Goal: Transaction & Acquisition: Purchase product/service

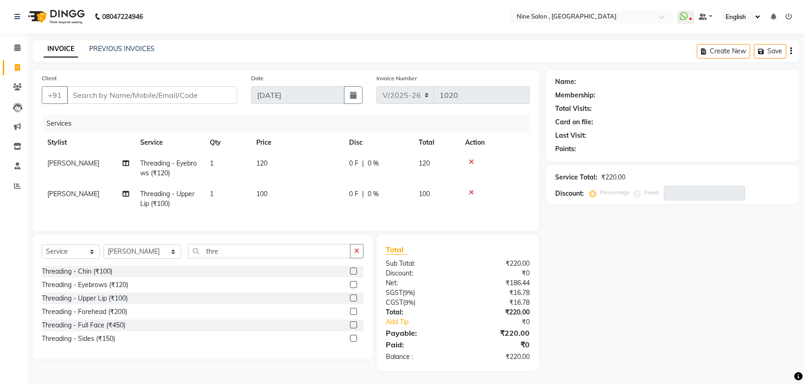
select select "7341"
select select "service"
select select "69878"
click at [106, 98] on input "Client" at bounding box center [152, 95] width 170 height 18
type input "k"
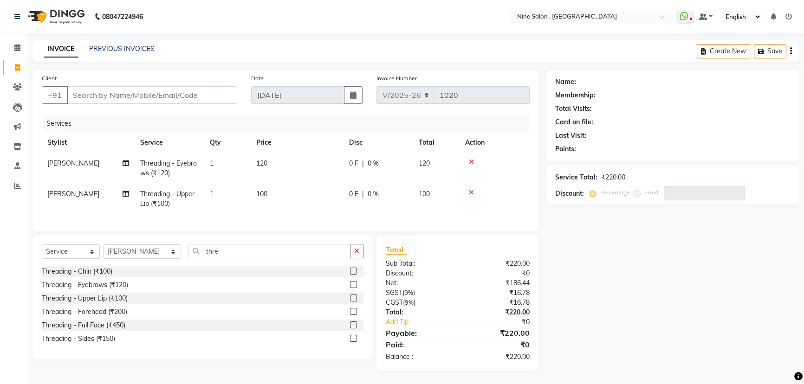
type input "0"
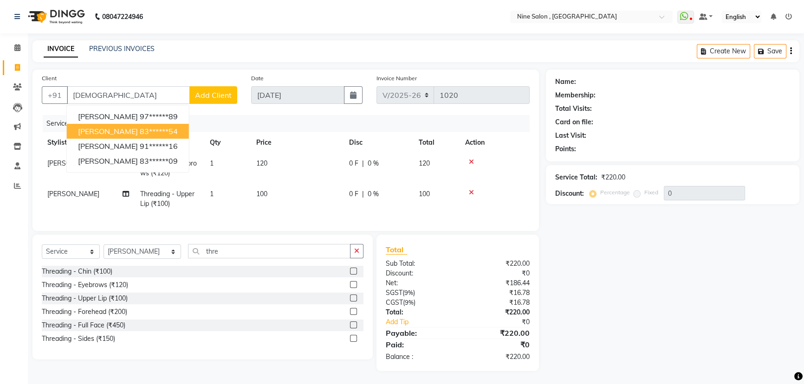
click at [94, 127] on span "krisha shah" at bounding box center [108, 131] width 60 height 9
type input "83******54"
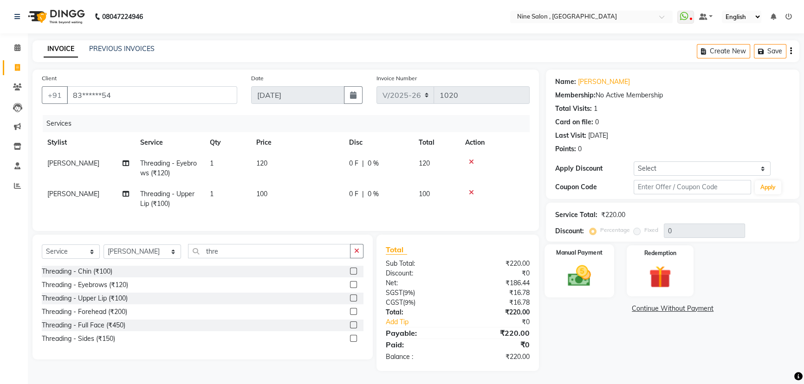
click at [602, 274] on div "Manual Payment" at bounding box center [579, 271] width 70 height 53
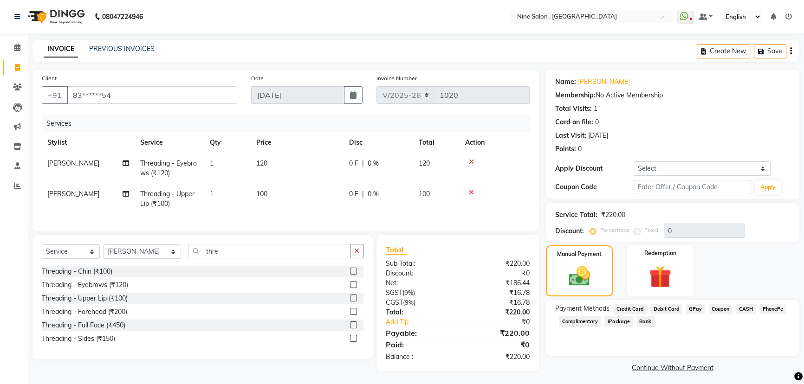
click at [738, 309] on span "CASH" at bounding box center [746, 309] width 20 height 11
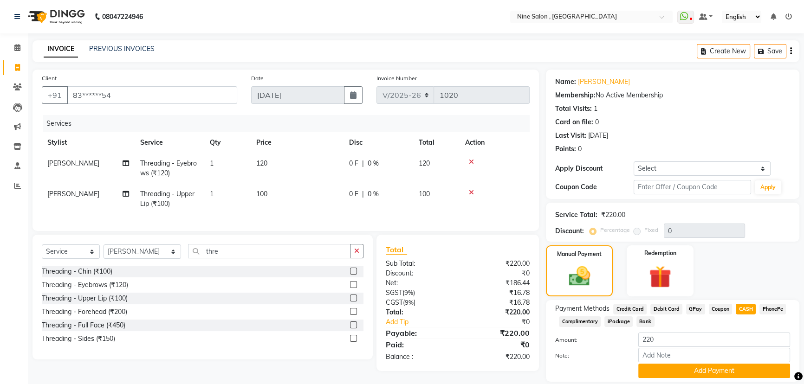
scroll to position [30, 0]
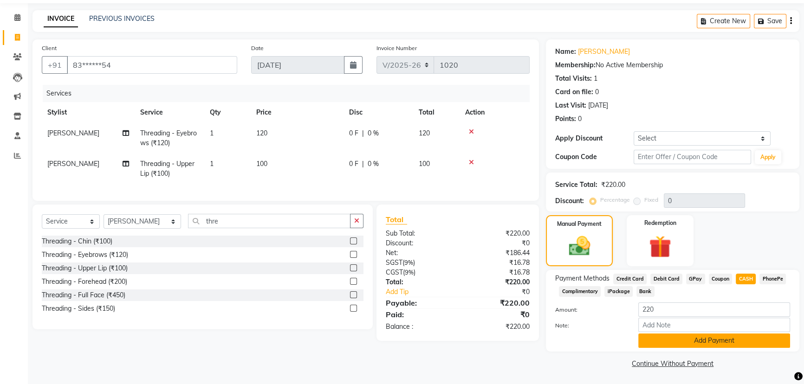
click at [714, 337] on button "Add Payment" at bounding box center [714, 341] width 152 height 14
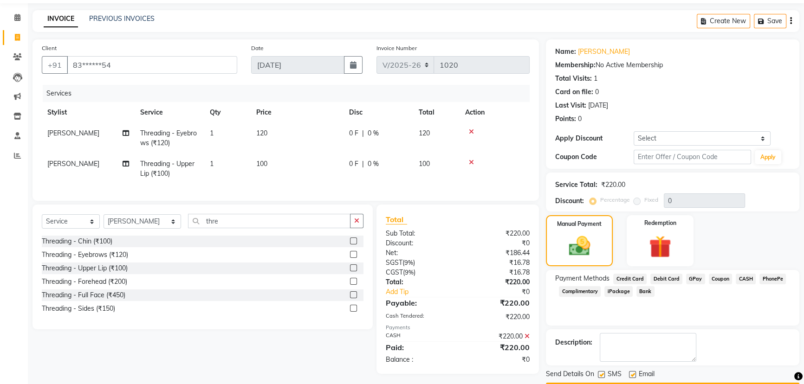
scroll to position [56, 0]
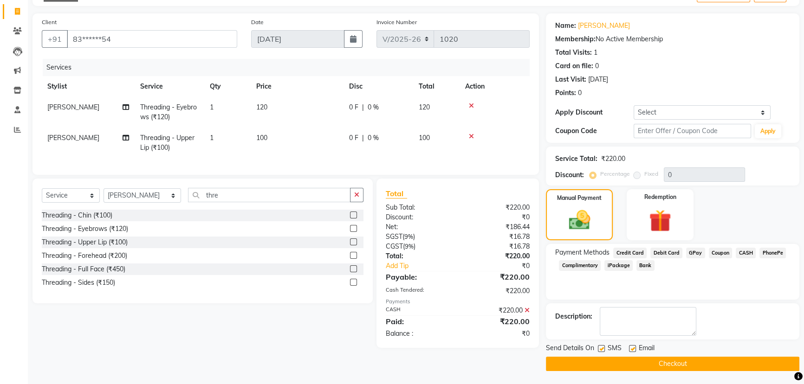
click at [701, 367] on button "Checkout" at bounding box center [672, 364] width 253 height 14
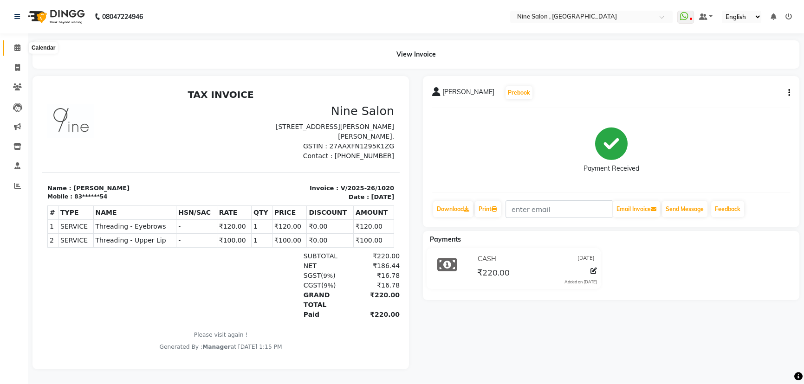
click at [13, 44] on span at bounding box center [17, 48] width 16 height 11
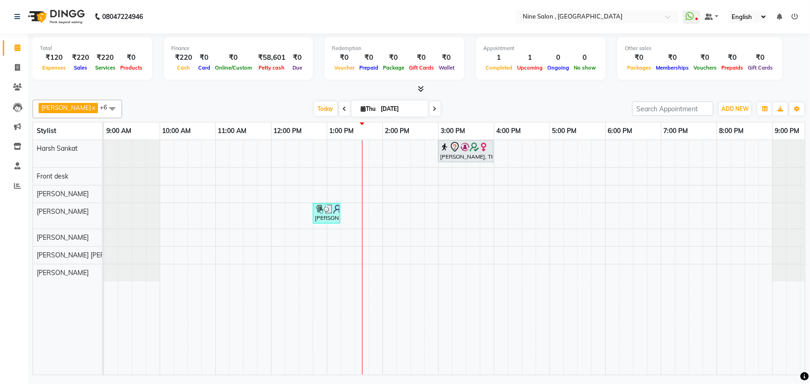
click at [343, 110] on icon at bounding box center [345, 109] width 4 height 6
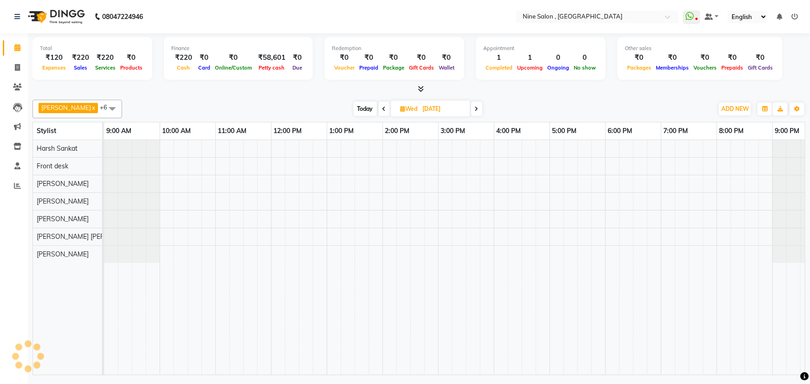
scroll to position [0, 23]
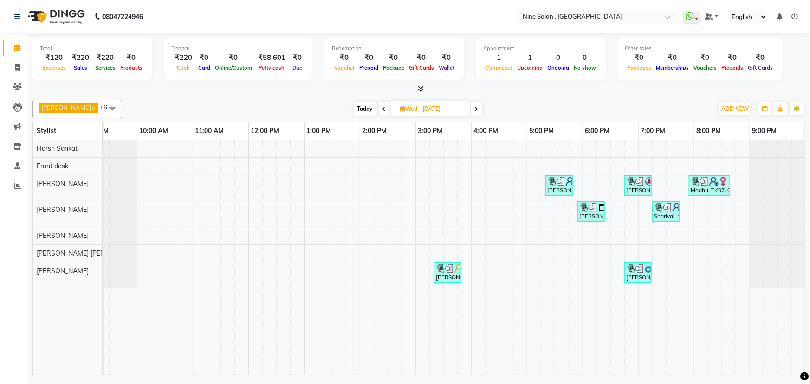
click at [475, 109] on icon at bounding box center [477, 109] width 4 height 6
type input "04-09-2025"
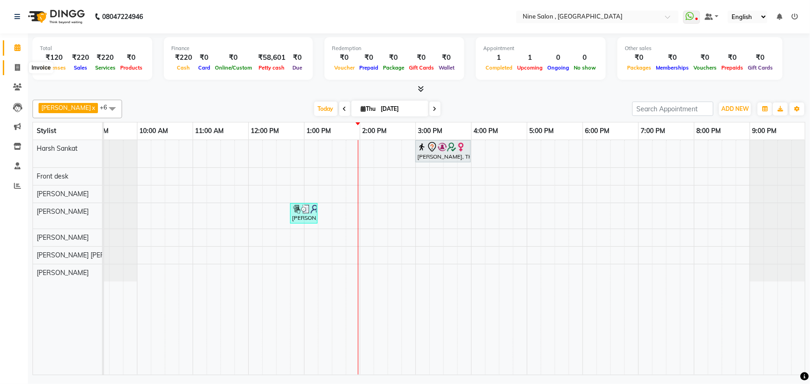
drag, startPoint x: 14, startPoint y: 68, endPoint x: 28, endPoint y: 68, distance: 13.5
click at [15, 68] on icon at bounding box center [17, 67] width 5 height 7
select select "service"
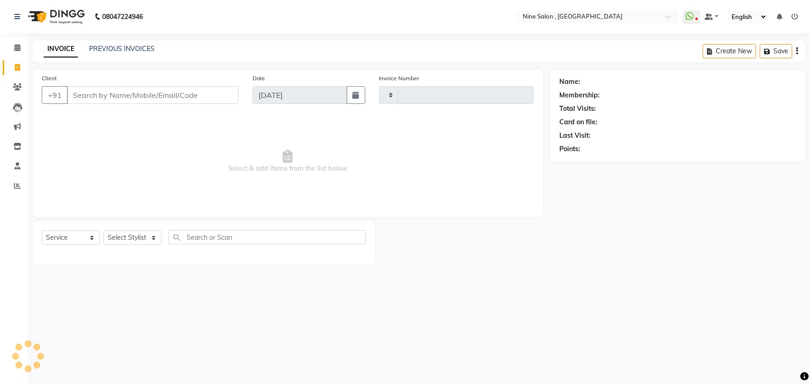
type input "1021"
select select "7341"
click at [135, 92] on input "Client" at bounding box center [153, 95] width 172 height 18
click at [185, 92] on input "Client" at bounding box center [153, 95] width 172 height 18
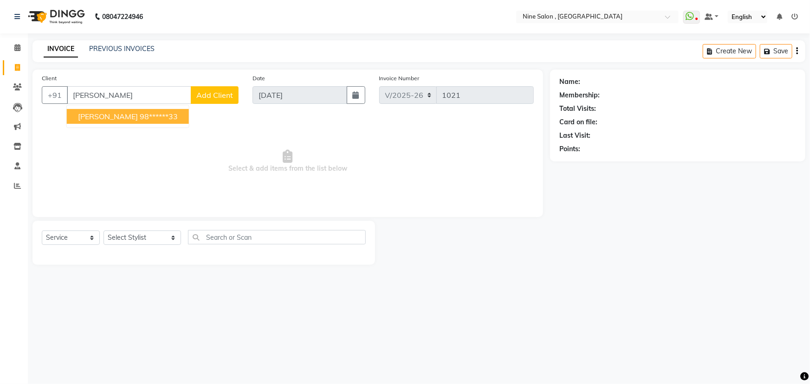
click at [143, 113] on ngb-highlight "98******33" at bounding box center [159, 116] width 38 height 9
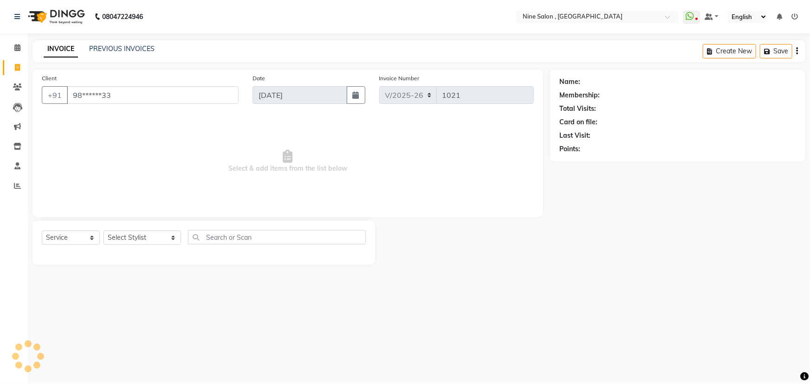
type input "98******33"
select select "1: Object"
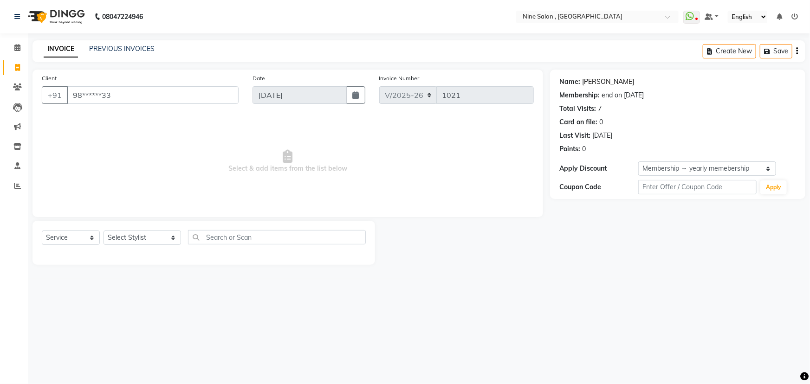
click at [588, 82] on link "[PERSON_NAME]" at bounding box center [608, 82] width 52 height 10
click at [13, 85] on icon at bounding box center [17, 87] width 9 height 7
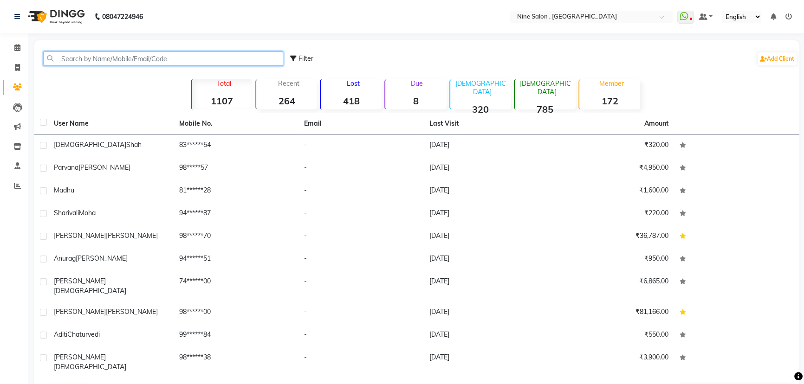
click at [195, 57] on input "text" at bounding box center [163, 59] width 240 height 14
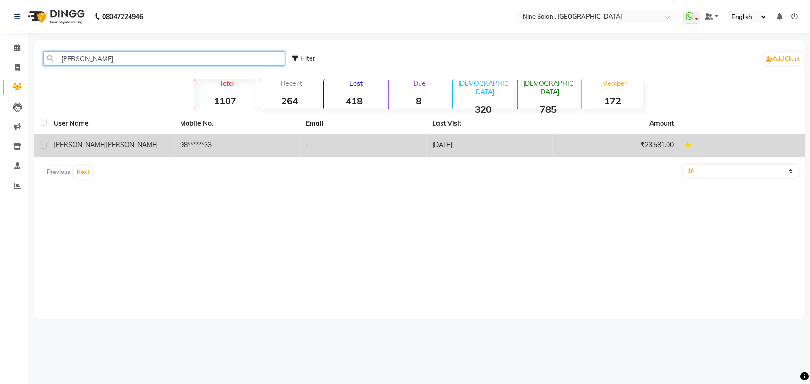
type input "parul"
click at [150, 149] on div "Parul Shah" at bounding box center [111, 145] width 115 height 10
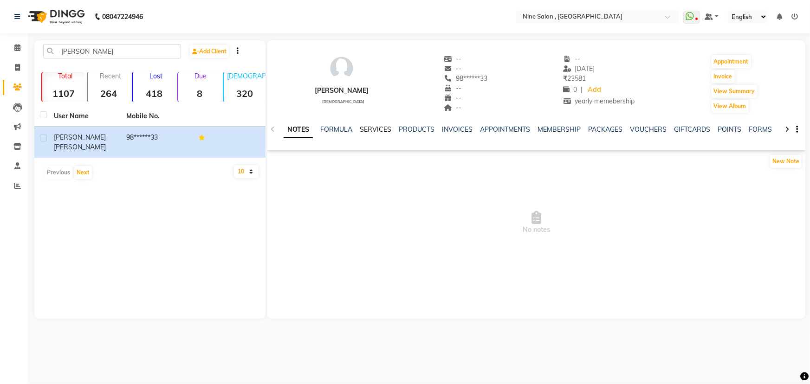
click at [374, 129] on link "SERVICES" at bounding box center [376, 129] width 32 height 8
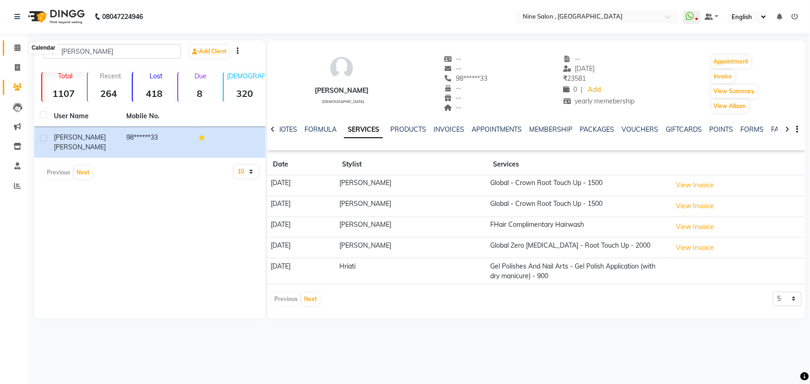
click at [19, 44] on icon at bounding box center [17, 47] width 6 height 7
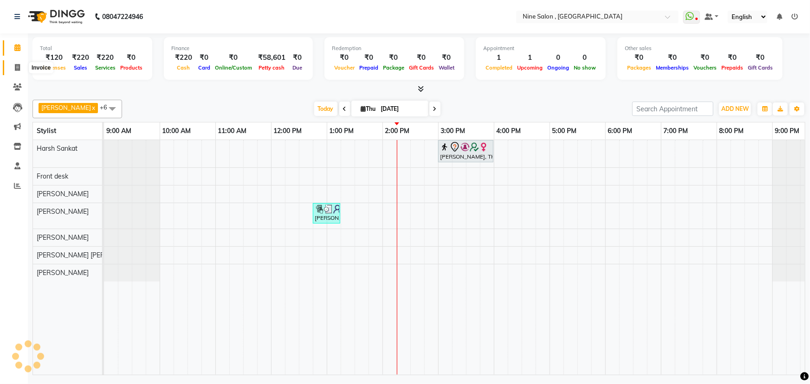
click at [20, 65] on span at bounding box center [17, 68] width 16 height 11
select select "7341"
select select "service"
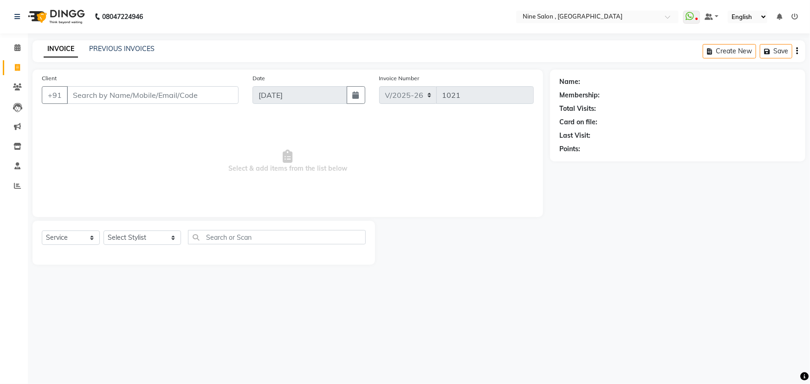
click at [113, 92] on input "Client" at bounding box center [153, 95] width 172 height 18
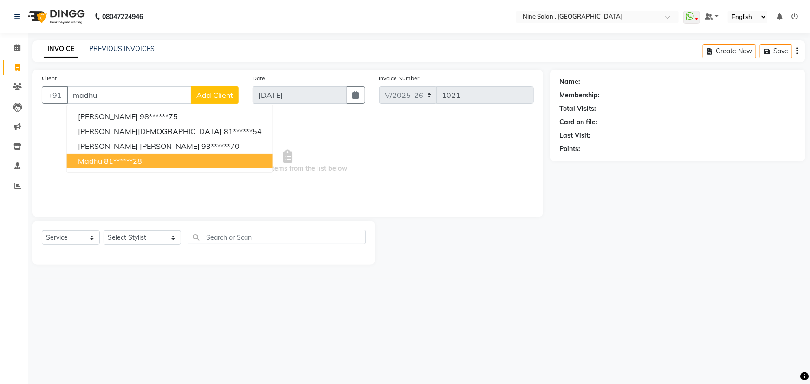
click at [126, 167] on button "Madhu 81******28" at bounding box center [170, 161] width 206 height 15
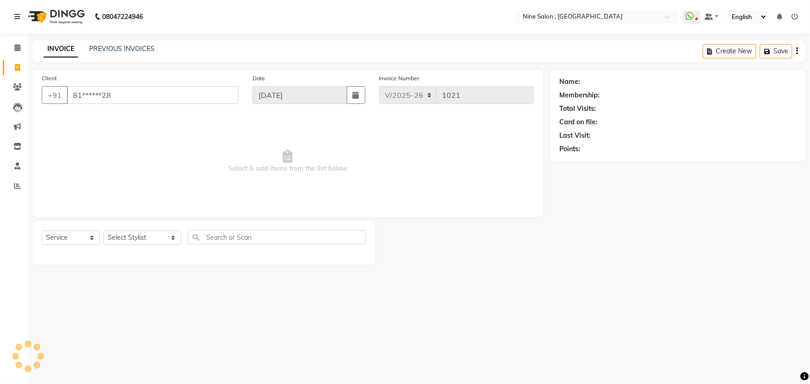
type input "81******28"
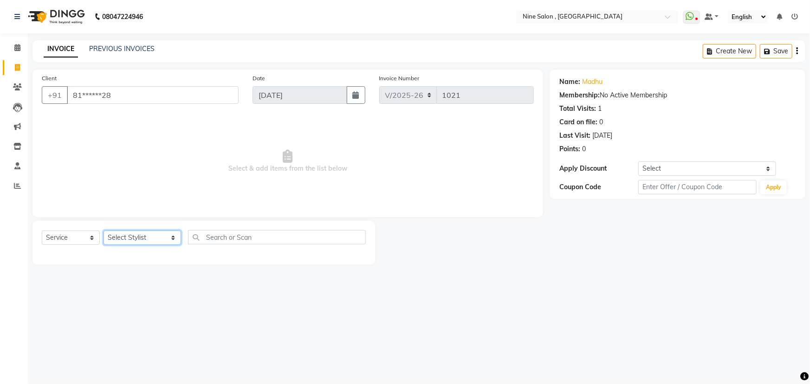
click at [158, 237] on select "Select Stylist Aftab Ansari Front desk Harsh Sankat Heena Suleman Shaikh Huma H…" at bounding box center [143, 238] width 78 height 14
select select "83991"
click at [104, 231] on select "Select Stylist Aftab Ansari Front desk Harsh Sankat Heena Suleman Shaikh Huma H…" at bounding box center [143, 238] width 78 height 14
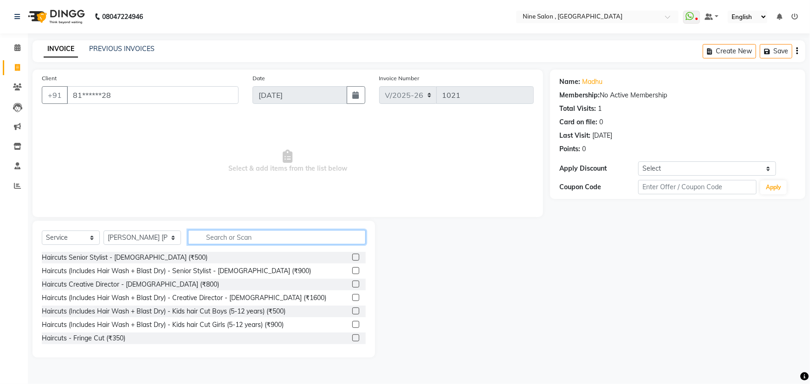
click at [205, 236] on input "text" at bounding box center [277, 237] width 178 height 14
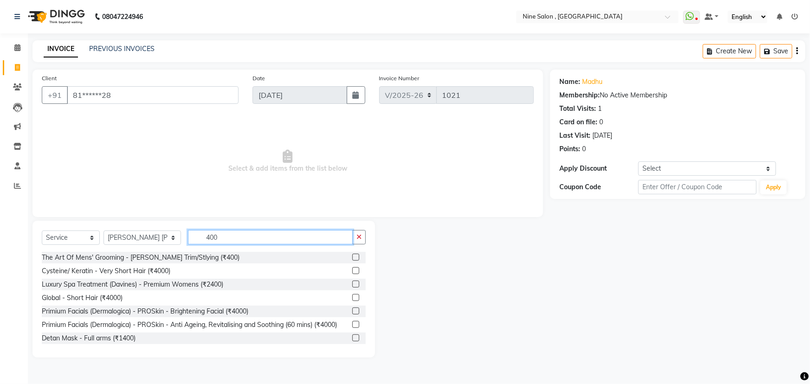
scroll to position [42, 0]
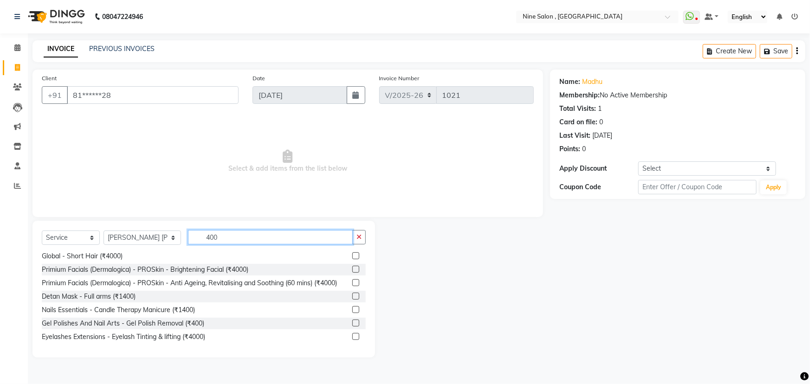
type input "400"
click at [353, 325] on label at bounding box center [355, 323] width 7 height 7
click at [353, 325] on input "checkbox" at bounding box center [355, 324] width 6 height 6
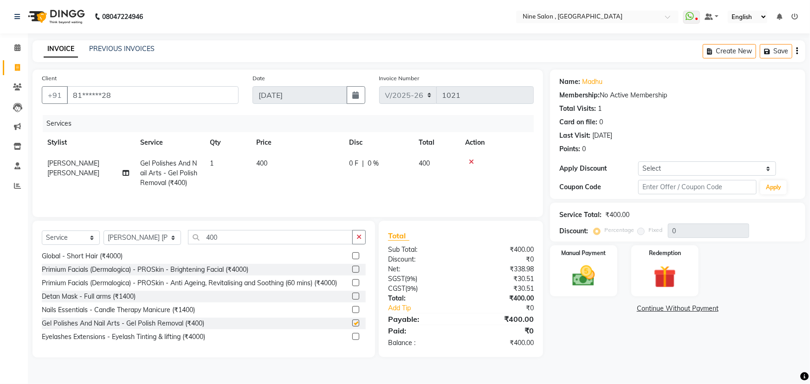
checkbox input "false"
click at [254, 240] on input "400" at bounding box center [270, 237] width 165 height 14
type input "4"
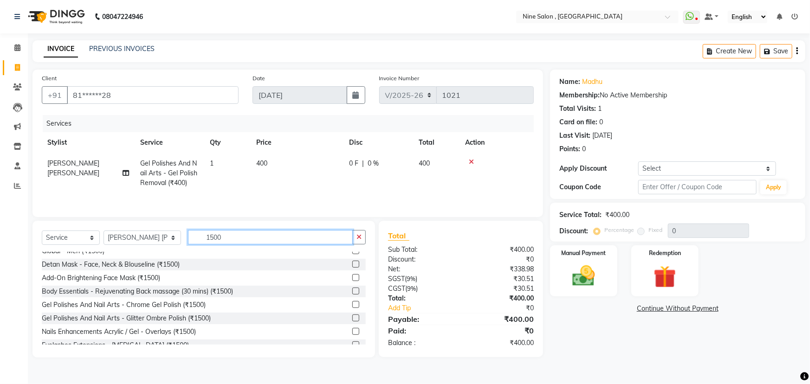
scroll to position [109, 0]
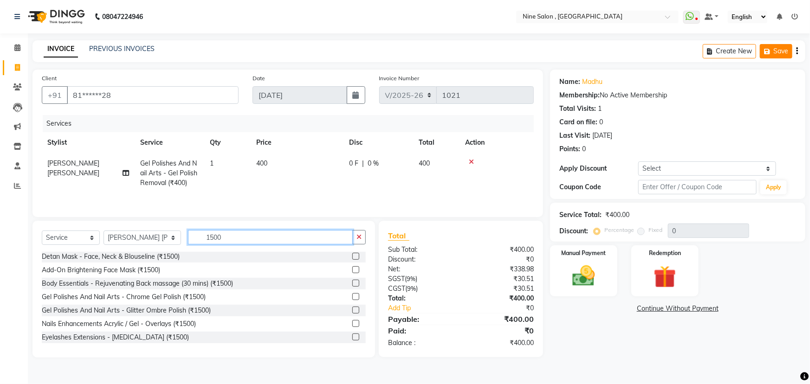
type input "1500"
click at [779, 53] on button "Save" at bounding box center [776, 51] width 32 height 14
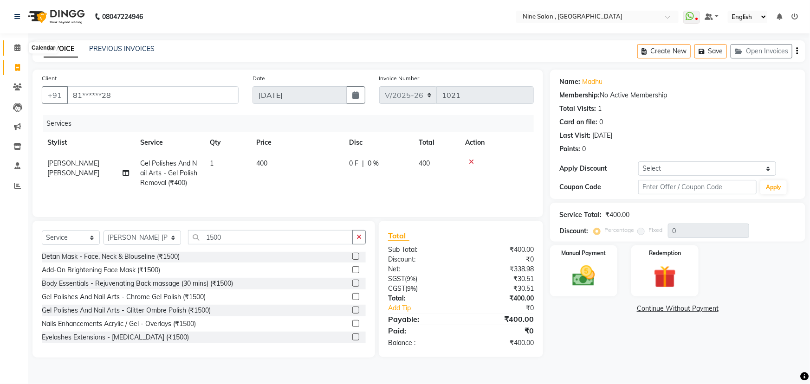
click at [13, 49] on span at bounding box center [17, 48] width 16 height 11
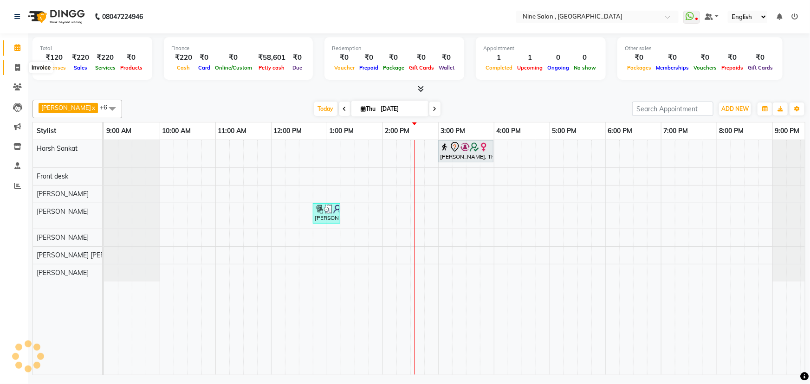
click at [19, 71] on icon at bounding box center [17, 67] width 5 height 7
select select "7341"
select select "service"
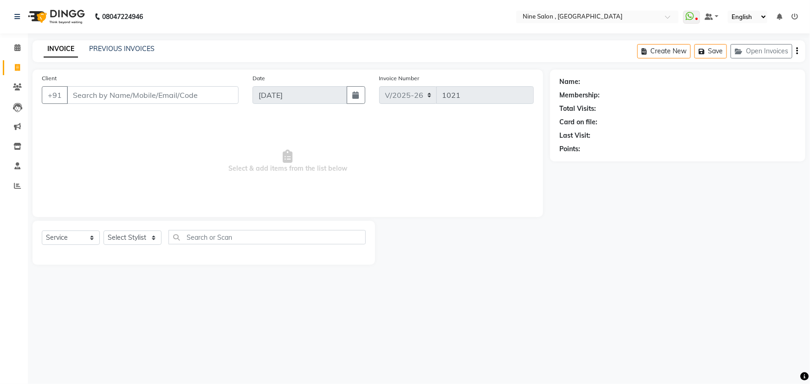
click at [157, 90] on input "Client" at bounding box center [153, 95] width 172 height 18
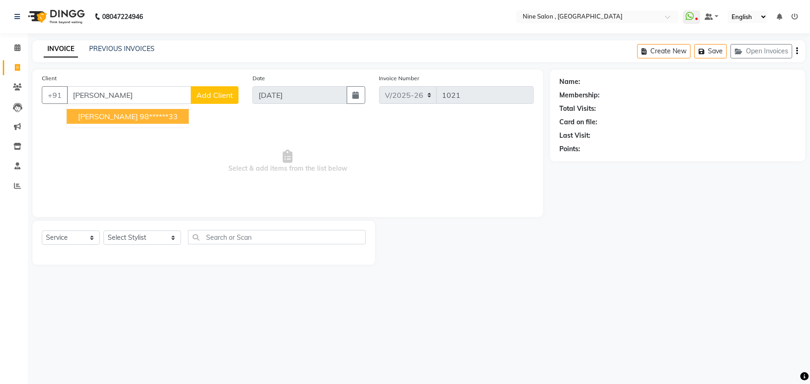
click at [135, 124] on ngb-typeahead-window "Parul Shah 98******33" at bounding box center [127, 116] width 123 height 23
click at [132, 111] on button "Parul Shah 98******33" at bounding box center [128, 116] width 122 height 15
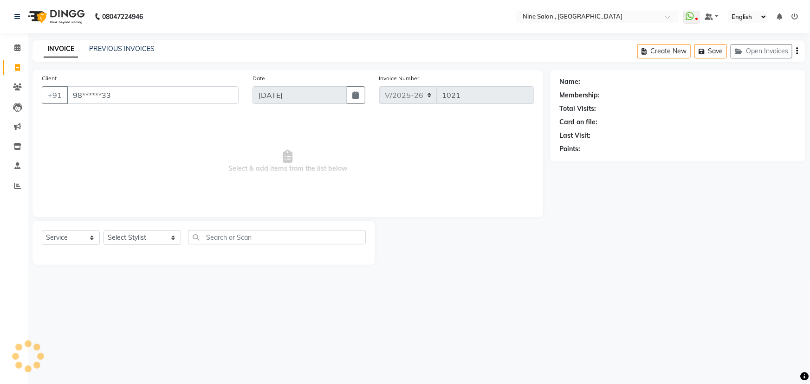
type input "98******33"
select select "1: Object"
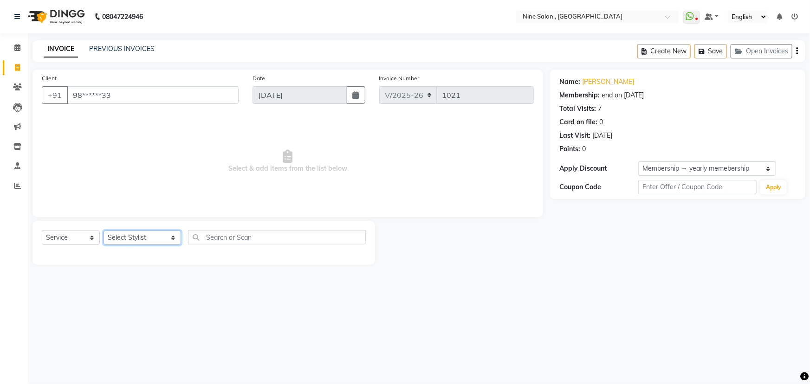
click at [156, 240] on select "Select Stylist [PERSON_NAME] Front desk Harsh Sankat [PERSON_NAME] [PERSON_NAME…" at bounding box center [143, 238] width 78 height 14
select select "70806"
click at [104, 231] on select "Select Stylist [PERSON_NAME] Front desk Harsh Sankat [PERSON_NAME] [PERSON_NAME…" at bounding box center [143, 238] width 78 height 14
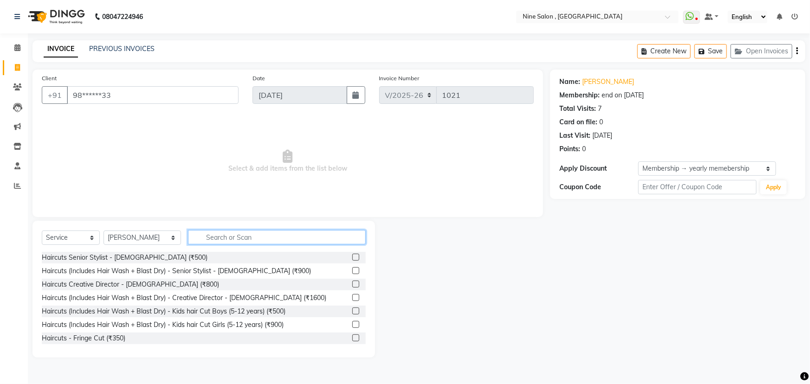
click at [268, 237] on input "text" at bounding box center [277, 237] width 178 height 14
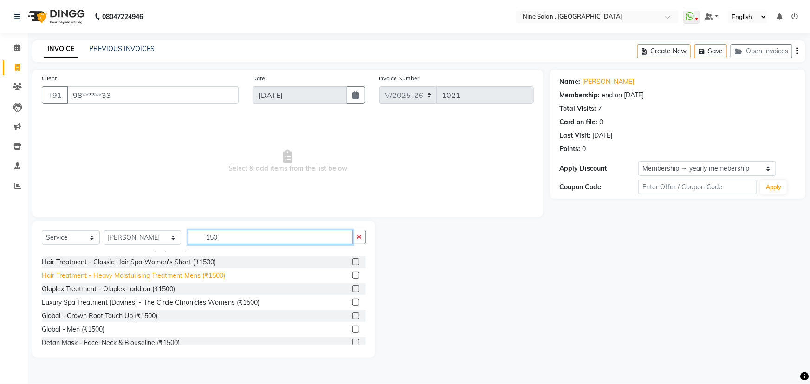
scroll to position [42, 0]
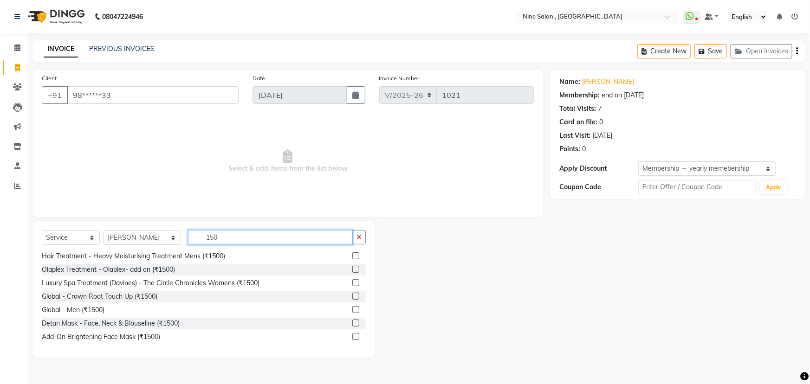
type input "150"
click at [352, 295] on label at bounding box center [355, 296] width 7 height 7
click at [352, 295] on input "checkbox" at bounding box center [355, 297] width 6 height 6
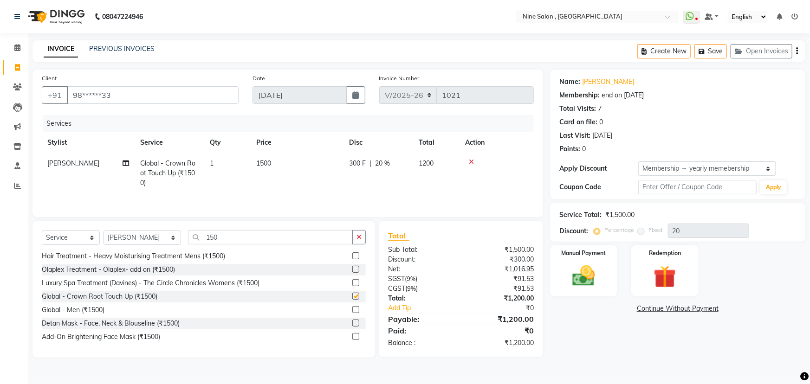
checkbox input "false"
click at [710, 54] on button "Save" at bounding box center [710, 51] width 32 height 14
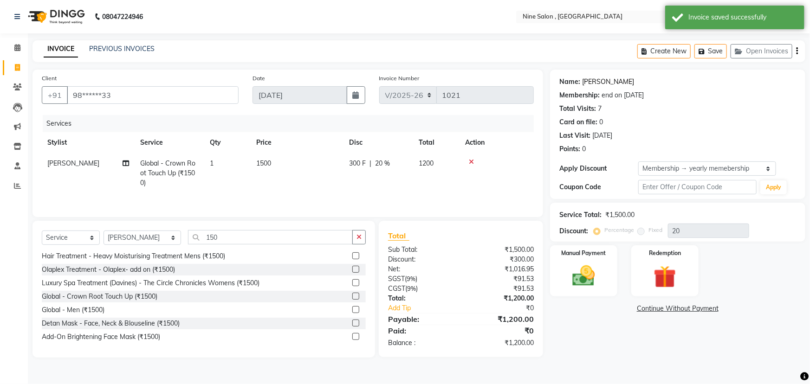
click at [588, 78] on link "[PERSON_NAME]" at bounding box center [608, 82] width 52 height 10
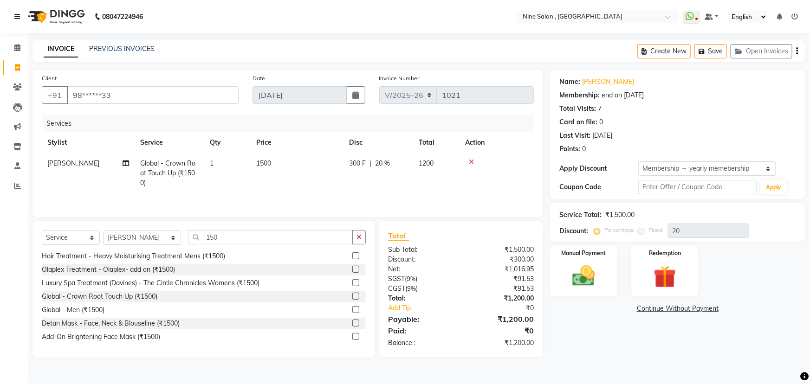
scroll to position [0, 7]
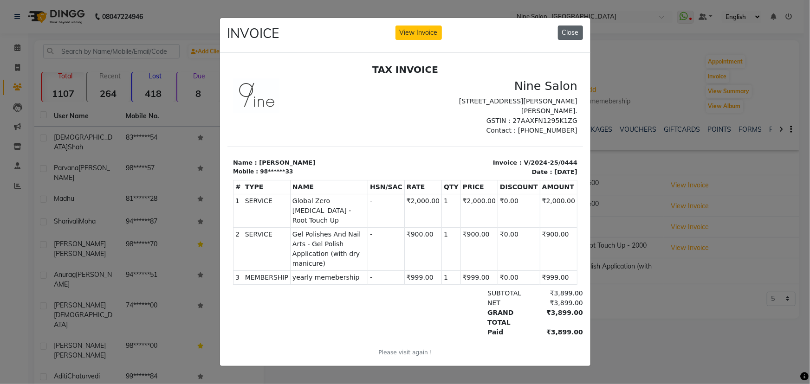
click at [575, 31] on button "Close" at bounding box center [570, 33] width 25 height 14
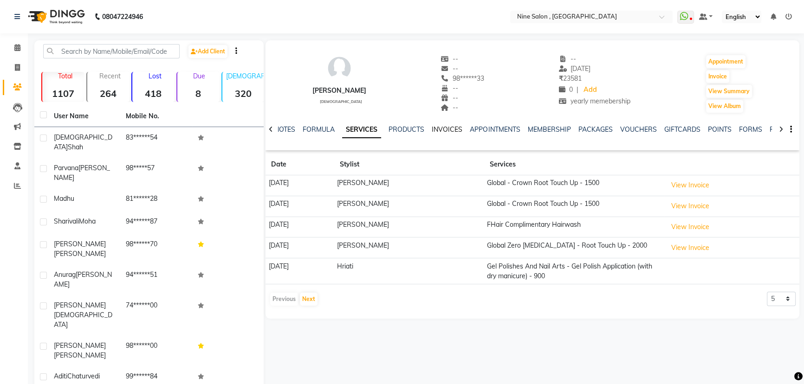
click at [453, 127] on link "INVOICES" at bounding box center [447, 129] width 31 height 8
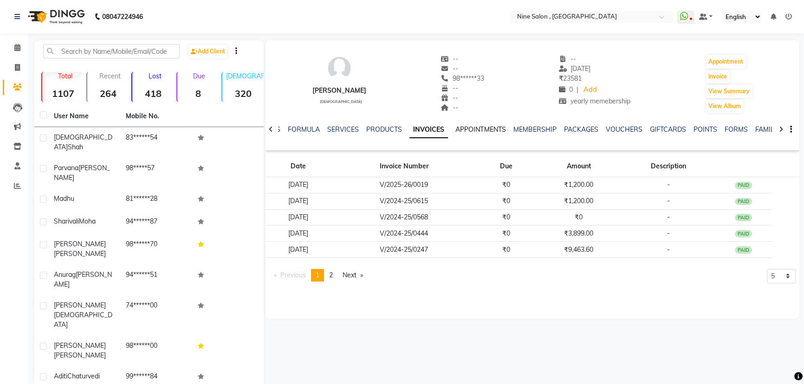
click at [467, 126] on link "APPOINTMENTS" at bounding box center [480, 129] width 50 height 8
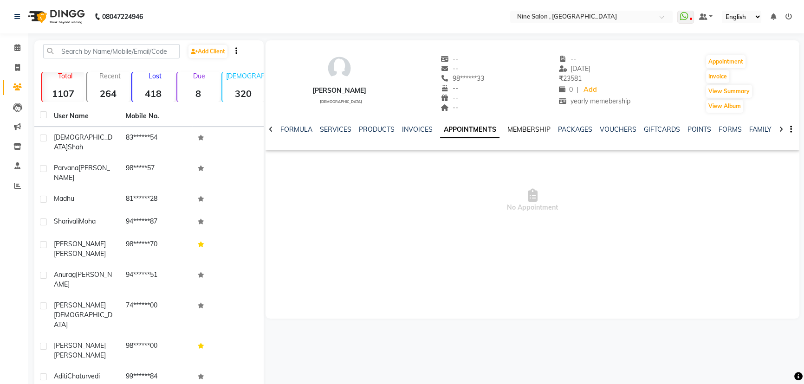
click at [522, 130] on link "MEMBERSHIP" at bounding box center [528, 129] width 43 height 8
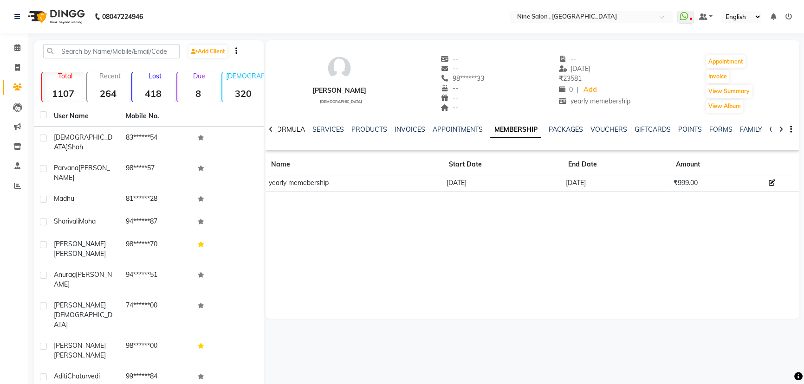
click at [288, 127] on link "FORMULA" at bounding box center [289, 129] width 32 height 8
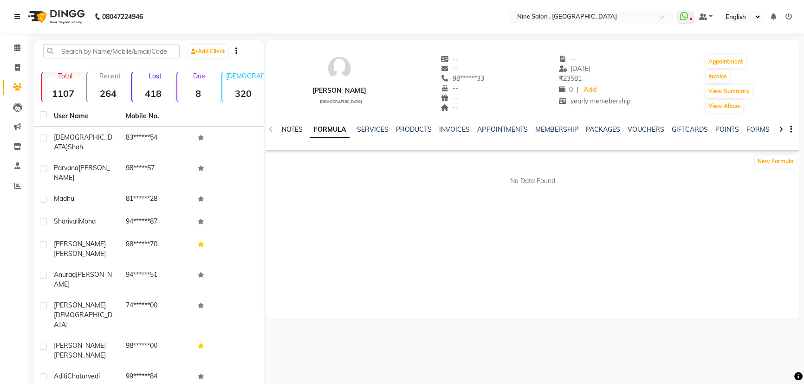
click at [288, 127] on link "NOTES" at bounding box center [292, 129] width 21 height 8
click at [322, 127] on link "FORMULA" at bounding box center [334, 129] width 32 height 8
click at [366, 129] on link "SERVICES" at bounding box center [373, 129] width 32 height 8
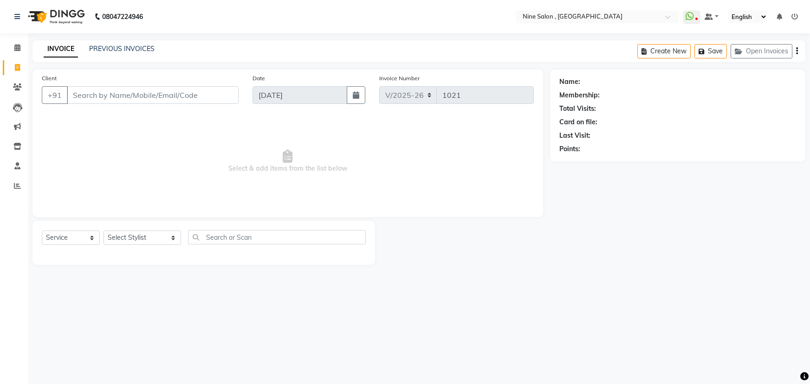
select select "7341"
select select "service"
click at [744, 51] on icon "button" at bounding box center [740, 51] width 11 height 6
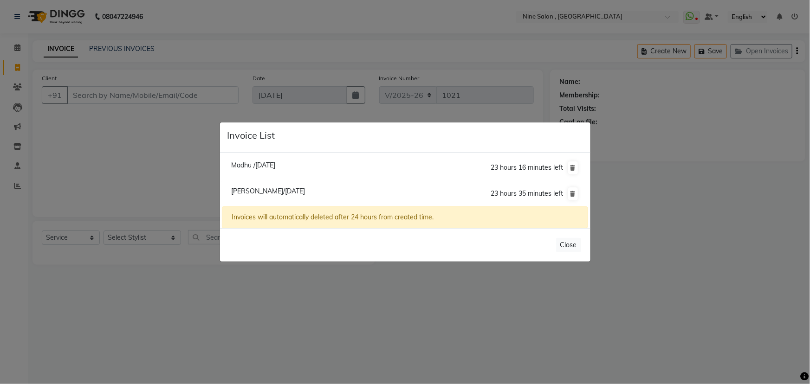
click at [262, 174] on li "Madhu /04 September 2025 23 hours 16 minutes left" at bounding box center [405, 168] width 366 height 26
click at [261, 172] on li "Madhu /04 September 2025 23 hours 16 minutes left" at bounding box center [405, 168] width 366 height 26
click at [261, 166] on span "Madhu /04 September 2025" at bounding box center [253, 165] width 44 height 8
type input "81******28"
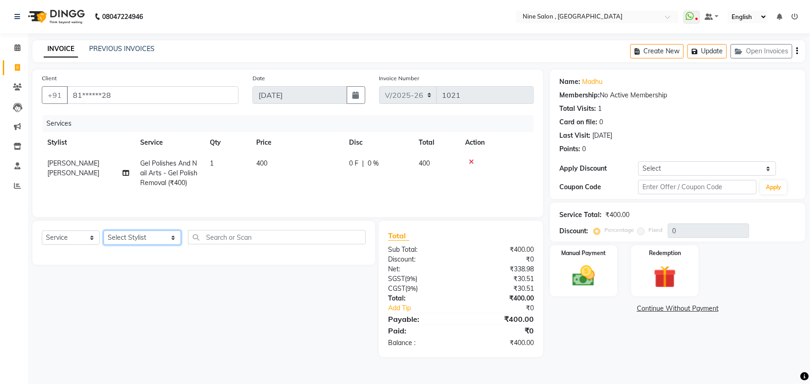
click at [157, 238] on select "Select Stylist Aftab Ansari Front desk Harsh Sankat Heena Suleman Shaikh Huma H…" at bounding box center [143, 238] width 78 height 14
select select "83991"
click at [104, 231] on select "Select Stylist Aftab Ansari Front desk Harsh Sankat Heena Suleman Shaikh Huma H…" at bounding box center [143, 238] width 78 height 14
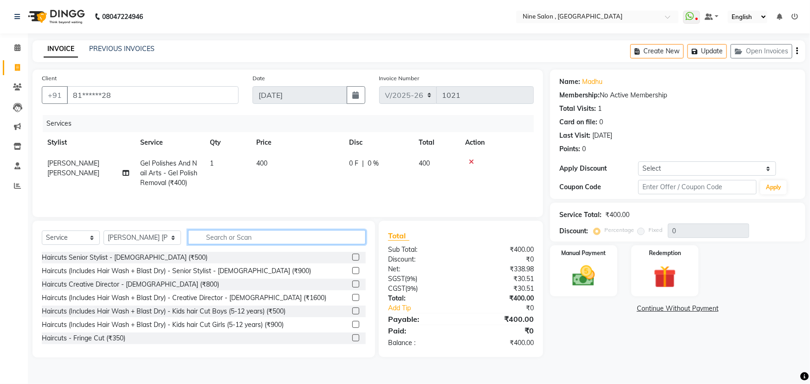
click at [244, 242] on input "text" at bounding box center [277, 237] width 178 height 14
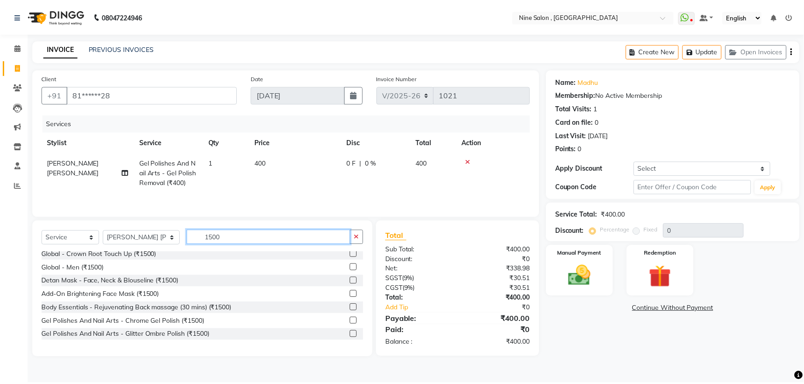
scroll to position [109, 0]
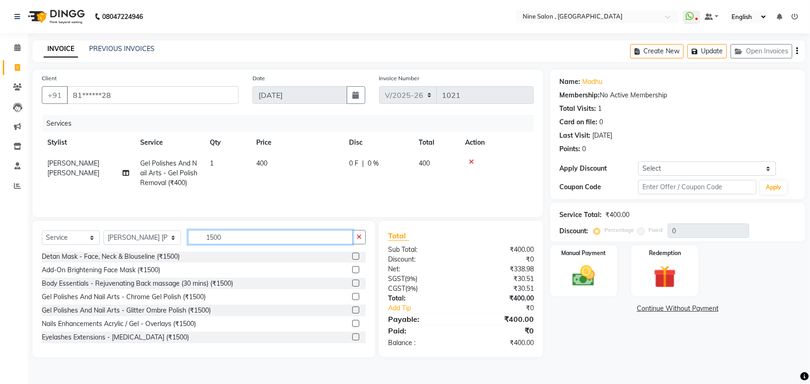
type input "1500"
click at [352, 323] on label at bounding box center [355, 323] width 7 height 7
click at [352, 323] on input "checkbox" at bounding box center [355, 324] width 6 height 6
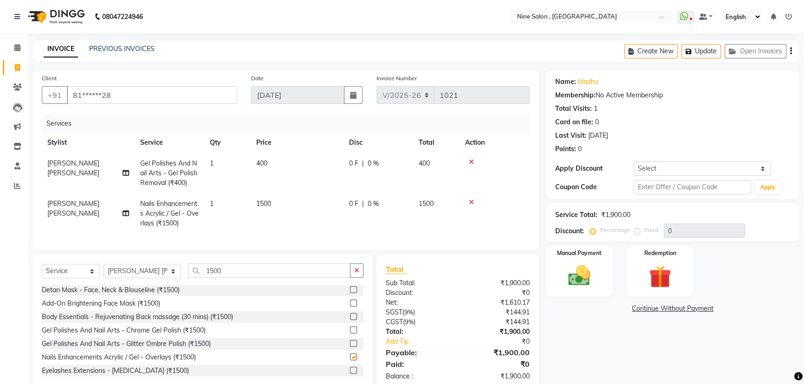
checkbox input "false"
click at [299, 278] on input "1500" at bounding box center [269, 271] width 162 height 14
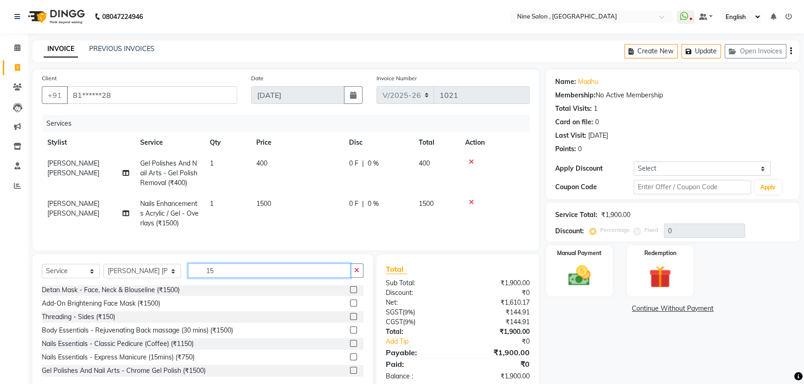
type input "1"
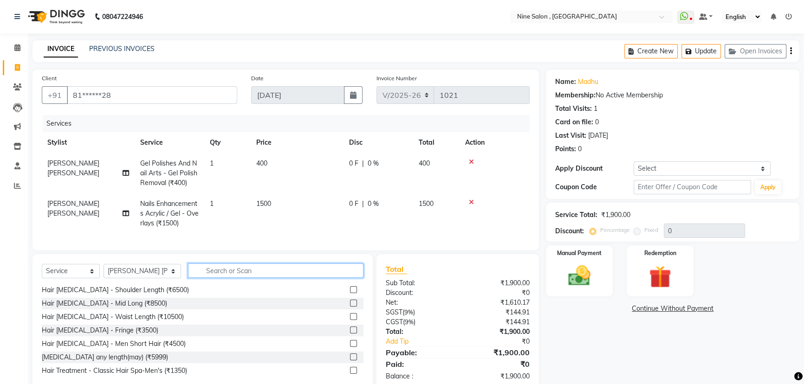
click at [261, 278] on input "text" at bounding box center [275, 271] width 175 height 14
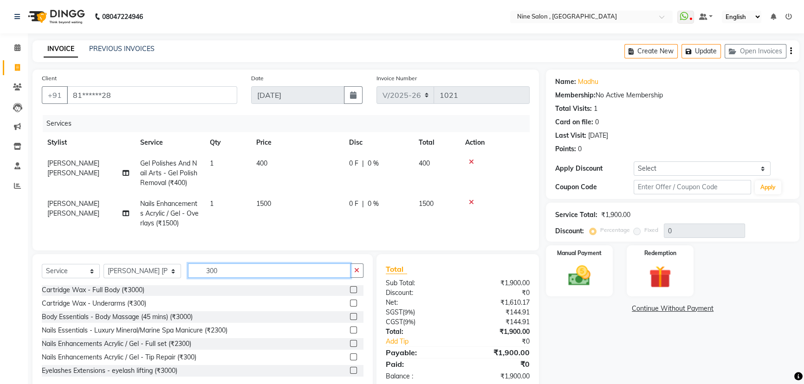
scroll to position [27, 0]
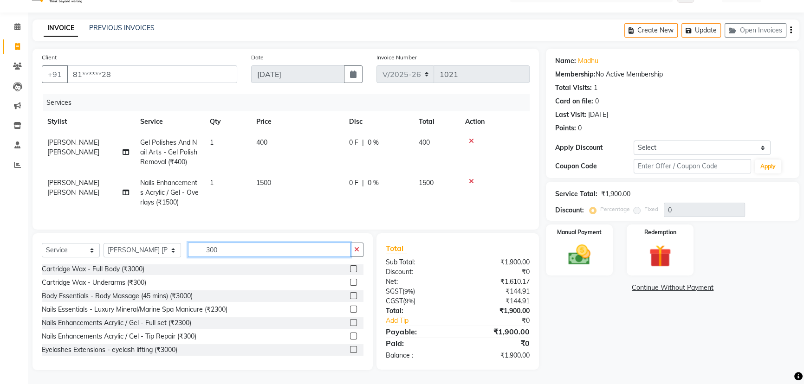
type input "300"
click at [350, 338] on label at bounding box center [353, 336] width 7 height 7
click at [350, 338] on input "checkbox" at bounding box center [353, 337] width 6 height 6
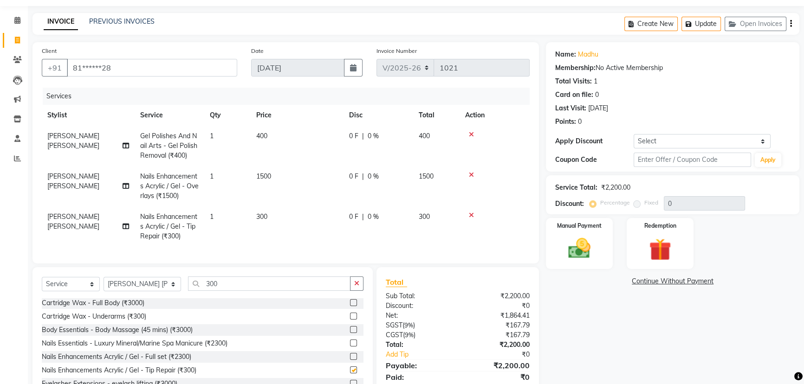
checkbox input "false"
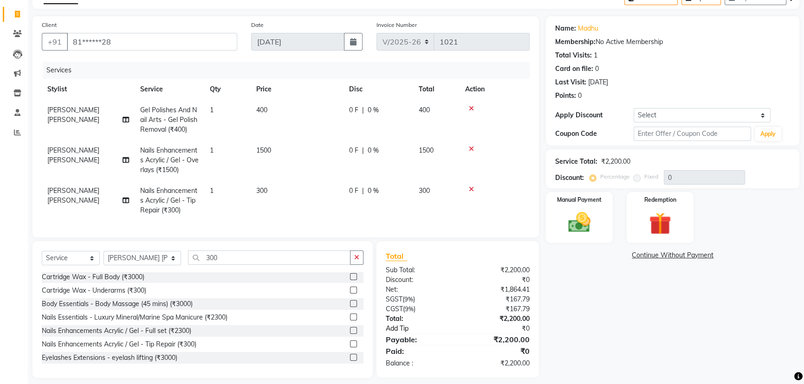
scroll to position [68, 0]
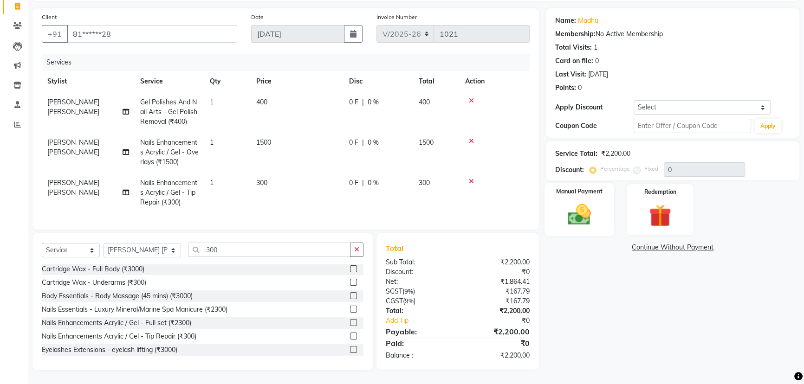
click at [586, 201] on img at bounding box center [580, 214] width 38 height 26
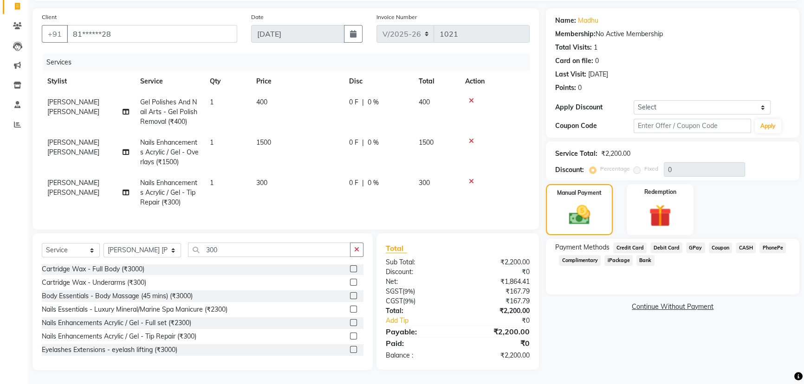
click at [629, 243] on span "Credit Card" at bounding box center [629, 248] width 33 height 11
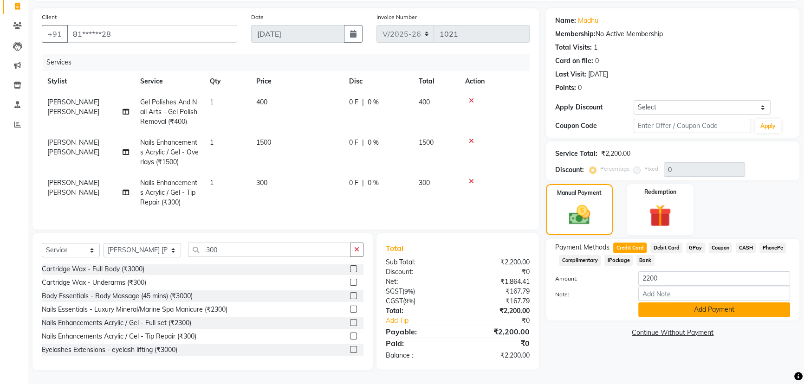
click at [718, 305] on button "Add Payment" at bounding box center [714, 310] width 152 height 14
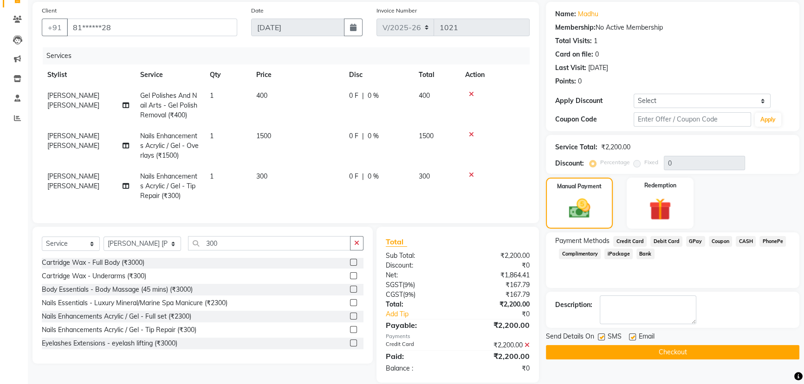
click at [689, 355] on button "Checkout" at bounding box center [672, 352] width 253 height 14
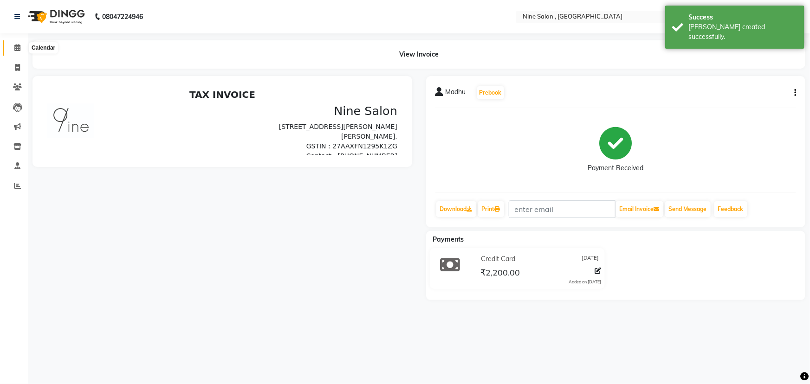
click at [16, 52] on span at bounding box center [17, 48] width 16 height 11
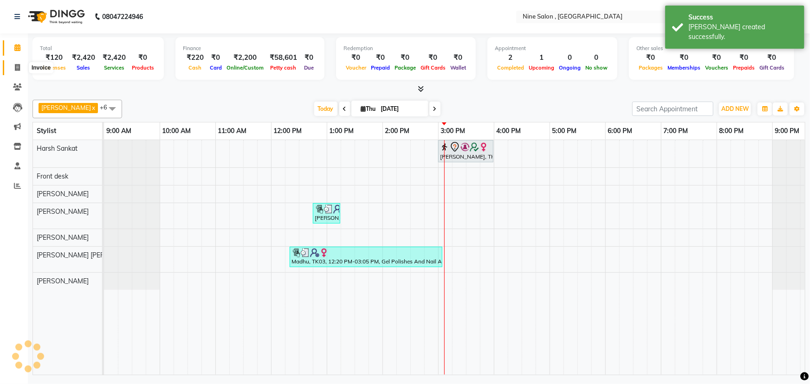
click at [16, 65] on icon at bounding box center [17, 67] width 5 height 7
select select "7341"
select select "service"
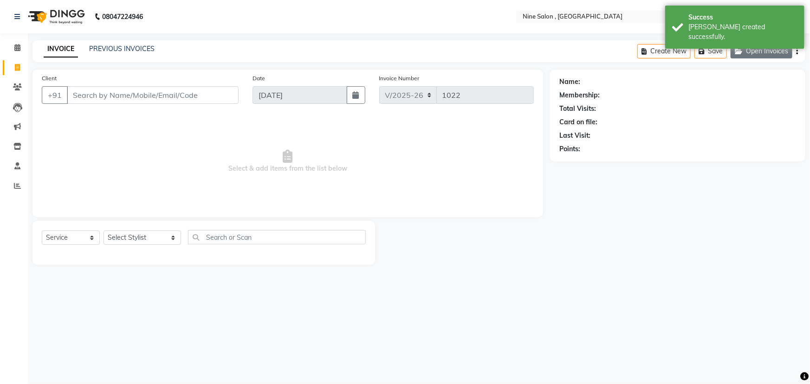
click at [754, 52] on button "Open Invoices" at bounding box center [762, 51] width 62 height 14
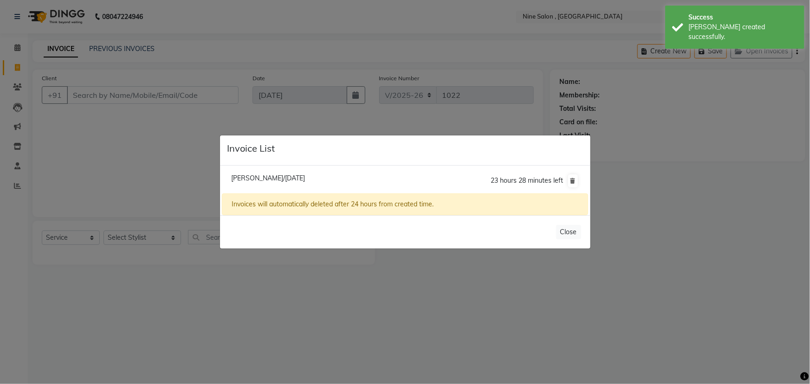
click at [262, 174] on span "Parul Shah/04 September 2025" at bounding box center [268, 178] width 74 height 8
type input "98******33"
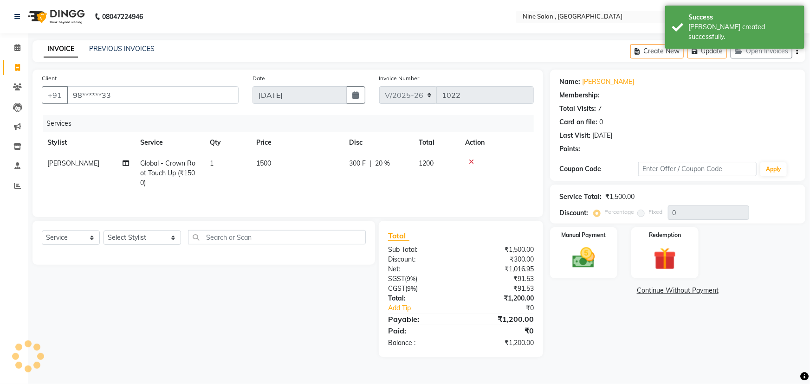
type input "20"
select select "1: Object"
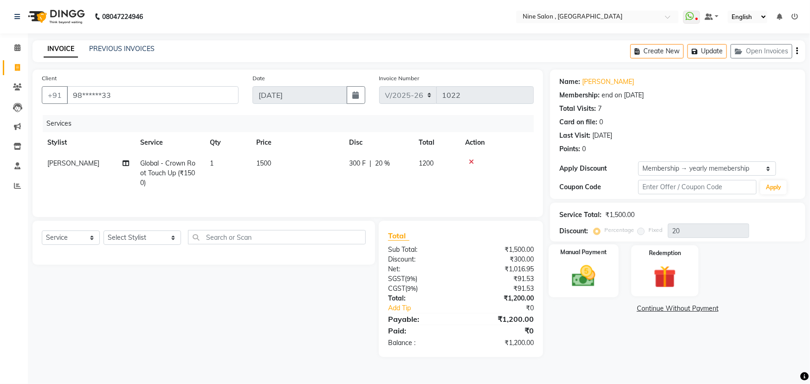
click at [596, 269] on img at bounding box center [584, 276] width 38 height 27
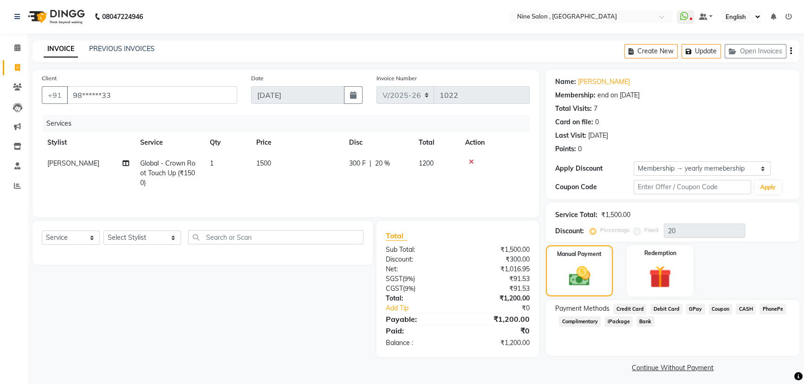
click at [632, 307] on span "Credit Card" at bounding box center [629, 309] width 33 height 11
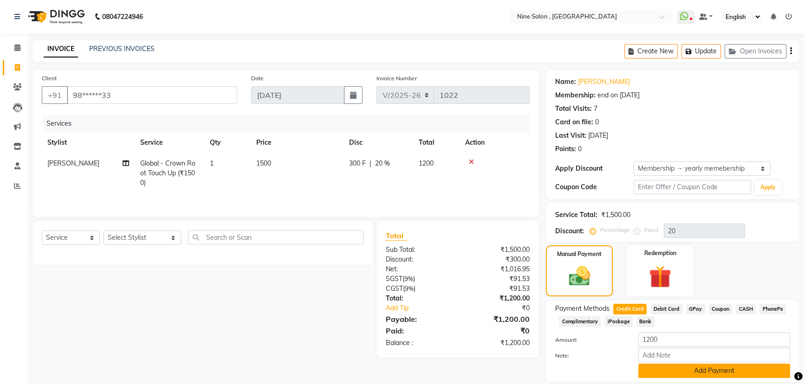
click at [711, 372] on button "Add Payment" at bounding box center [714, 371] width 152 height 14
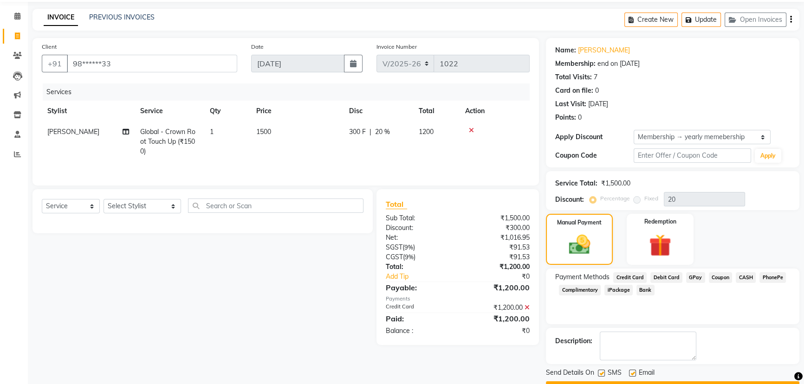
scroll to position [56, 0]
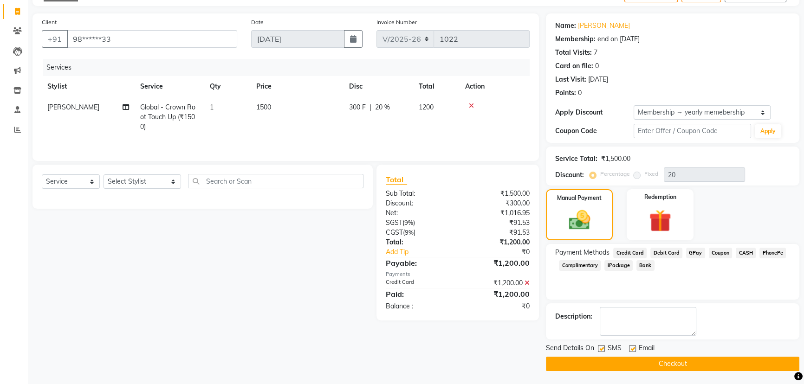
click at [666, 361] on button "Checkout" at bounding box center [672, 364] width 253 height 14
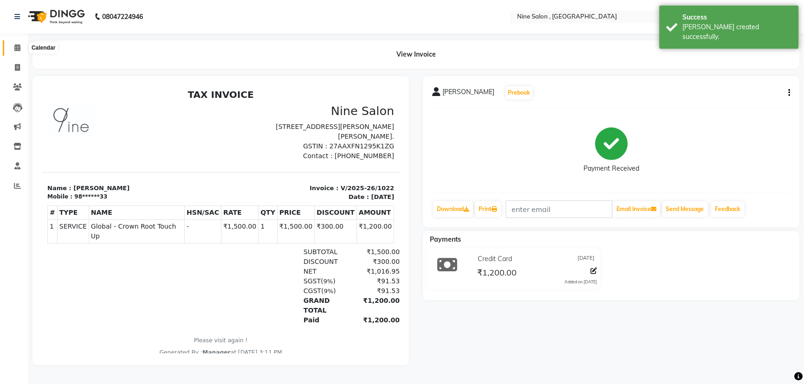
click at [13, 47] on span at bounding box center [17, 48] width 16 height 11
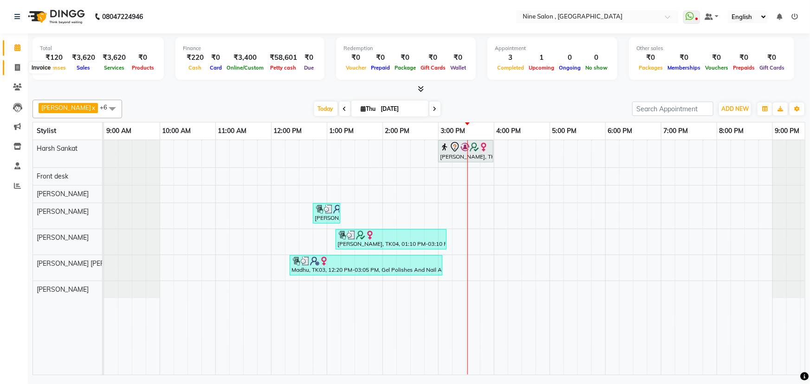
drag, startPoint x: 14, startPoint y: 71, endPoint x: 23, endPoint y: 63, distance: 11.9
click at [15, 71] on icon at bounding box center [17, 67] width 5 height 7
select select "service"
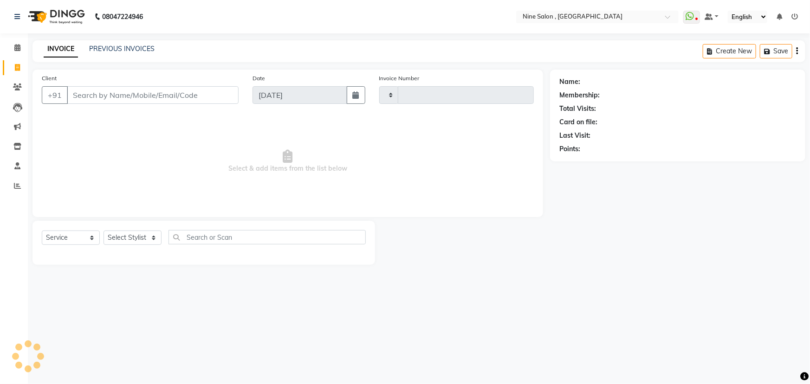
type input "1023"
select select "7341"
click at [150, 92] on input "Client" at bounding box center [153, 95] width 172 height 18
type input "m"
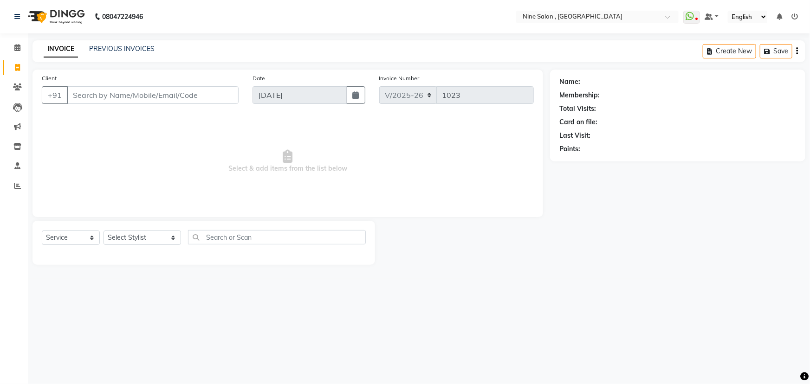
click at [150, 92] on input "Client" at bounding box center [153, 95] width 172 height 18
click at [152, 99] on input "Client" at bounding box center [153, 95] width 172 height 18
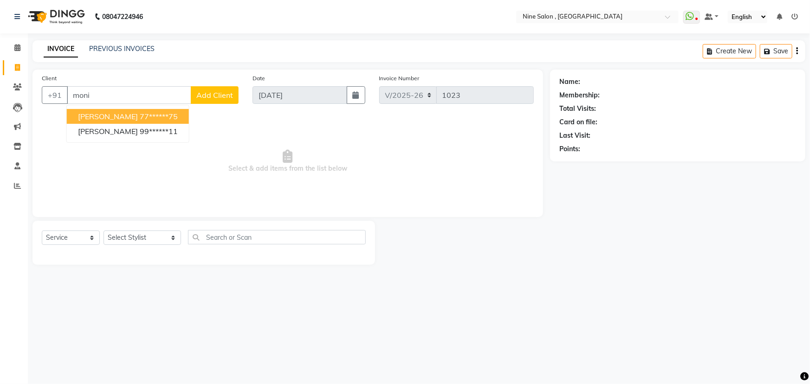
click at [123, 118] on span "Monika Hundia" at bounding box center [108, 116] width 60 height 9
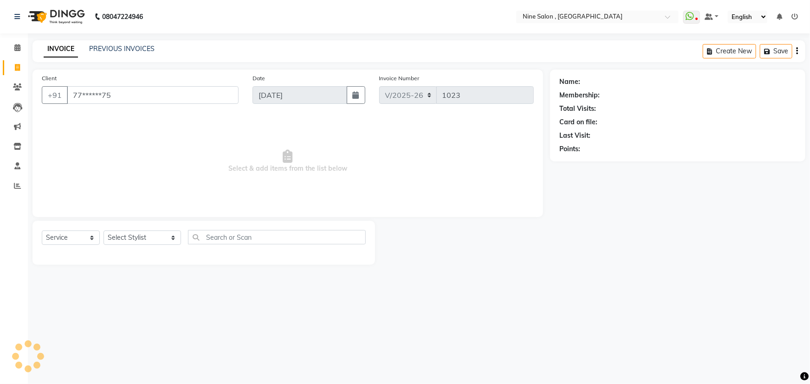
type input "77******75"
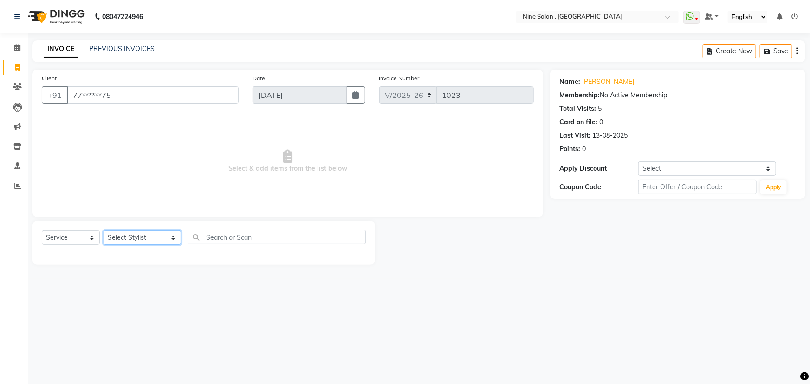
click at [153, 241] on select "Select Stylist Aftab Ansari Front desk Harsh Sankat Heena Suleman Shaikh Huma H…" at bounding box center [143, 238] width 78 height 14
select select "87306"
click at [104, 231] on select "Select Stylist Aftab Ansari Front desk Harsh Sankat Heena Suleman Shaikh Huma H…" at bounding box center [143, 238] width 78 height 14
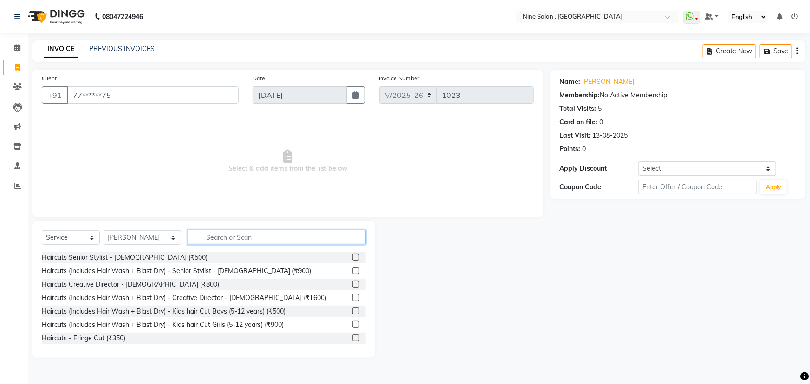
click at [294, 232] on input "text" at bounding box center [277, 237] width 178 height 14
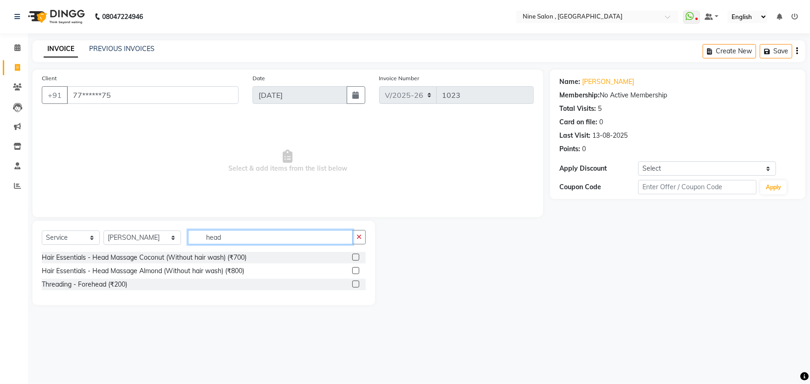
type input "head"
click at [354, 273] on label at bounding box center [355, 270] width 7 height 7
click at [354, 273] on input "checkbox" at bounding box center [355, 271] width 6 height 6
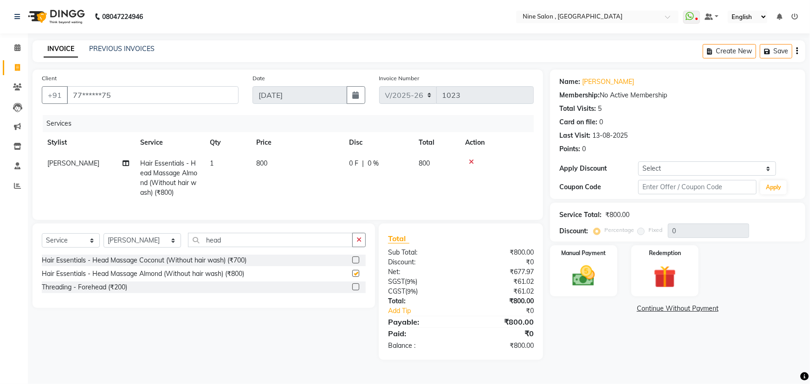
checkbox input "false"
click at [251, 241] on input "head" at bounding box center [270, 240] width 165 height 14
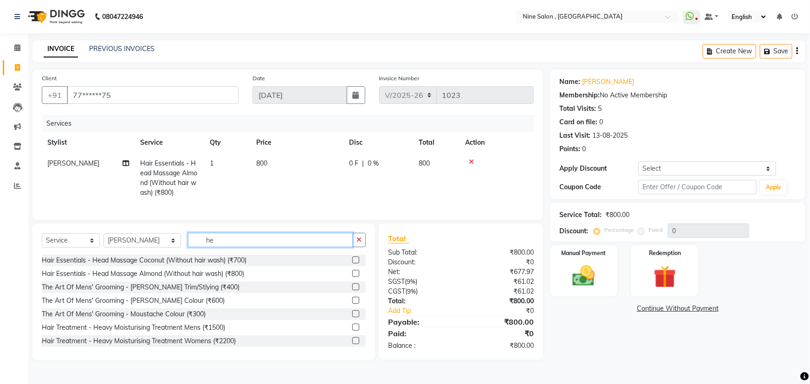
type input "h"
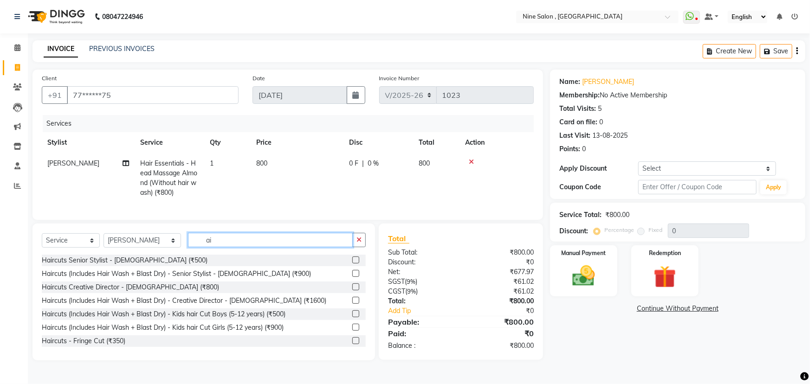
type input "a"
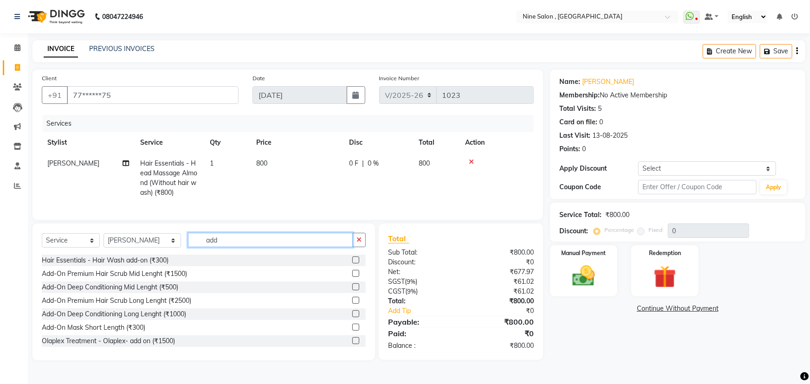
type input "add"
click at [352, 264] on label at bounding box center [355, 260] width 7 height 7
click at [352, 264] on input "checkbox" at bounding box center [355, 261] width 6 height 6
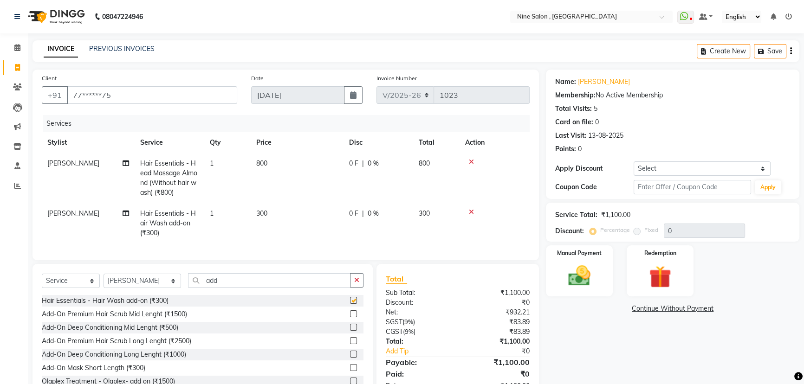
checkbox input "false"
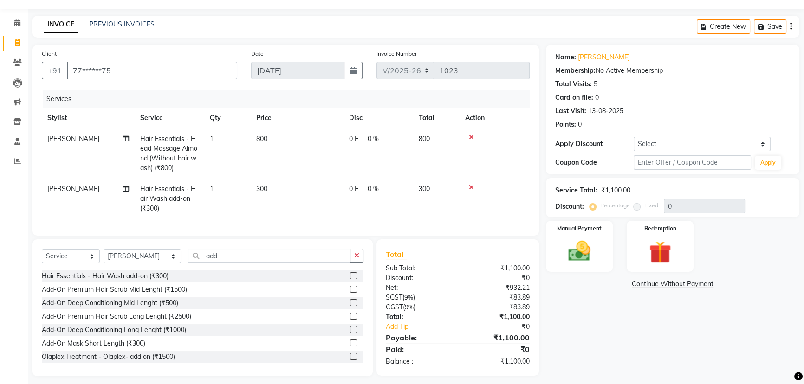
scroll to position [37, 0]
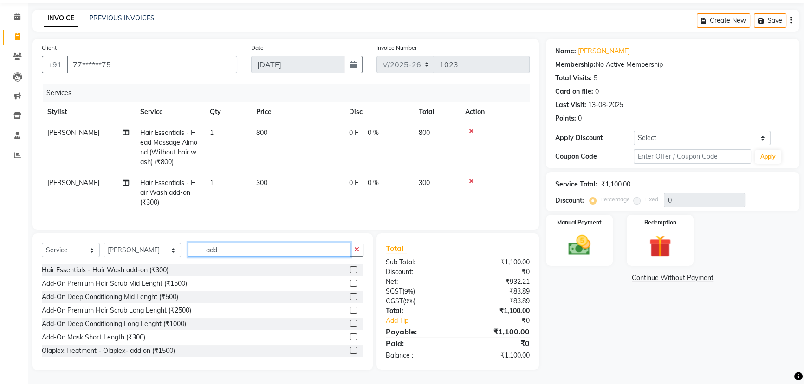
drag, startPoint x: 210, startPoint y: 245, endPoint x: 112, endPoint y: 258, distance: 98.4
click at [112, 258] on div "Select Service Product Membership Package Voucher Prepaid Gift Card Select Styl…" at bounding box center [203, 254] width 322 height 22
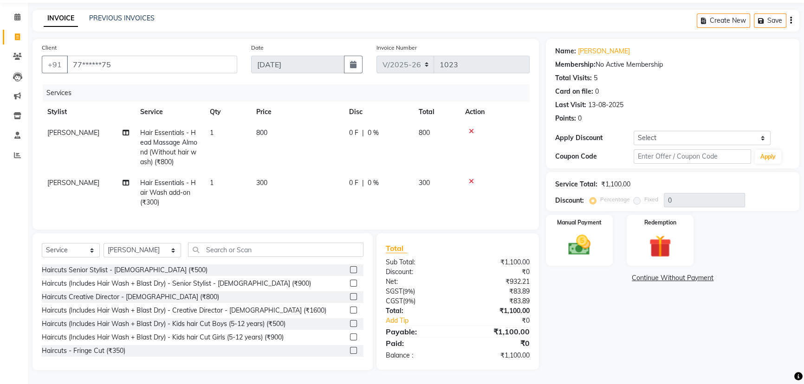
click at [350, 270] on label at bounding box center [353, 269] width 7 height 7
click at [350, 270] on input "checkbox" at bounding box center [353, 270] width 6 height 6
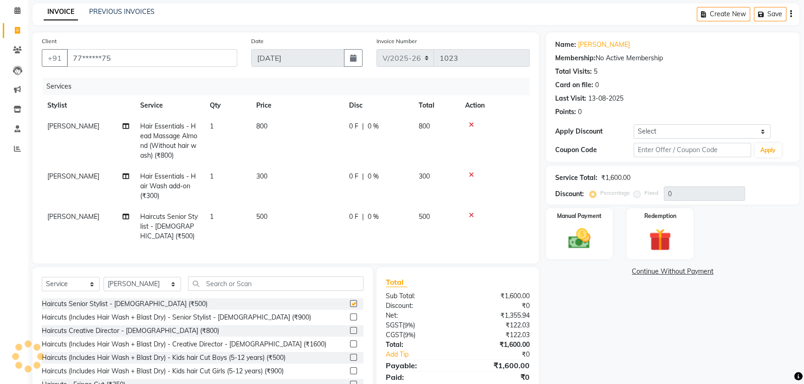
checkbox input "false"
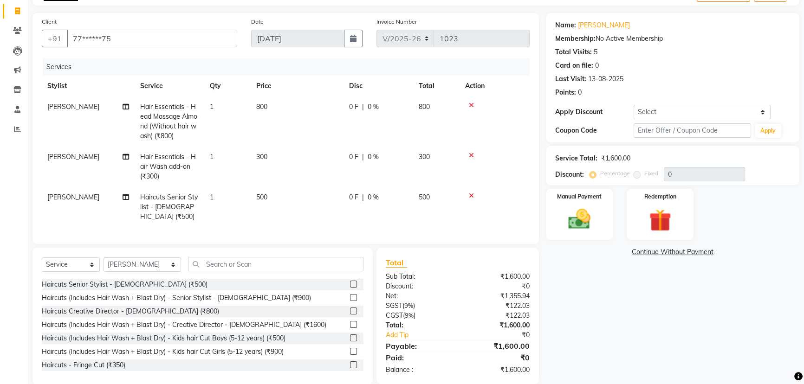
scroll to position [68, 0]
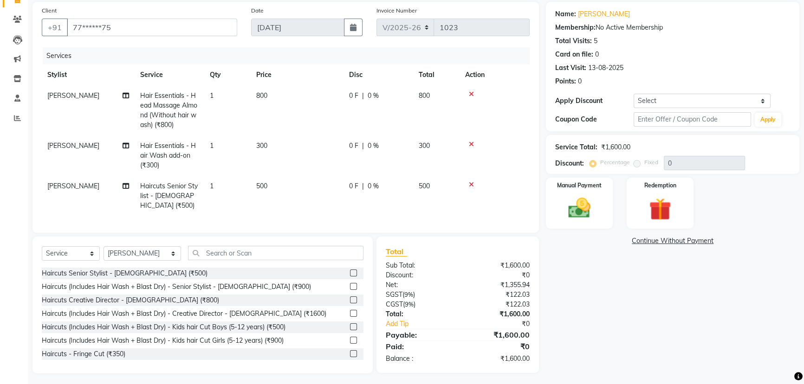
click at [472, 146] on icon at bounding box center [471, 144] width 5 height 6
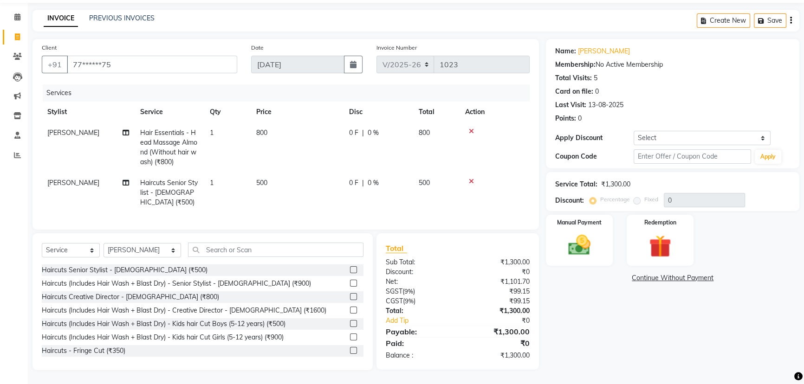
scroll to position [27, 0]
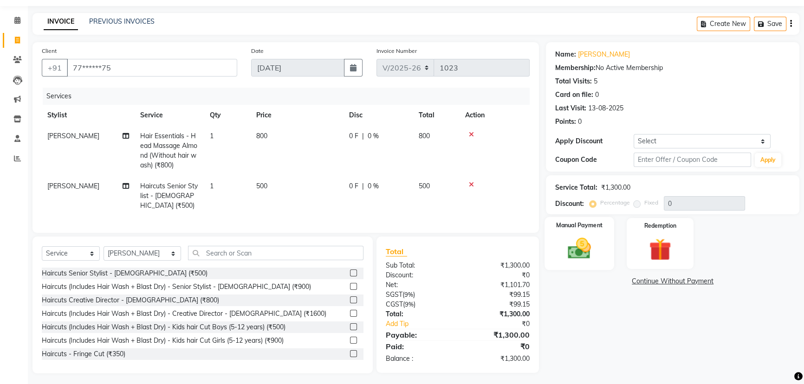
click at [566, 242] on img at bounding box center [580, 248] width 38 height 26
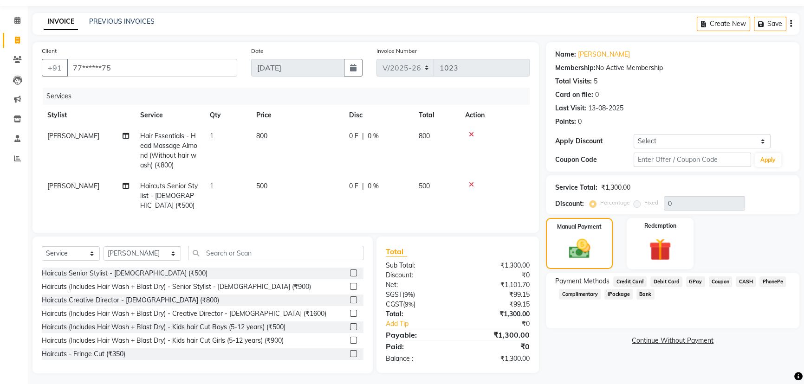
click at [743, 281] on span "CASH" at bounding box center [746, 282] width 20 height 11
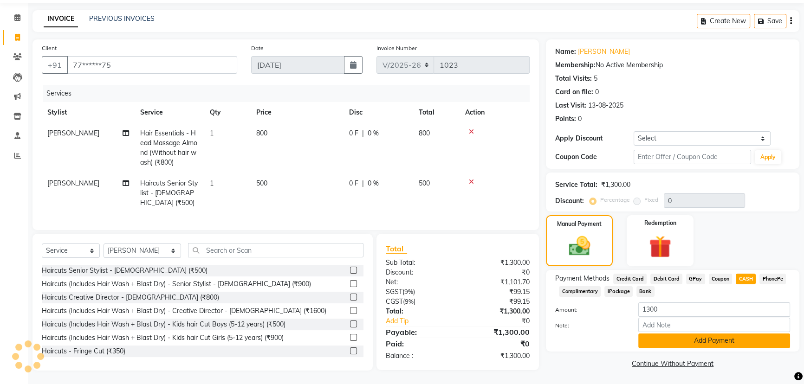
click at [697, 335] on button "Add Payment" at bounding box center [714, 341] width 152 height 14
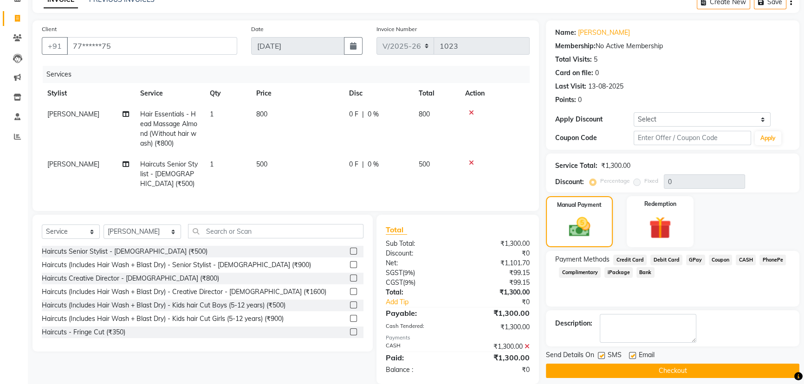
scroll to position [60, 0]
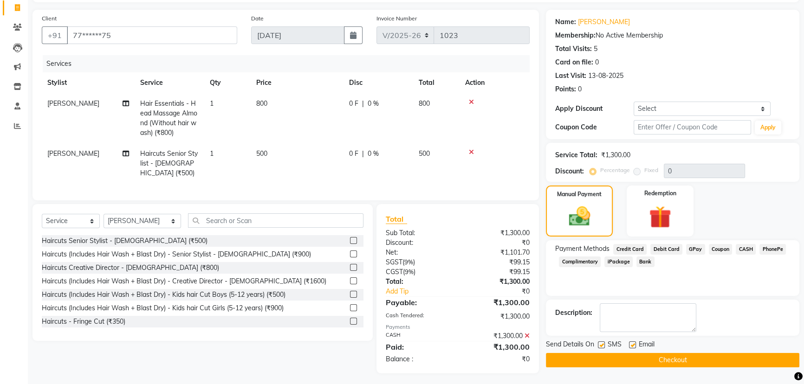
click at [686, 360] on button "Checkout" at bounding box center [672, 360] width 253 height 14
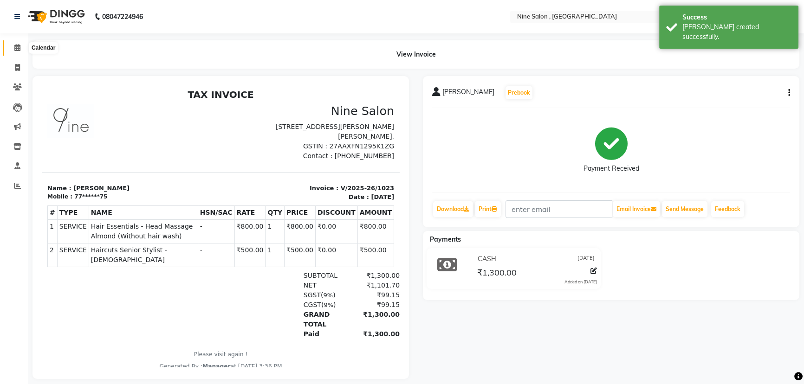
click at [19, 49] on icon at bounding box center [17, 47] width 6 height 7
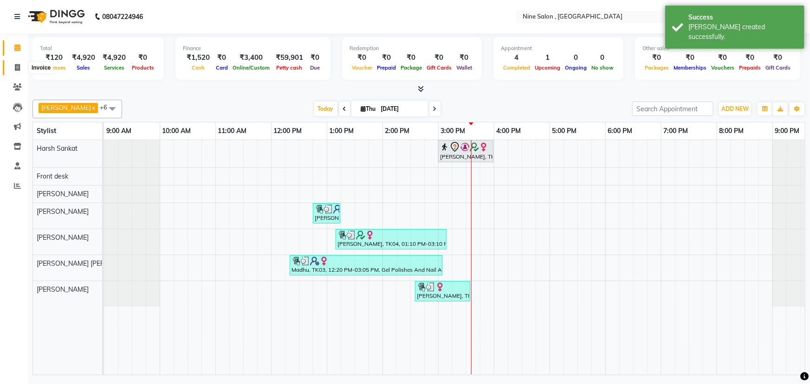
click at [17, 67] on icon at bounding box center [17, 67] width 5 height 7
select select "7341"
select select "service"
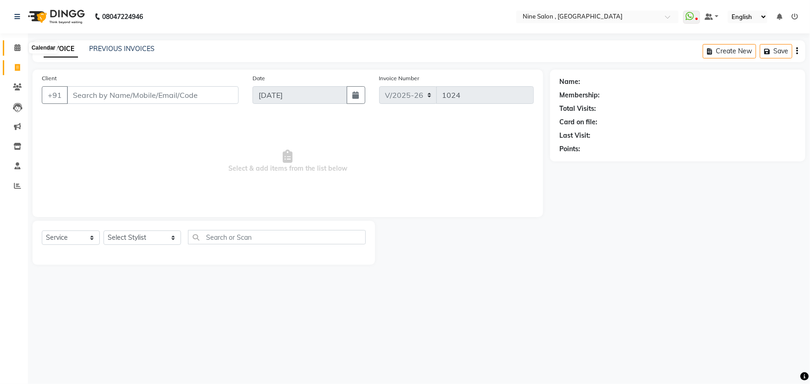
click at [20, 48] on span at bounding box center [17, 48] width 16 height 11
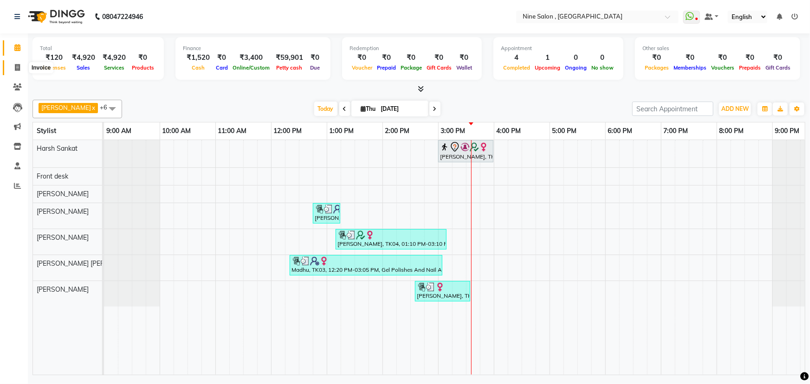
click at [21, 70] on span at bounding box center [17, 68] width 16 height 11
select select "7341"
select select "service"
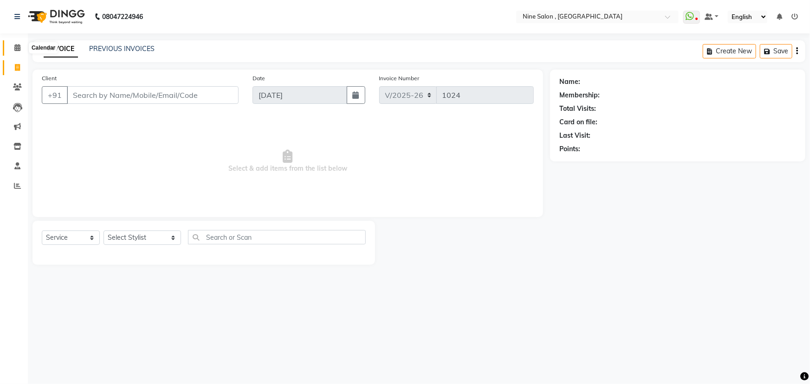
click at [20, 45] on icon at bounding box center [17, 47] width 6 height 7
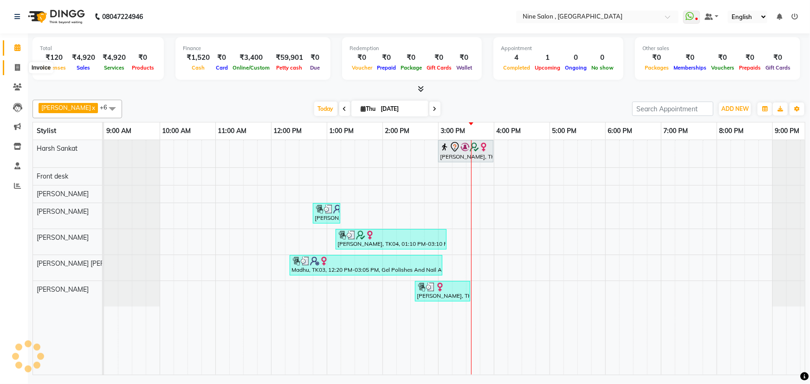
click at [20, 65] on span at bounding box center [17, 68] width 16 height 11
select select "7341"
select select "service"
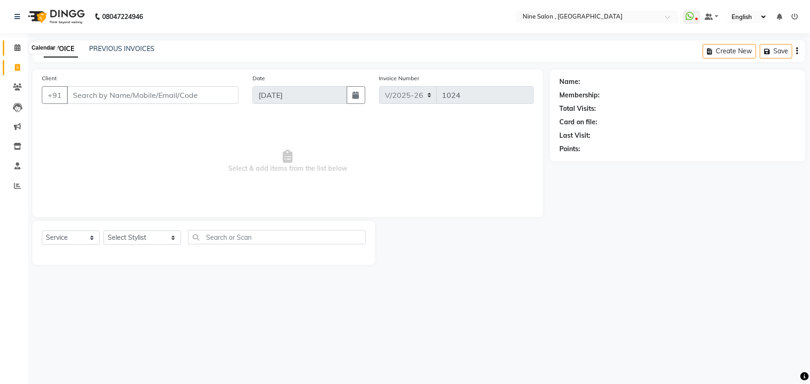
click at [12, 45] on span at bounding box center [17, 48] width 16 height 11
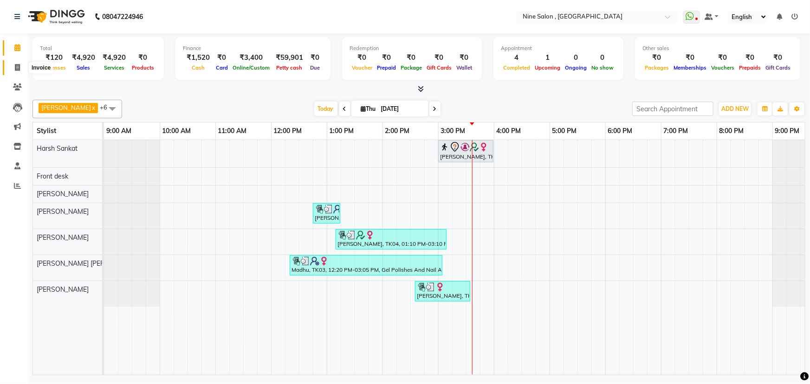
click at [17, 63] on span at bounding box center [17, 68] width 16 height 11
select select "7341"
select select "service"
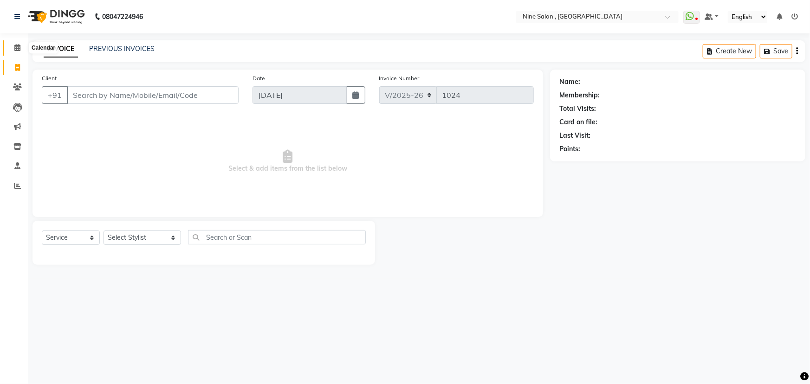
click at [13, 43] on span at bounding box center [17, 48] width 16 height 11
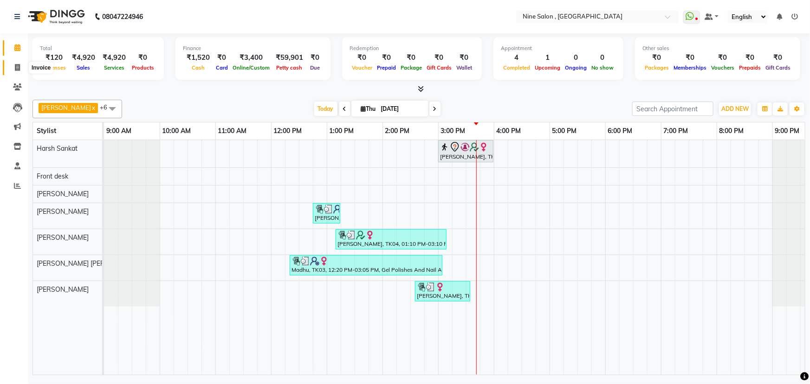
click at [11, 71] on span at bounding box center [17, 68] width 16 height 11
select select "service"
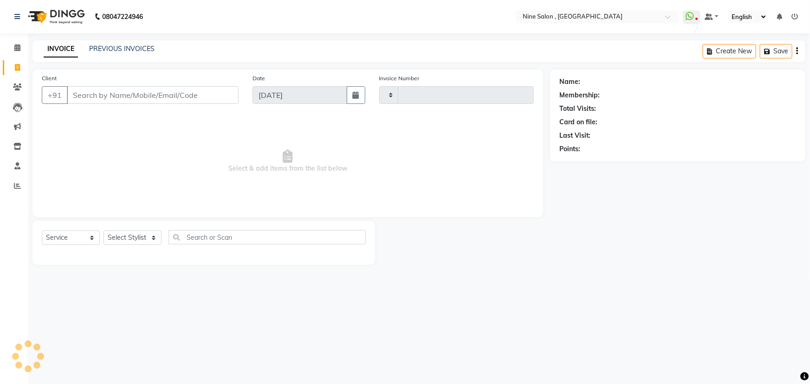
type input "1024"
select select "7341"
click at [19, 44] on icon at bounding box center [17, 47] width 6 height 7
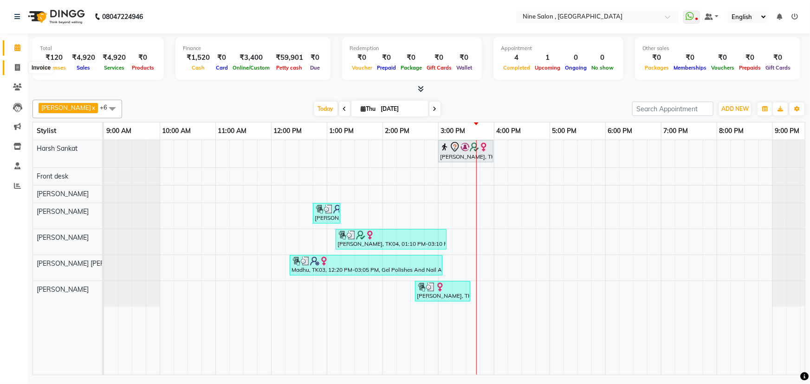
click at [20, 67] on span at bounding box center [17, 68] width 16 height 11
select select "7341"
select select "service"
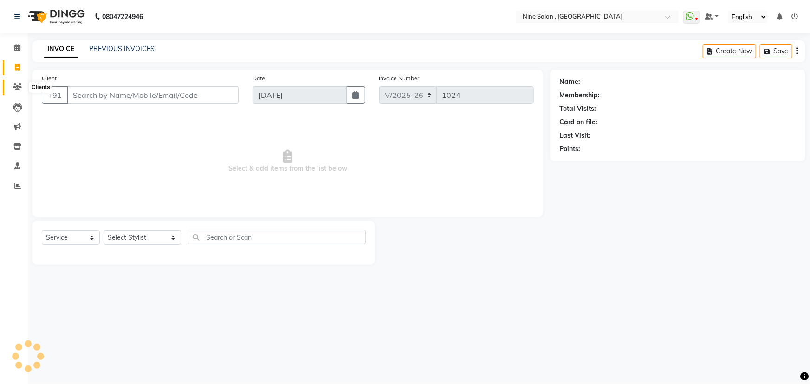
click at [20, 91] on span at bounding box center [17, 87] width 16 height 11
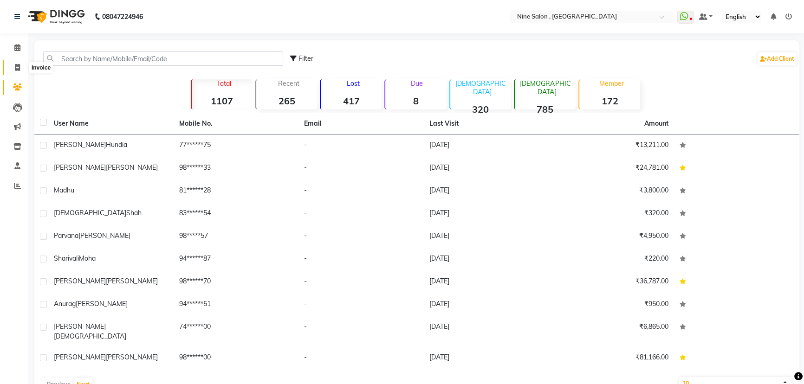
click at [15, 70] on icon at bounding box center [17, 67] width 5 height 7
select select "7341"
select select "service"
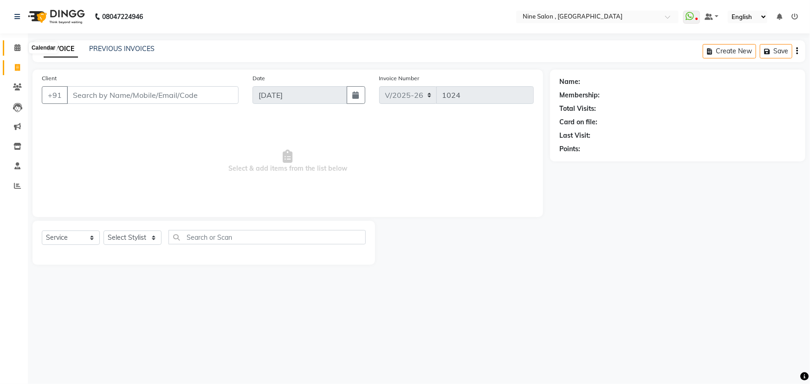
click at [15, 51] on span at bounding box center [17, 48] width 16 height 11
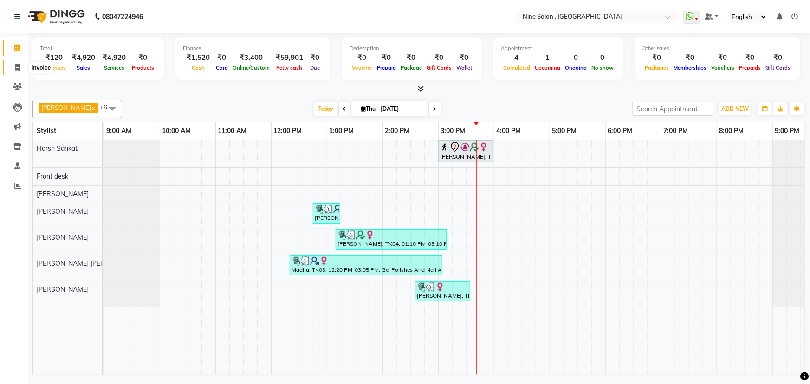
click at [18, 71] on icon at bounding box center [17, 67] width 5 height 7
select select "7341"
select select "service"
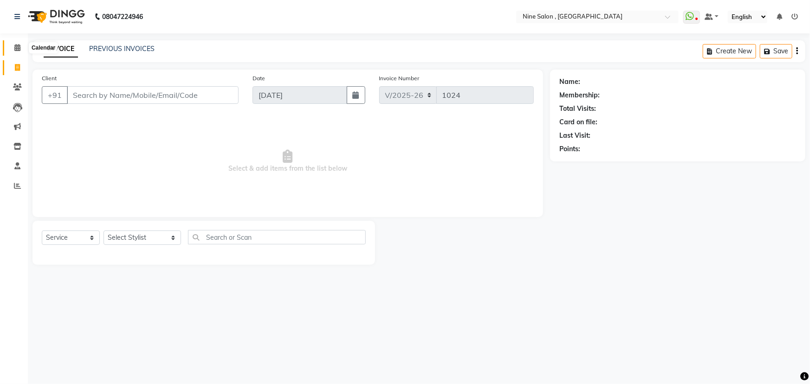
click at [14, 51] on icon at bounding box center [17, 47] width 6 height 7
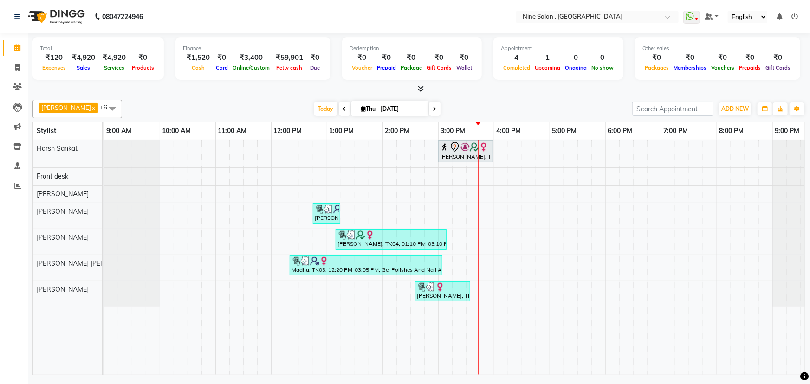
click at [433, 110] on icon at bounding box center [435, 109] width 4 height 6
type input "05-09-2025"
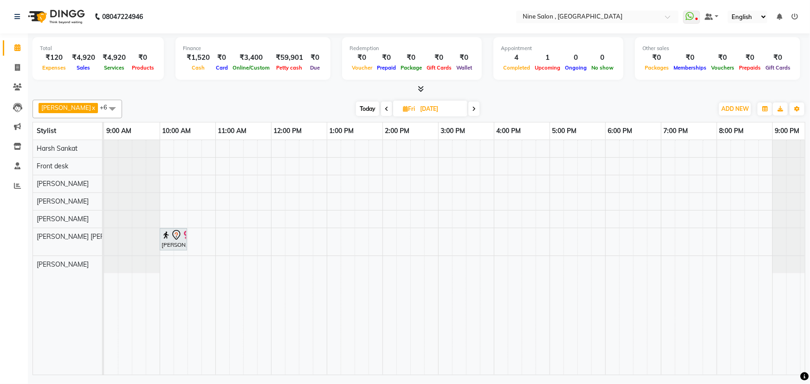
select select "service"
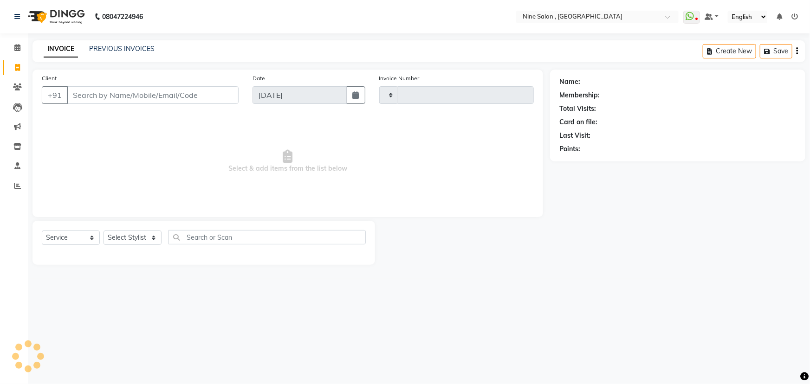
type input "1024"
select select "7341"
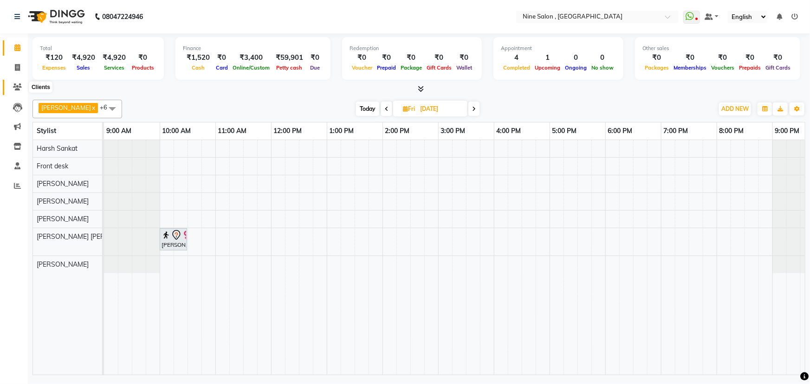
click at [18, 87] on icon at bounding box center [17, 87] width 9 height 7
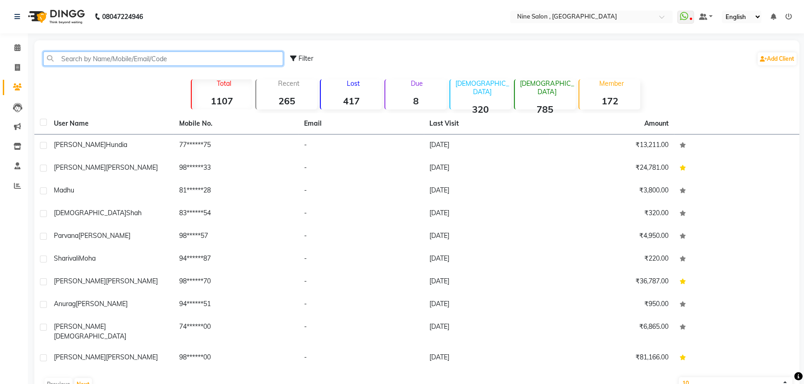
click at [157, 63] on input "text" at bounding box center [163, 59] width 240 height 14
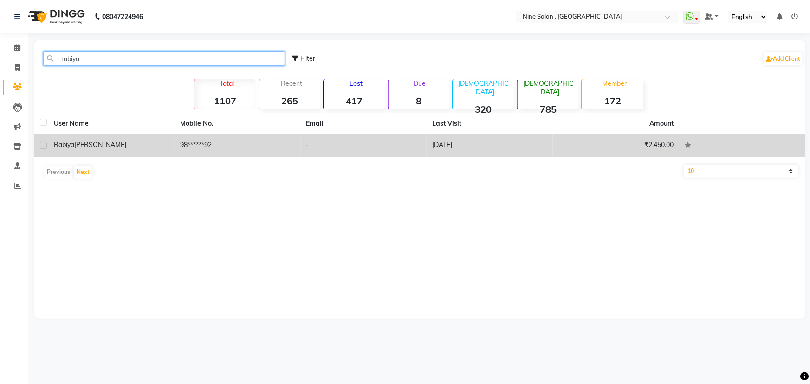
type input "rabiya"
click at [398, 145] on td "-" at bounding box center [364, 146] width 126 height 23
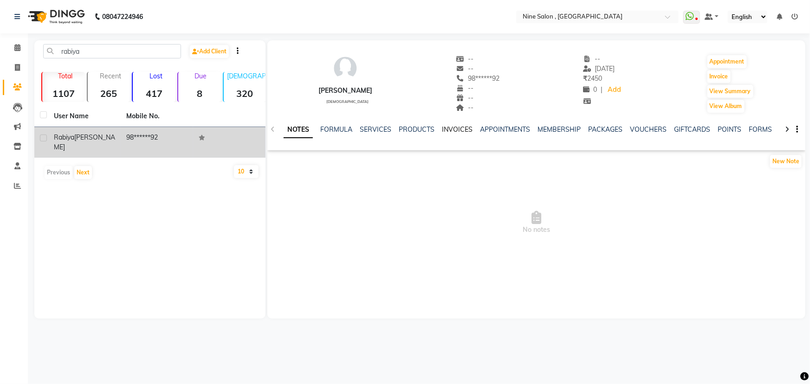
click at [453, 129] on link "INVOICES" at bounding box center [457, 129] width 31 height 8
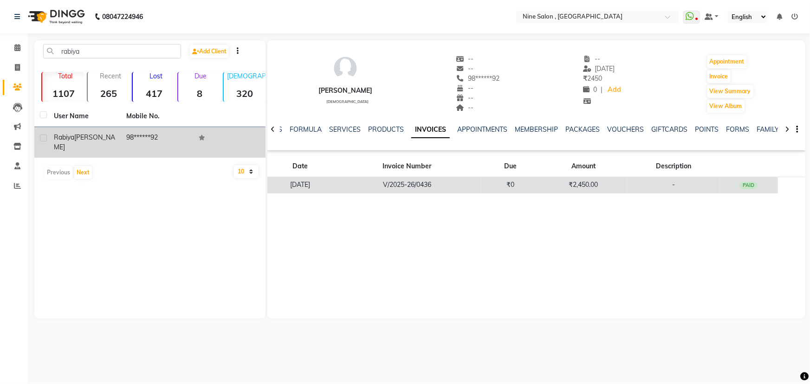
click at [439, 189] on td "V/2025-26/0436" at bounding box center [407, 185] width 148 height 16
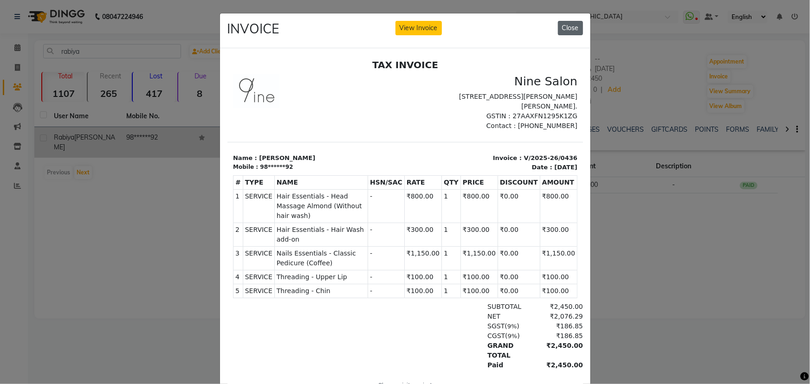
click at [572, 32] on button "Close" at bounding box center [570, 28] width 25 height 14
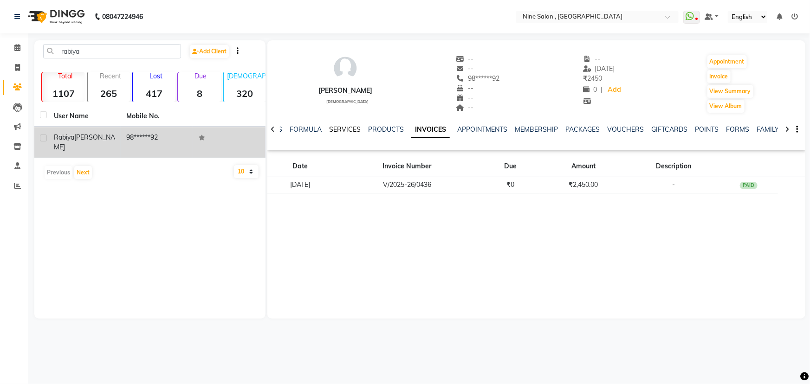
click at [343, 130] on link "SERVICES" at bounding box center [345, 129] width 32 height 8
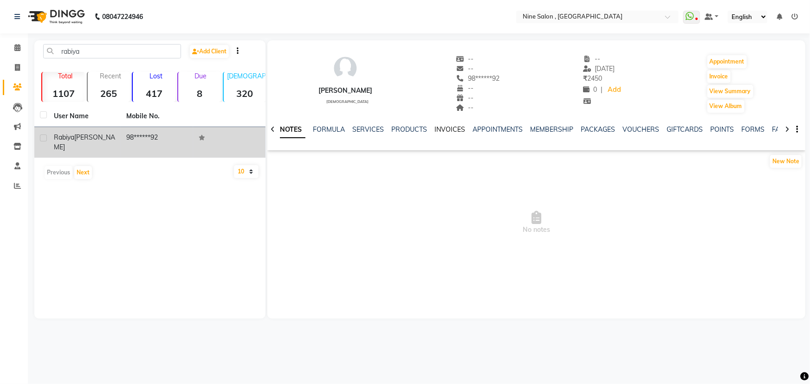
click at [443, 126] on link "INVOICES" at bounding box center [449, 129] width 31 height 8
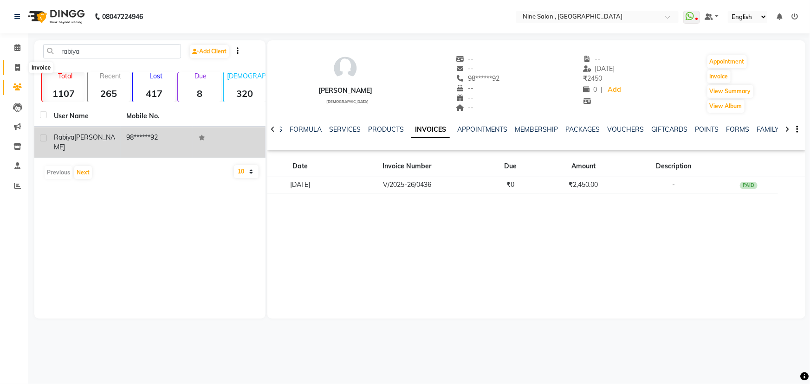
click at [18, 67] on icon at bounding box center [17, 67] width 5 height 7
select select "service"
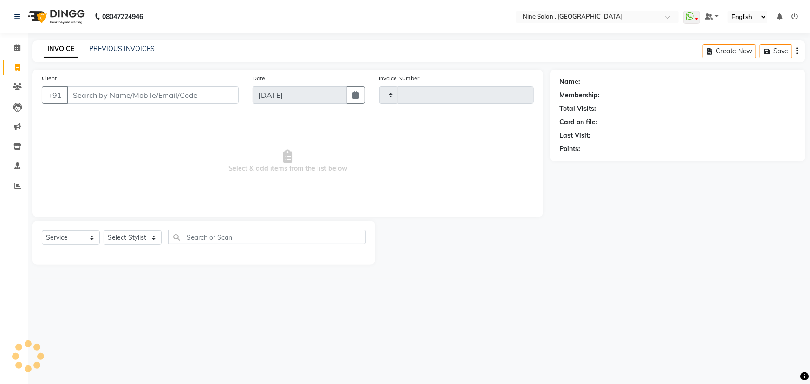
type input "1024"
select select "7341"
click at [161, 238] on select "Select Stylist [PERSON_NAME] Front desk Harsh Sankat [PERSON_NAME] [PERSON_NAME…" at bounding box center [143, 238] width 78 height 14
select select "64471"
click at [104, 231] on select "Select Stylist [PERSON_NAME] Front desk Harsh Sankat [PERSON_NAME] [PERSON_NAME…" at bounding box center [143, 238] width 78 height 14
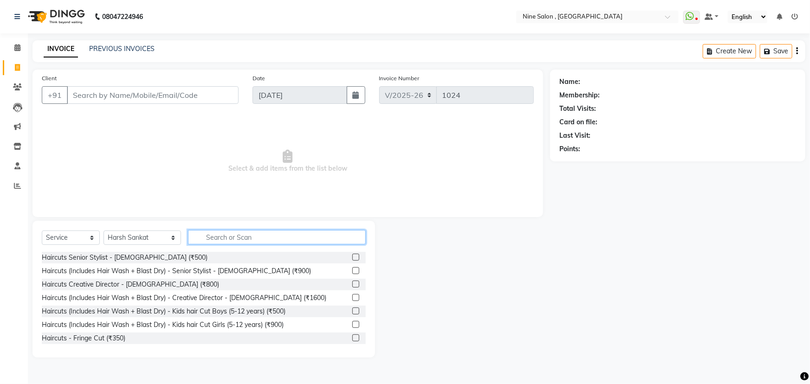
click at [277, 241] on input "text" at bounding box center [277, 237] width 178 height 14
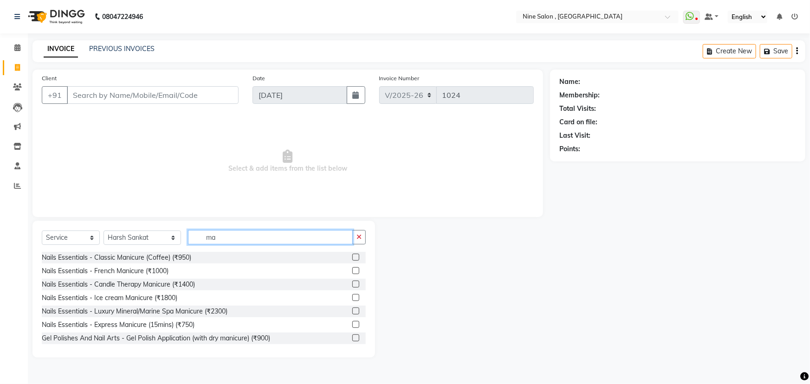
type input "m"
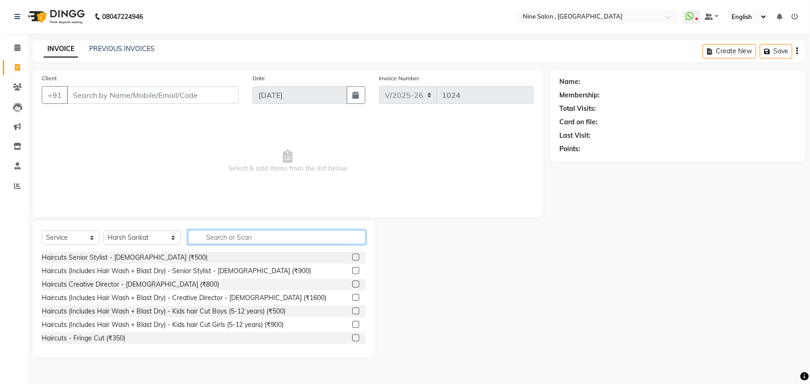
click at [239, 241] on input "text" at bounding box center [277, 237] width 178 height 14
click at [240, 236] on input "text" at bounding box center [277, 237] width 178 height 14
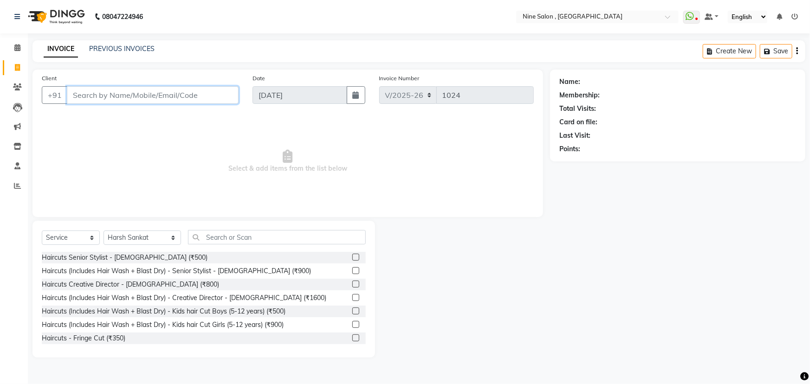
click at [170, 93] on input "Client" at bounding box center [153, 95] width 172 height 18
click at [150, 240] on select "Select Stylist [PERSON_NAME] Front desk Harsh Sankat [PERSON_NAME] [PERSON_NAME…" at bounding box center [143, 238] width 78 height 14
click at [251, 179] on span "Select & add items from the list below" at bounding box center [288, 161] width 492 height 93
click at [150, 99] on input "Client" at bounding box center [153, 95] width 172 height 18
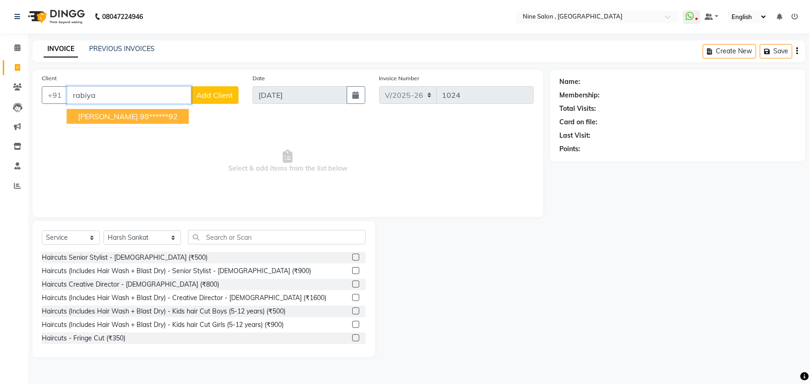
click at [145, 111] on button "Rabiya Roopawalla 98******92" at bounding box center [128, 116] width 122 height 15
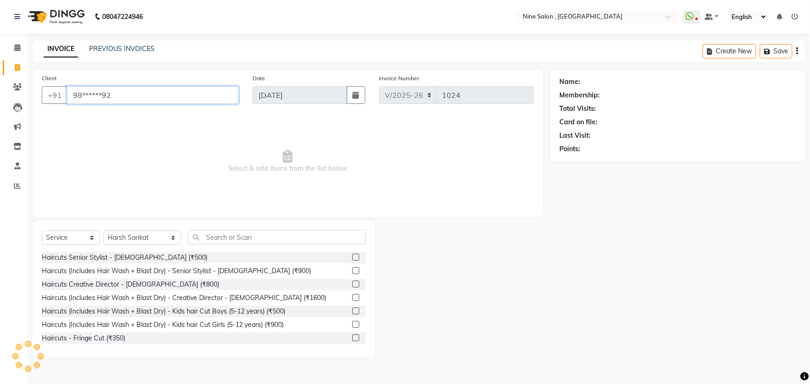
type input "98******92"
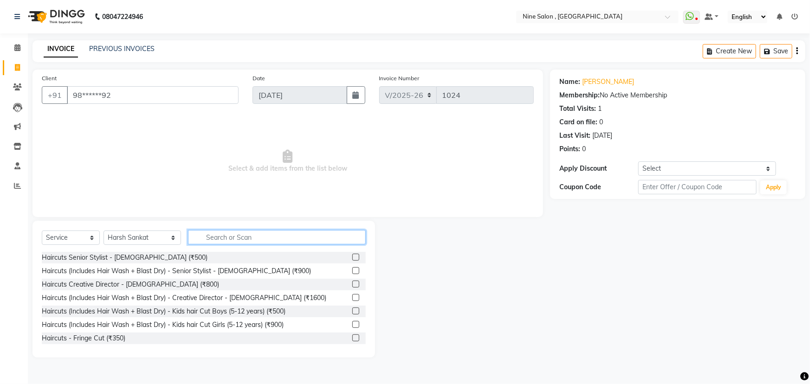
click at [269, 235] on input "text" at bounding box center [277, 237] width 178 height 14
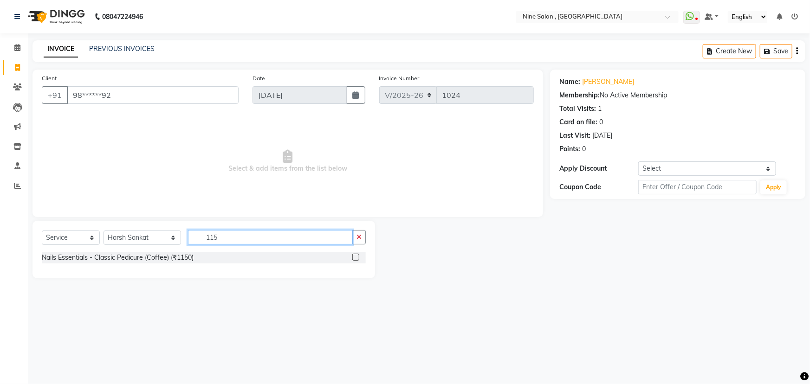
type input "115"
click at [355, 254] on label at bounding box center [355, 257] width 7 height 7
click at [355, 255] on input "checkbox" at bounding box center [355, 258] width 6 height 6
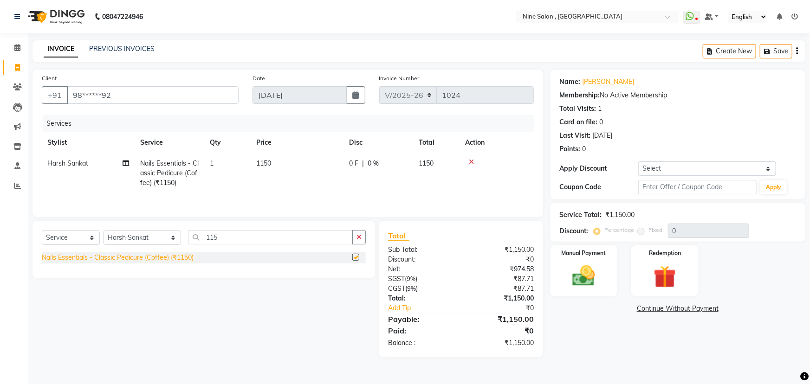
checkbox input "false"
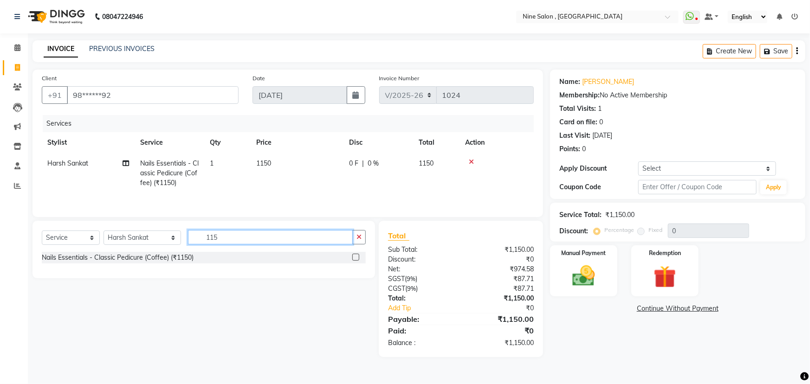
click at [244, 241] on input "115" at bounding box center [270, 237] width 165 height 14
type input "1"
type input "950"
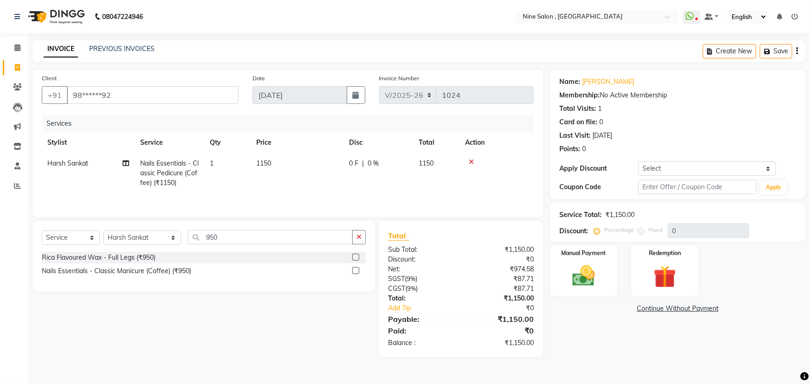
click at [358, 270] on label at bounding box center [355, 270] width 7 height 7
click at [358, 270] on input "checkbox" at bounding box center [355, 271] width 6 height 6
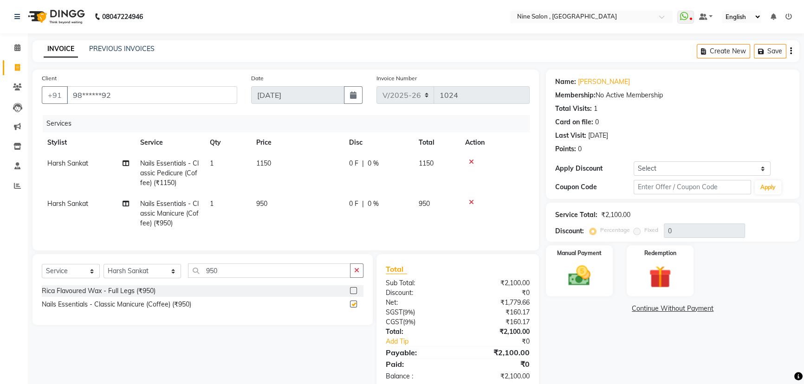
checkbox input "false"
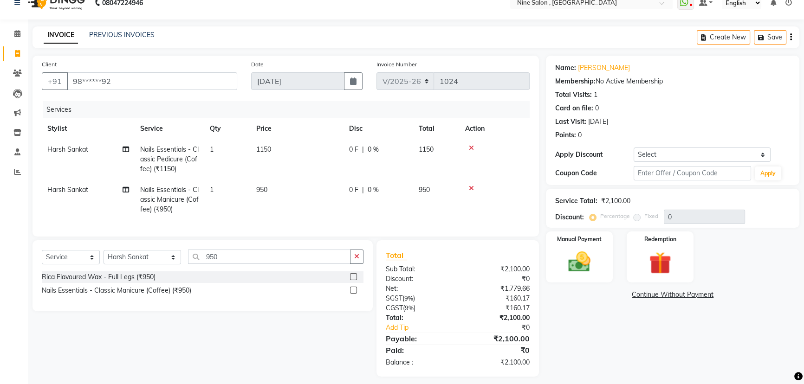
scroll to position [27, 0]
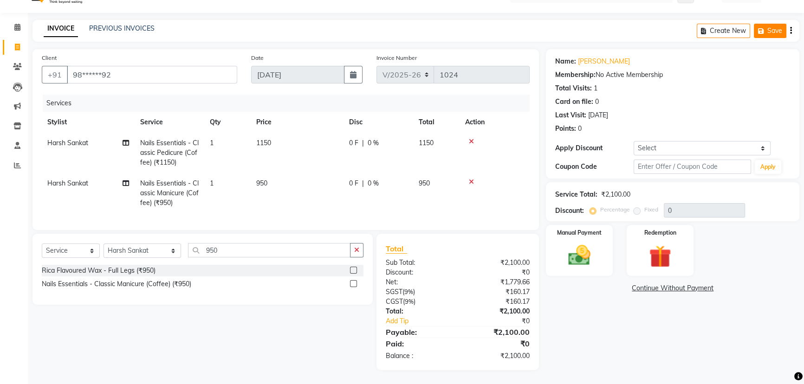
click at [771, 24] on button "Save" at bounding box center [770, 31] width 32 height 14
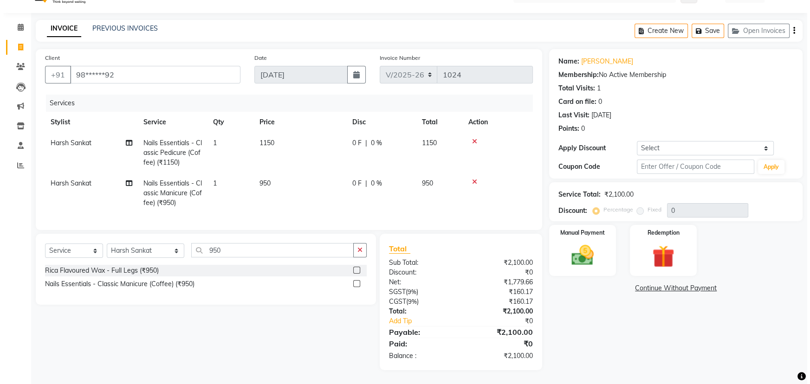
scroll to position [0, 0]
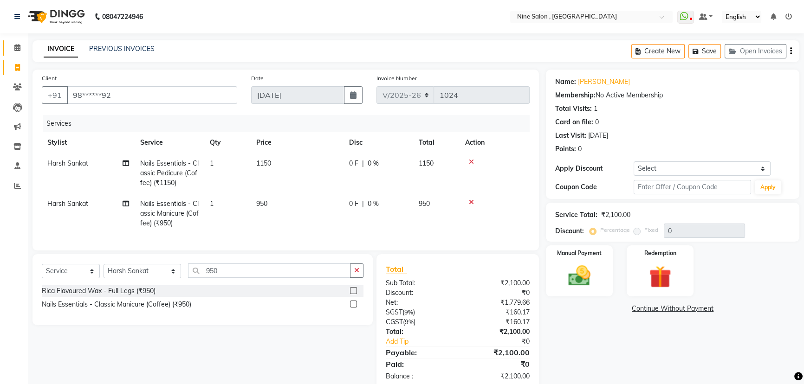
click at [13, 42] on link "Calendar" at bounding box center [14, 47] width 22 height 15
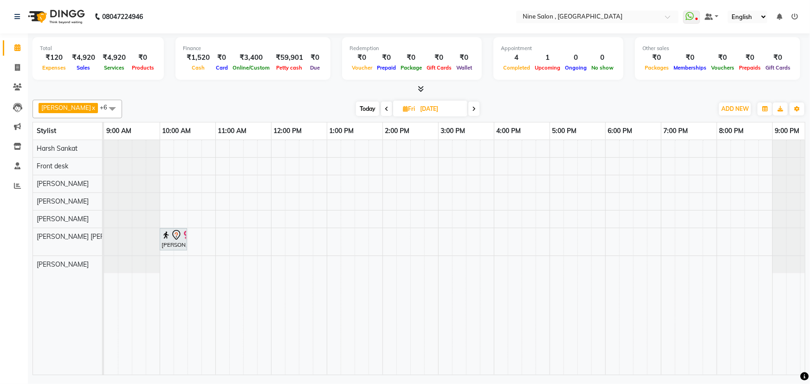
click at [383, 114] on span at bounding box center [386, 109] width 11 height 14
type input "[DATE]"
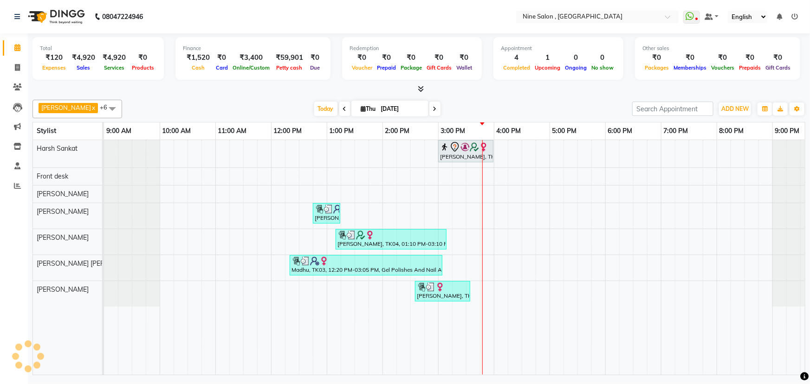
scroll to position [0, 23]
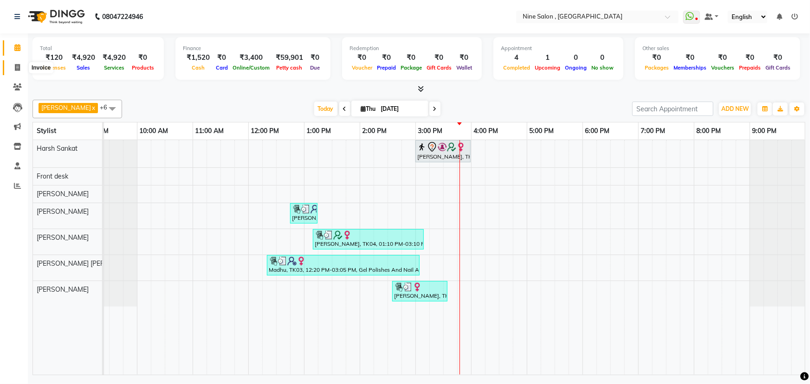
click at [15, 66] on icon at bounding box center [17, 67] width 5 height 7
select select "7341"
select select "service"
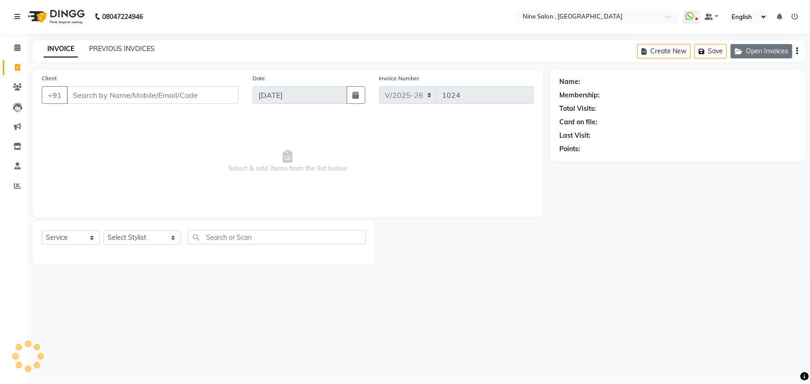
click at [773, 55] on button "Open Invoices" at bounding box center [762, 51] width 62 height 14
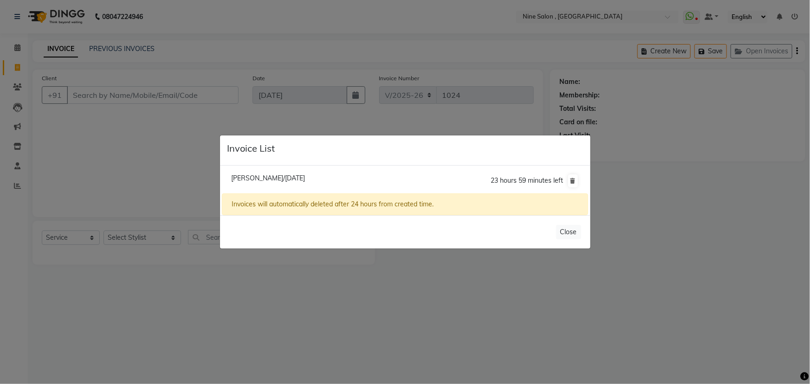
click at [305, 180] on span "[PERSON_NAME]/[DATE]" at bounding box center [268, 178] width 74 height 8
type input "98******92"
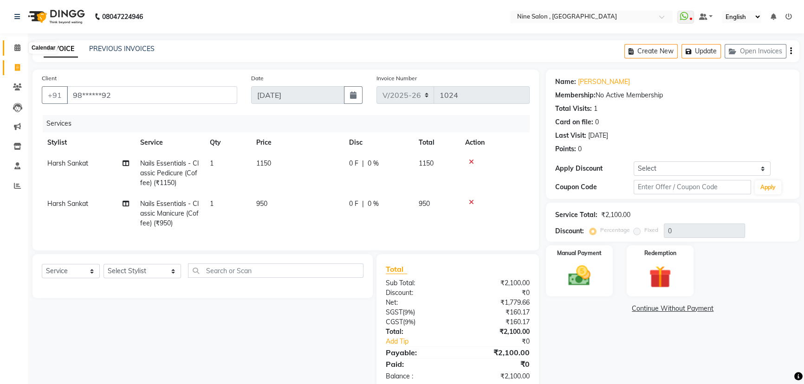
click at [21, 44] on span at bounding box center [17, 48] width 16 height 11
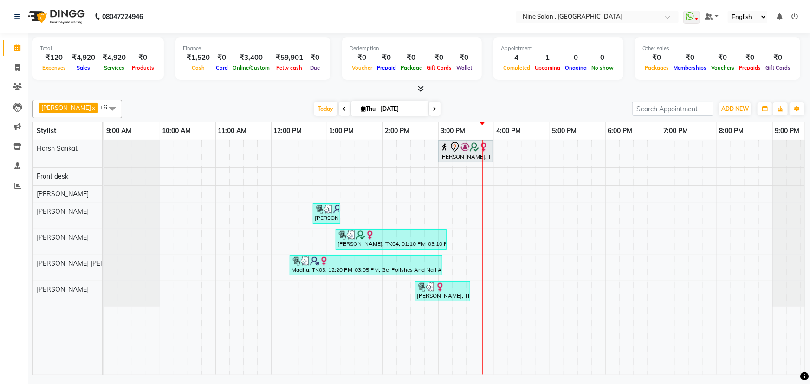
click at [19, 75] on li "Invoice" at bounding box center [14, 68] width 28 height 20
click at [17, 68] on icon at bounding box center [17, 67] width 5 height 7
select select "7341"
select select "service"
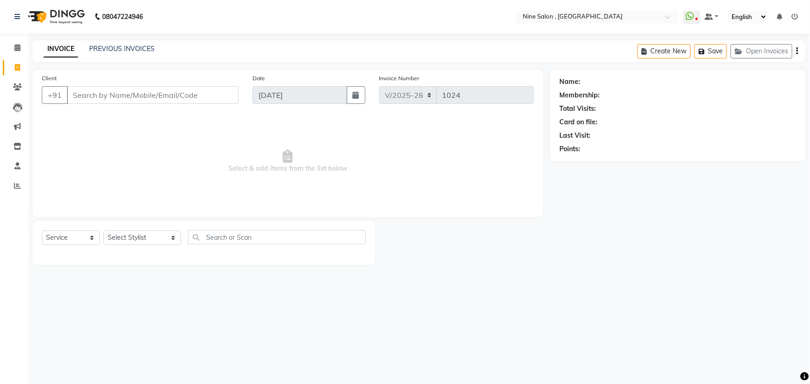
click at [143, 98] on input "Client" at bounding box center [153, 95] width 172 height 18
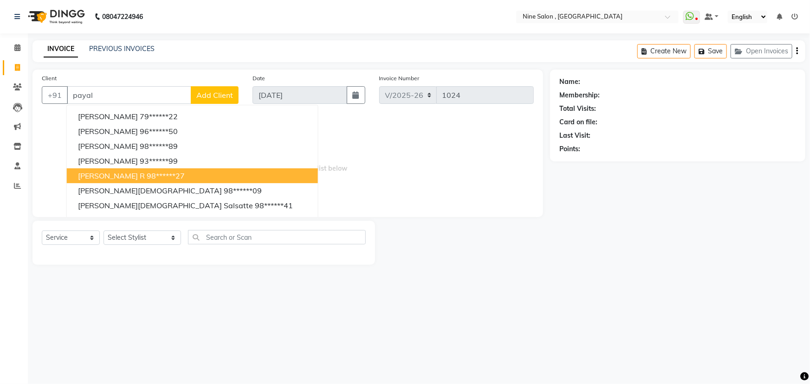
click at [133, 171] on button "Payal R 98******27" at bounding box center [192, 175] width 251 height 15
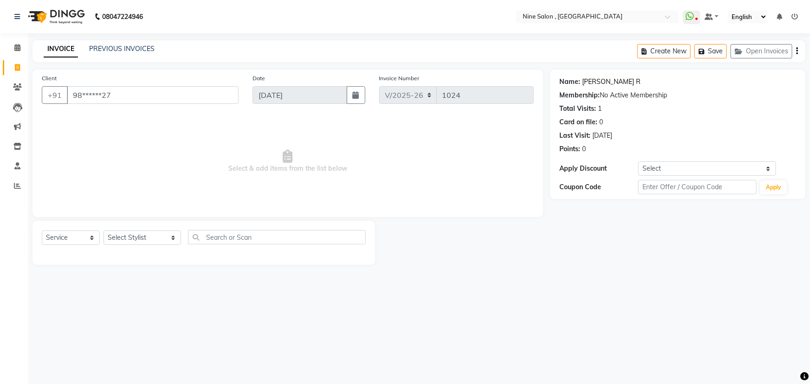
click at [585, 80] on link "Payal R" at bounding box center [611, 82] width 58 height 10
click at [123, 101] on input "98******27" at bounding box center [153, 95] width 172 height 18
type input "9"
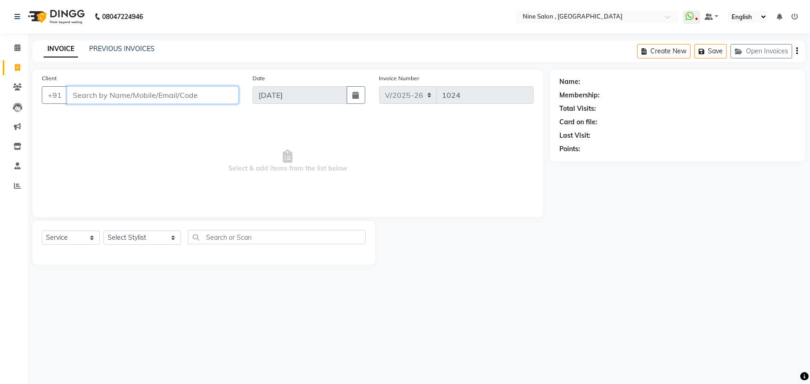
click at [181, 94] on input "Client" at bounding box center [153, 95] width 172 height 18
type input "s"
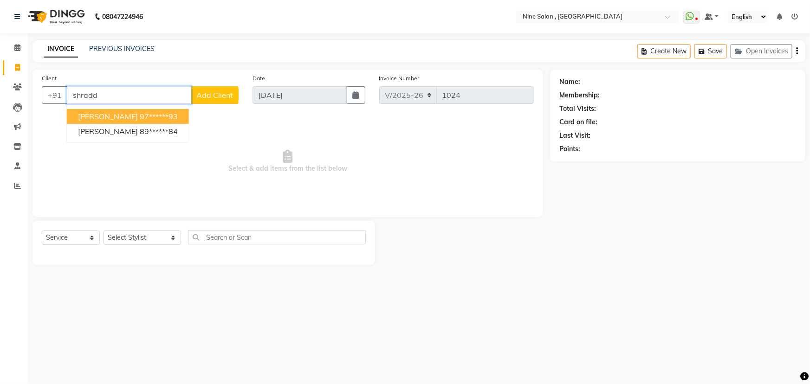
click at [153, 117] on ngb-highlight "97******93" at bounding box center [159, 116] width 38 height 9
type input "97******93"
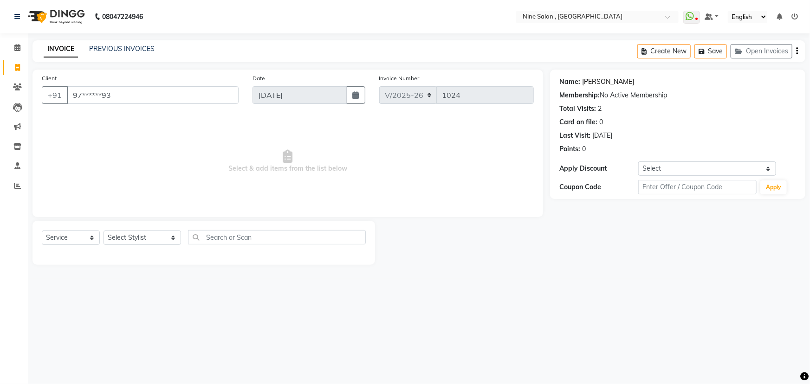
click at [598, 83] on link "Shraddha Jain" at bounding box center [608, 82] width 52 height 10
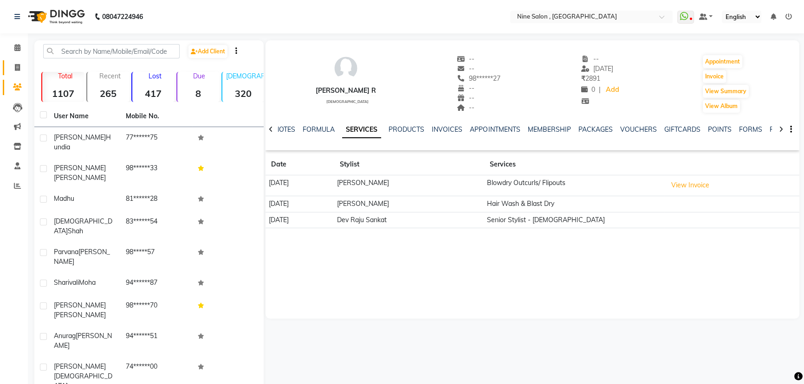
click at [19, 61] on link "Invoice" at bounding box center [14, 67] width 22 height 15
select select "7341"
select select "service"
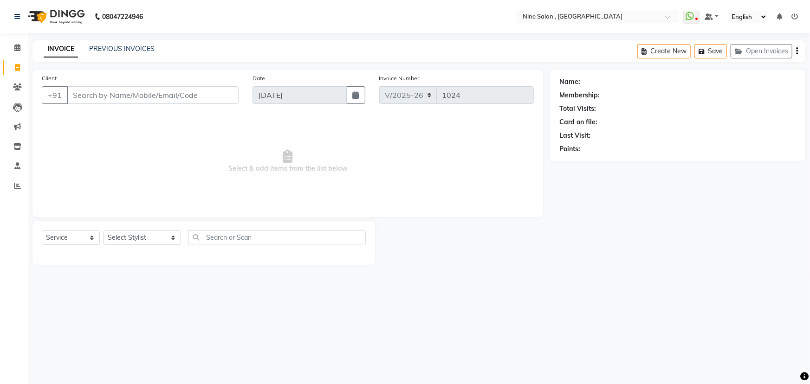
click at [146, 99] on input "Client" at bounding box center [153, 95] width 172 height 18
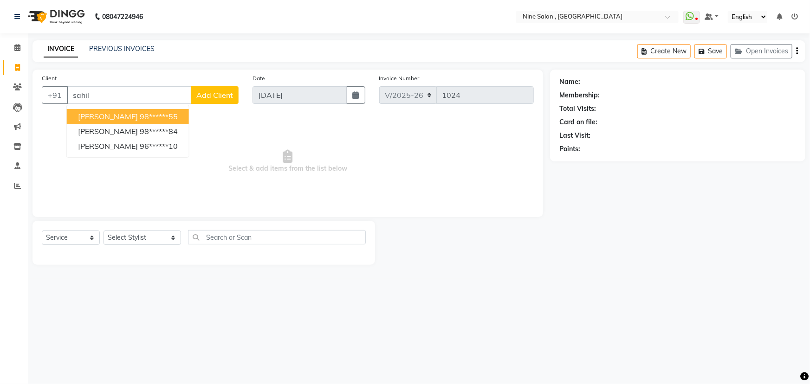
click at [141, 119] on ngb-highlight "98******55" at bounding box center [159, 116] width 38 height 9
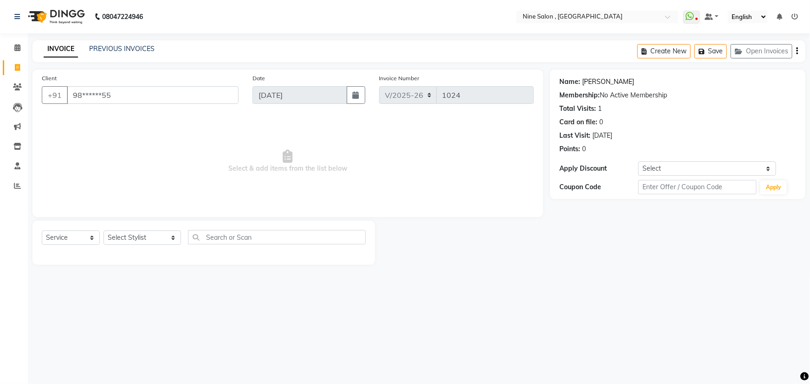
click at [592, 84] on link "[PERSON_NAME]" at bounding box center [608, 82] width 52 height 10
click at [21, 50] on span at bounding box center [17, 48] width 16 height 11
click at [146, 100] on input "98******55" at bounding box center [153, 95] width 172 height 18
type input "9"
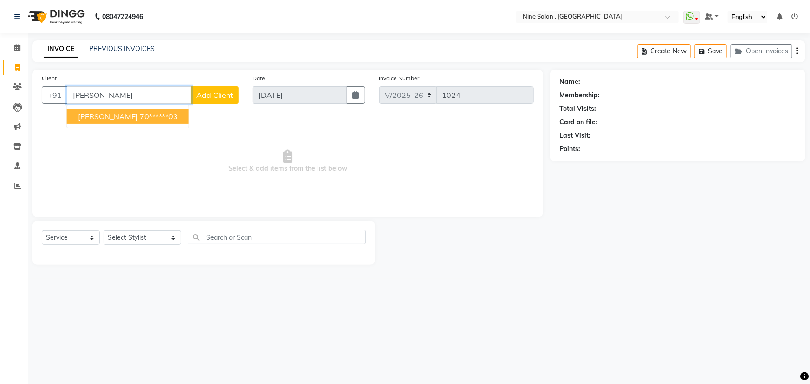
click at [106, 118] on span "Bhumika" at bounding box center [108, 116] width 60 height 9
type input "70******03"
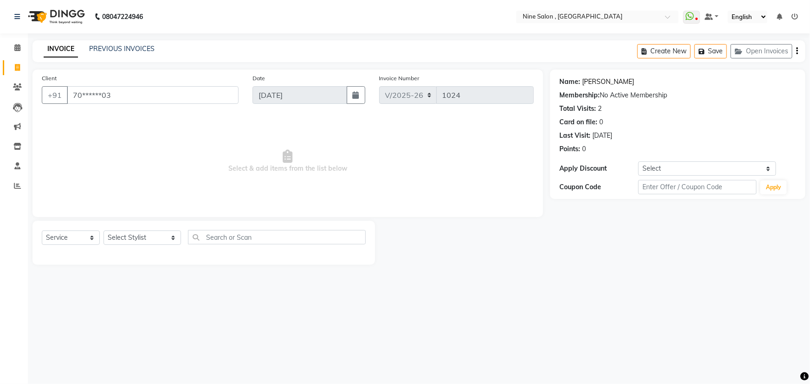
click at [589, 81] on link "Bhumika" at bounding box center [608, 82] width 52 height 10
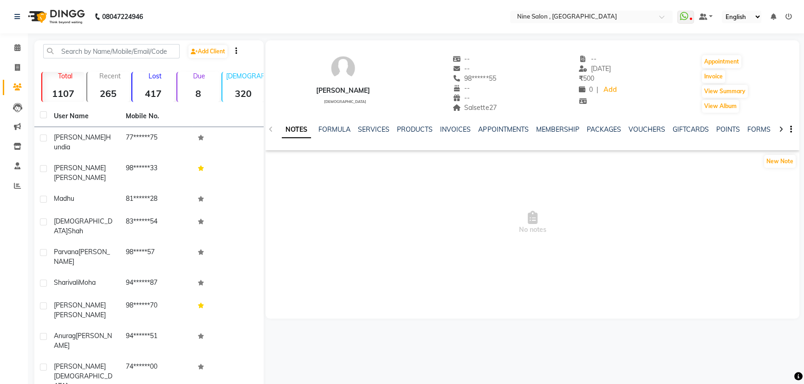
click at [373, 125] on div "SERVICES" at bounding box center [374, 130] width 32 height 10
click at [373, 129] on link "SERVICES" at bounding box center [374, 129] width 32 height 8
click at [374, 128] on link "SERVICES" at bounding box center [374, 129] width 32 height 8
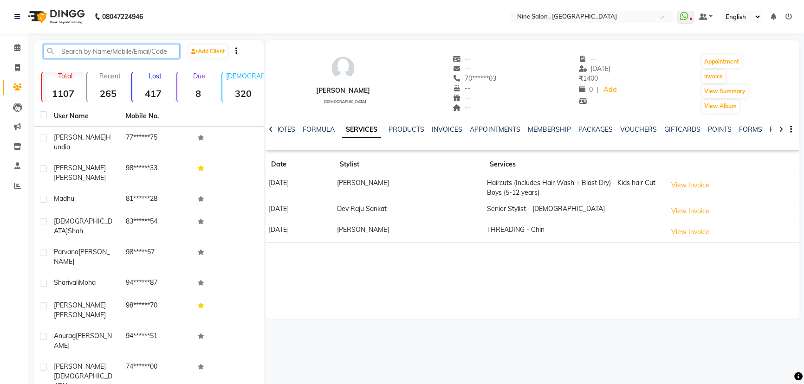
click at [153, 54] on input "text" at bounding box center [111, 51] width 136 height 14
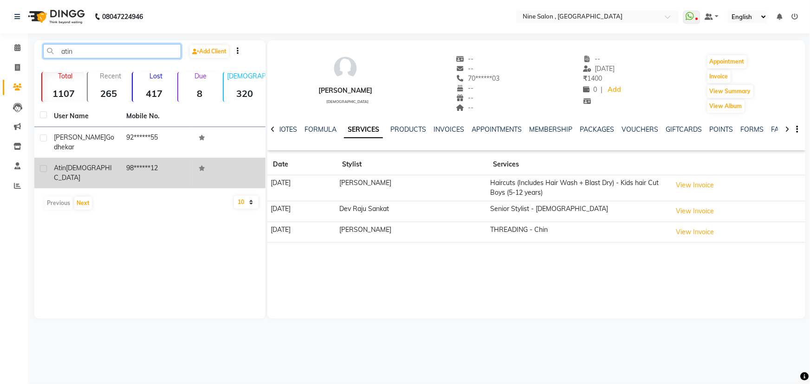
type input "atin"
click at [123, 163] on td "98******12" at bounding box center [157, 173] width 72 height 31
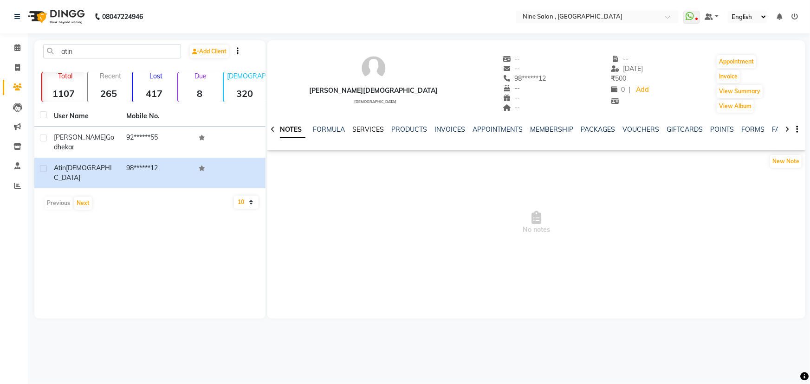
click at [363, 132] on link "SERVICES" at bounding box center [368, 129] width 32 height 8
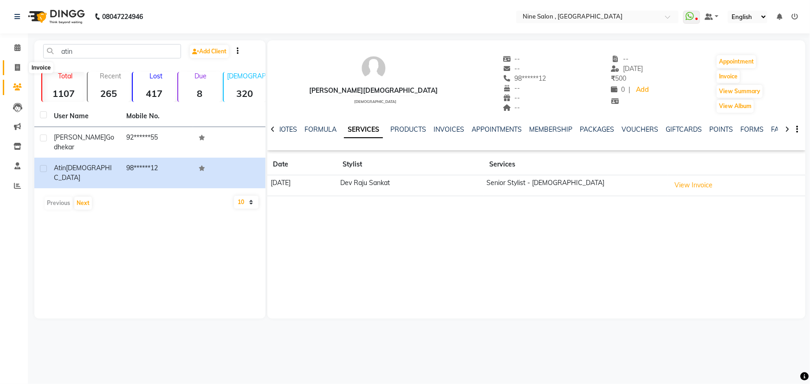
click at [15, 70] on icon at bounding box center [17, 67] width 5 height 7
select select "service"
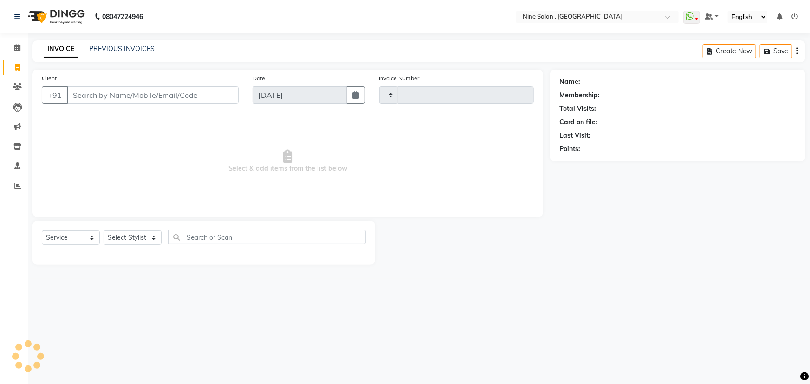
type input "1024"
select select "7341"
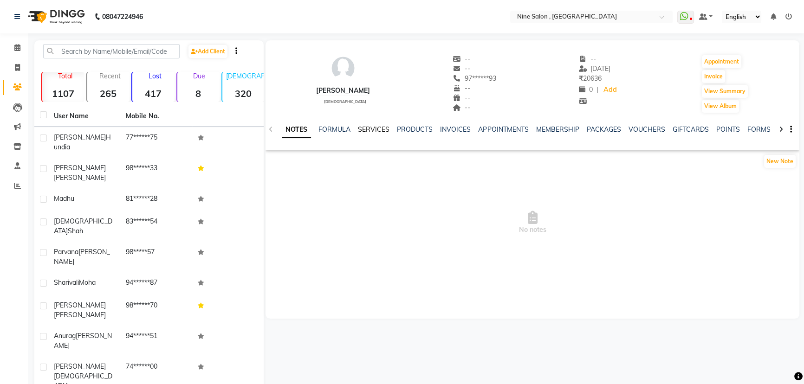
click at [370, 130] on link "SERVICES" at bounding box center [374, 129] width 32 height 8
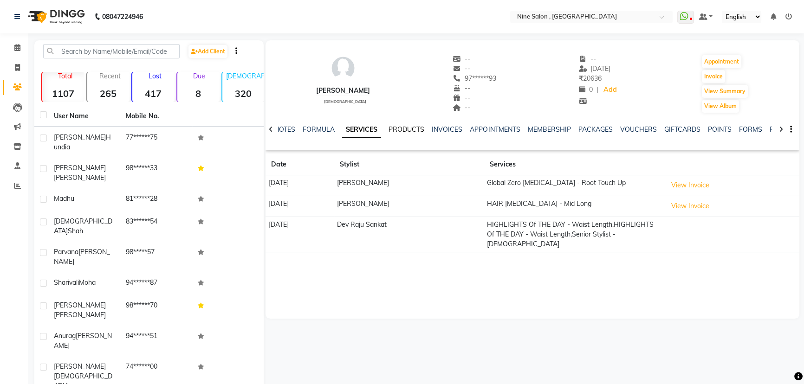
click at [409, 130] on link "PRODUCTS" at bounding box center [407, 129] width 36 height 8
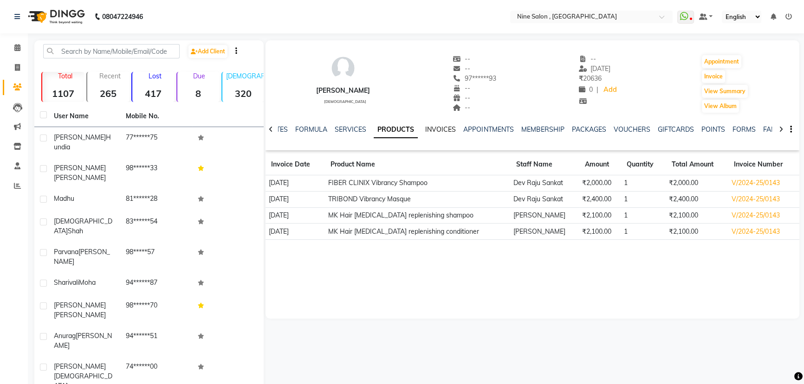
click at [443, 129] on link "INVOICES" at bounding box center [440, 129] width 31 height 8
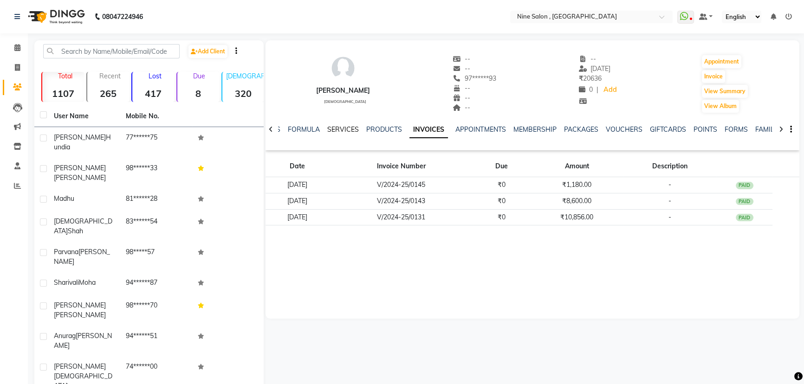
click at [345, 125] on link "SERVICES" at bounding box center [343, 129] width 32 height 8
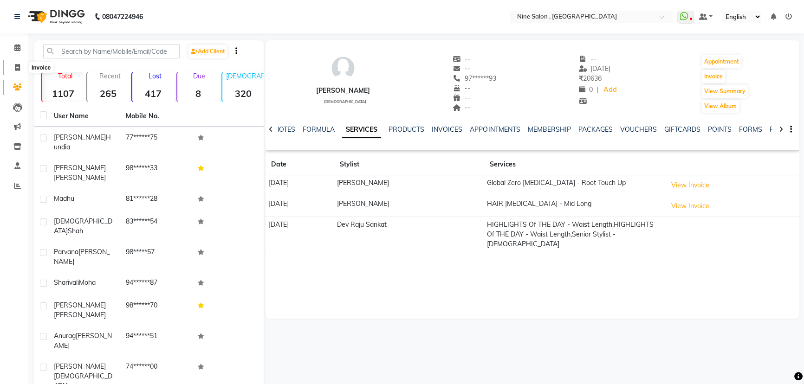
click at [23, 69] on span at bounding box center [17, 68] width 16 height 11
select select "7341"
select select "service"
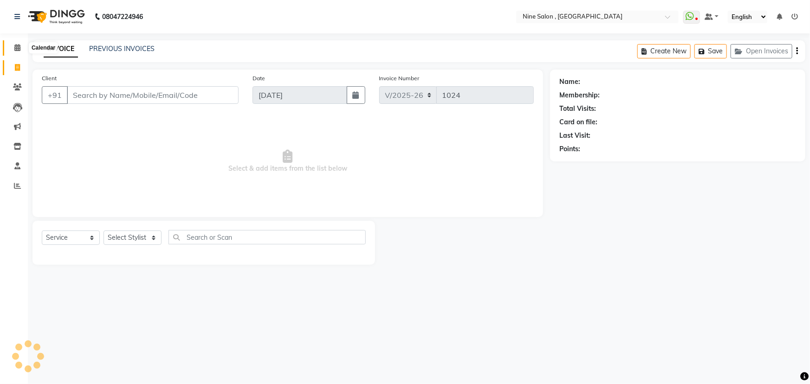
click at [19, 45] on icon at bounding box center [17, 47] width 6 height 7
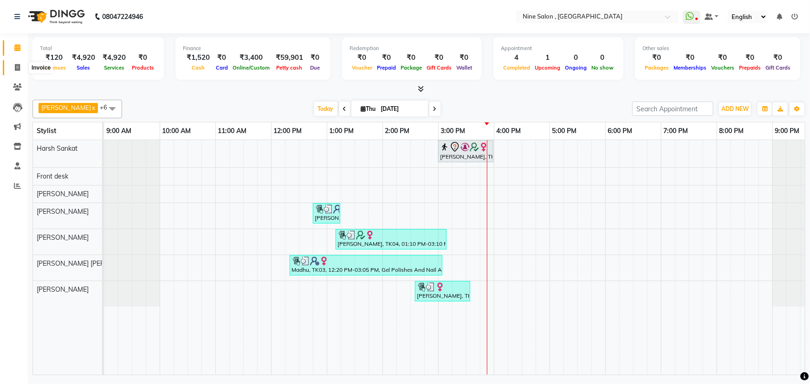
click at [14, 72] on span at bounding box center [17, 68] width 16 height 11
select select "7341"
select select "service"
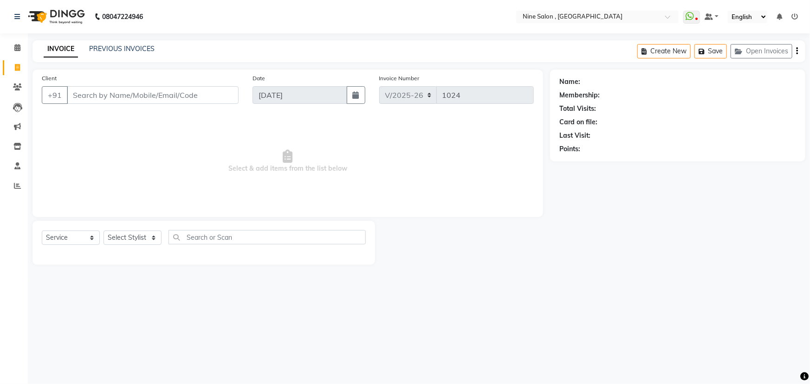
click at [172, 92] on input "Client" at bounding box center [153, 95] width 172 height 18
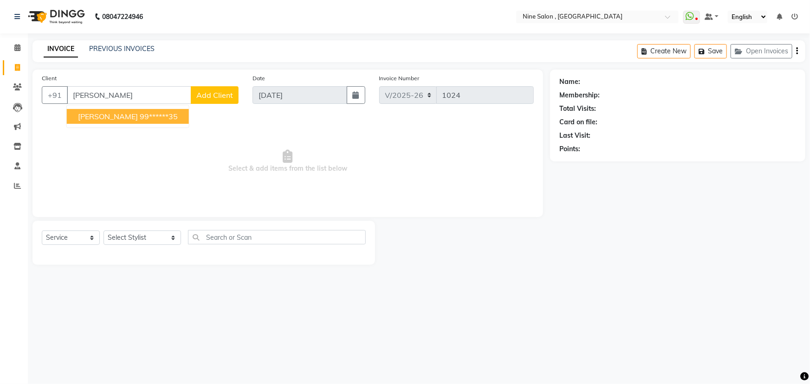
click at [140, 115] on ngb-highlight "99******35" at bounding box center [159, 116] width 38 height 9
type input "99******35"
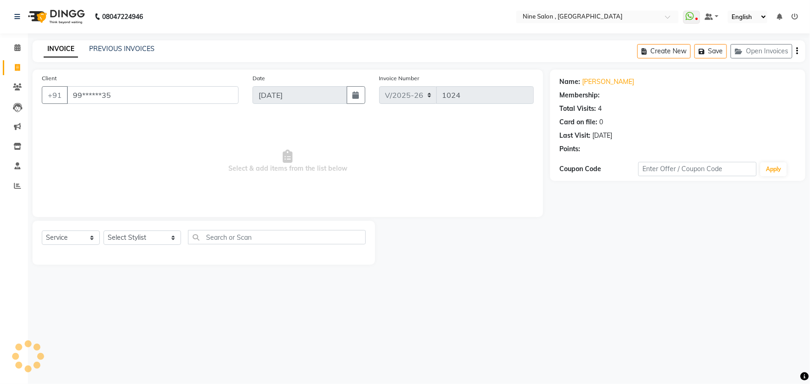
select select "1: Object"
click at [586, 84] on link "Snehi Shah" at bounding box center [608, 82] width 52 height 10
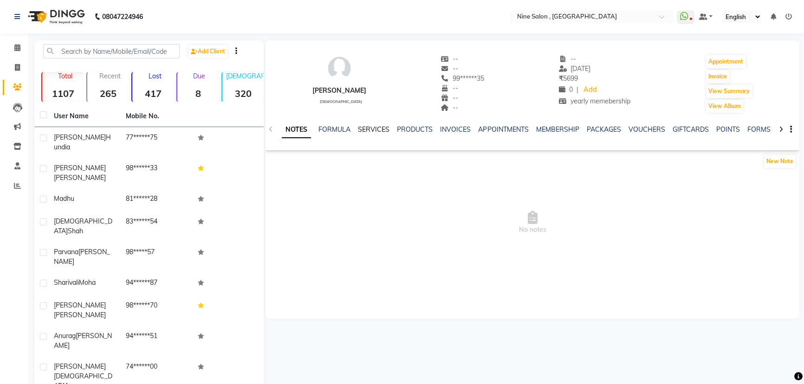
click at [377, 128] on link "SERVICES" at bounding box center [374, 129] width 32 height 8
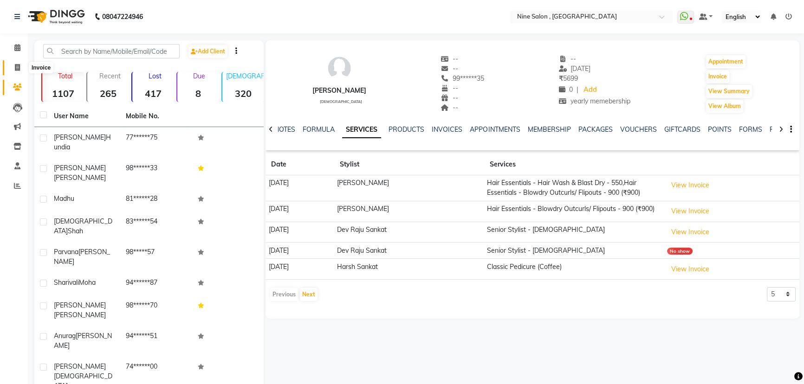
click at [19, 63] on span at bounding box center [17, 68] width 16 height 11
select select "7341"
select select "service"
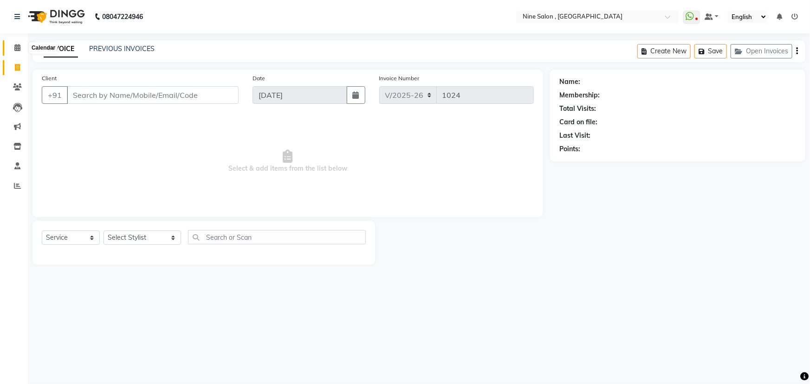
click at [20, 50] on icon at bounding box center [17, 47] width 6 height 7
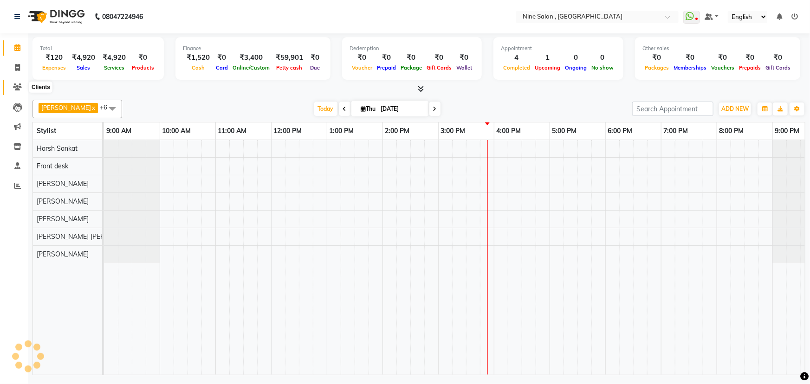
click at [19, 88] on icon at bounding box center [17, 87] width 9 height 7
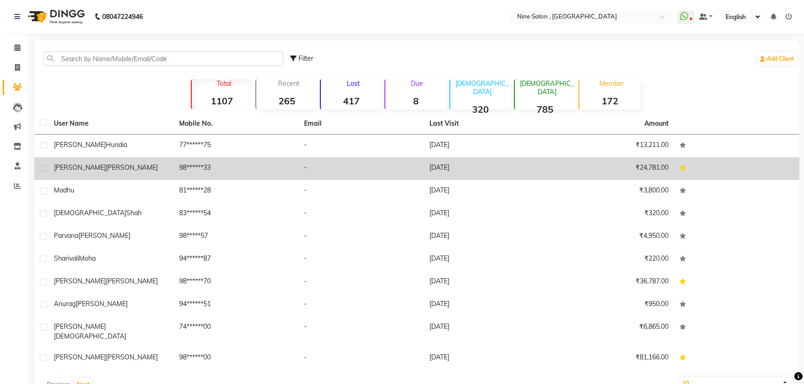
click at [106, 163] on span "[PERSON_NAME]" at bounding box center [132, 167] width 52 height 8
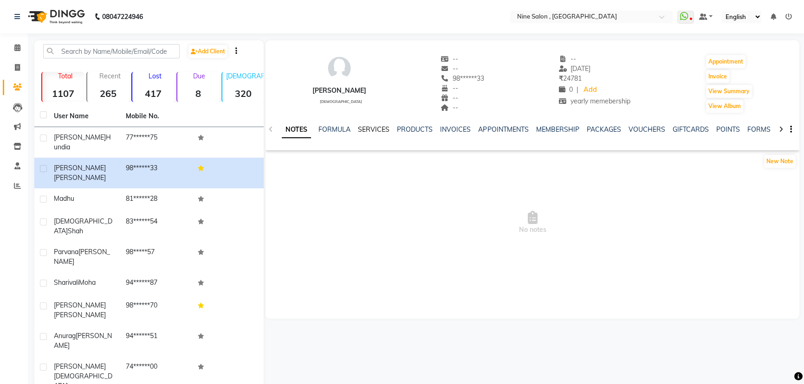
click at [377, 129] on link "SERVICES" at bounding box center [374, 129] width 32 height 8
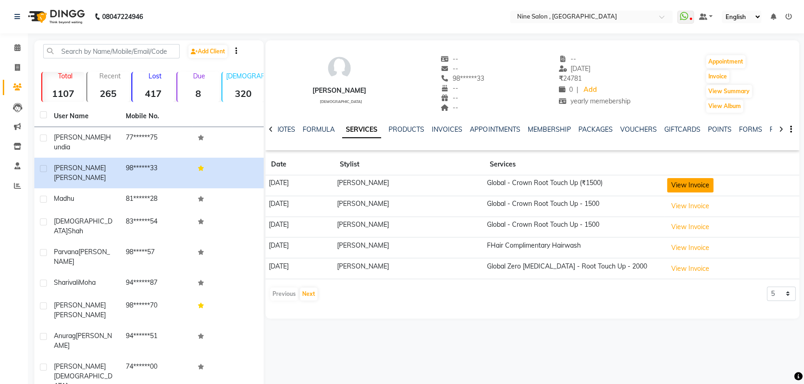
click at [678, 187] on button "View Invoice" at bounding box center [690, 185] width 46 height 14
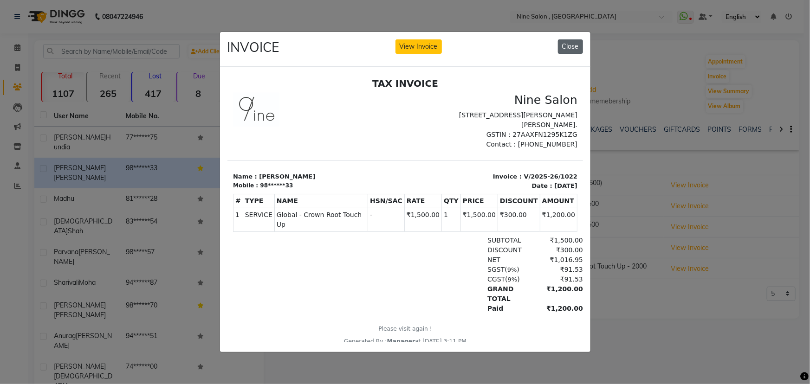
click at [574, 46] on button "Close" at bounding box center [570, 46] width 25 height 14
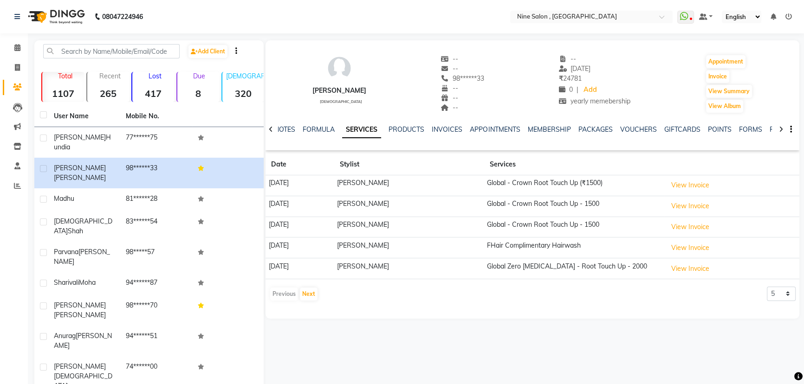
click at [560, 204] on td "Global - Crown Root Touch Up - 1500" at bounding box center [574, 206] width 180 height 21
click at [696, 204] on button "View Invoice" at bounding box center [690, 206] width 46 height 14
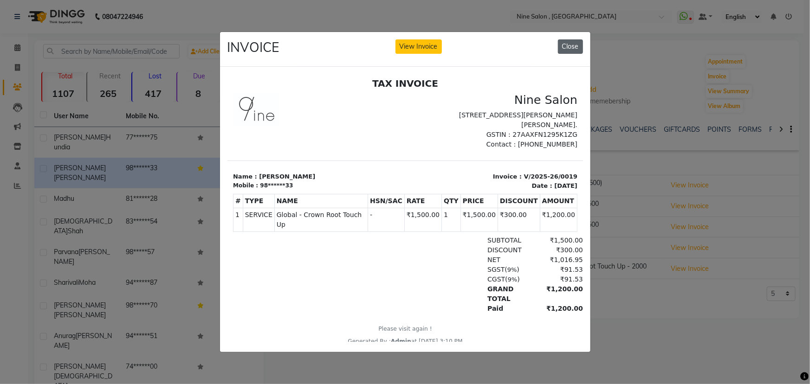
click at [576, 42] on button "Close" at bounding box center [570, 46] width 25 height 14
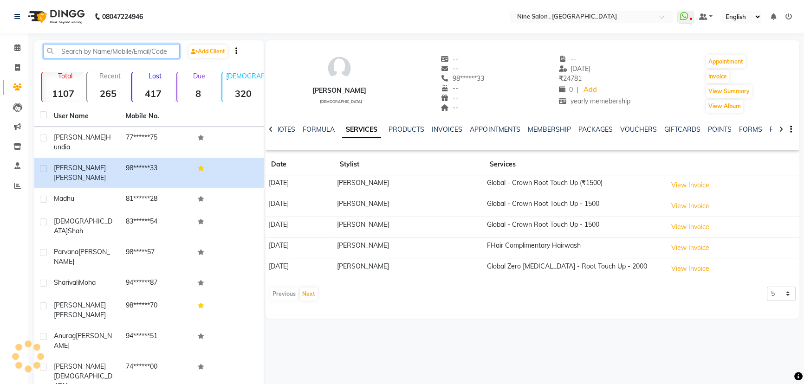
click at [99, 50] on input "text" at bounding box center [111, 51] width 136 height 14
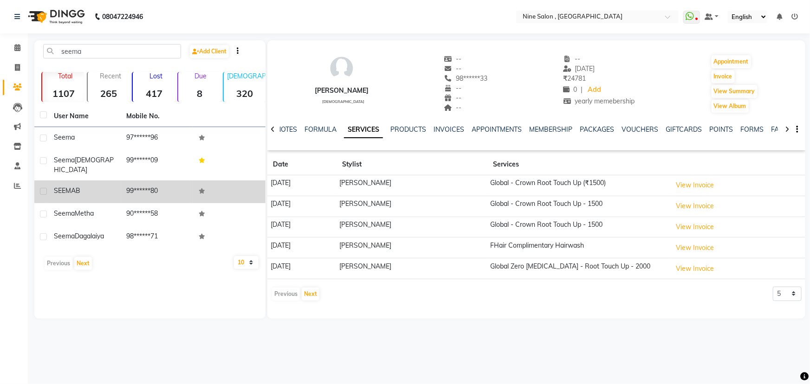
click at [84, 186] on div "SEEMA B" at bounding box center [84, 191] width 61 height 10
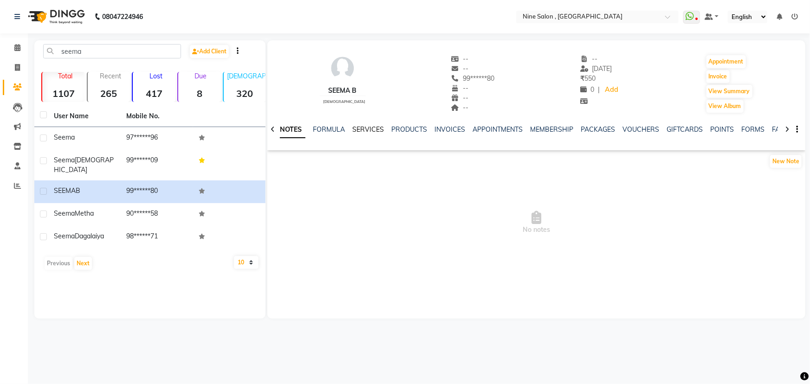
click at [376, 131] on link "SERVICES" at bounding box center [368, 129] width 32 height 8
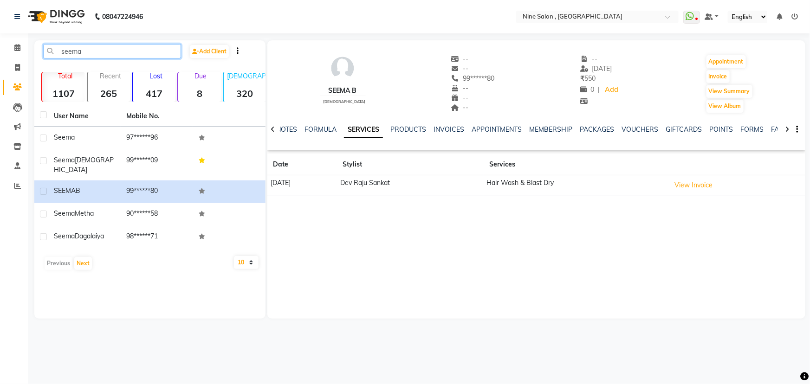
click at [156, 51] on input "seema" at bounding box center [112, 51] width 138 height 14
type input "s"
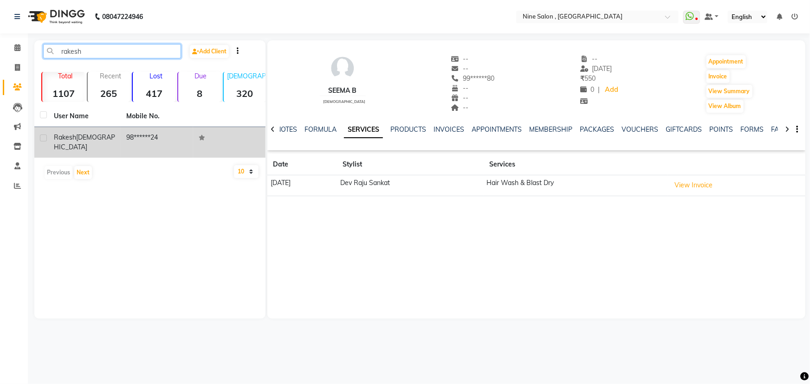
type input "rakesh"
click at [120, 136] on td "Rakesh jain" at bounding box center [84, 142] width 72 height 31
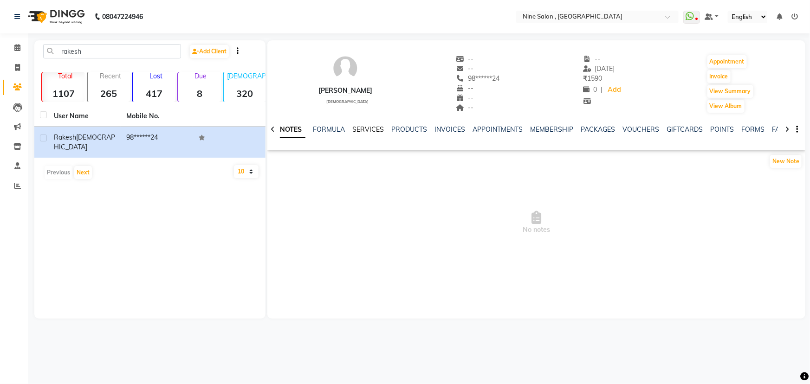
click at [361, 130] on link "SERVICES" at bounding box center [368, 129] width 32 height 8
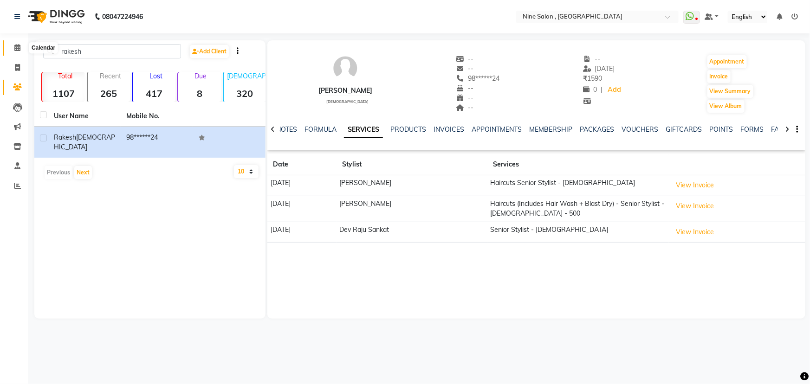
click at [19, 52] on span at bounding box center [17, 48] width 16 height 11
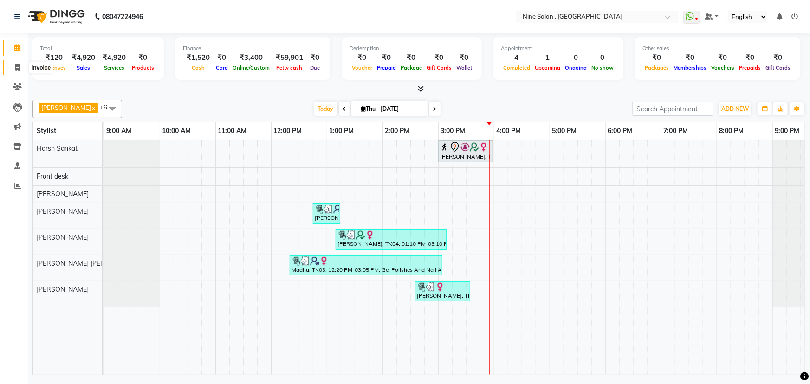
click at [21, 69] on span at bounding box center [17, 68] width 16 height 11
select select "7341"
select select "service"
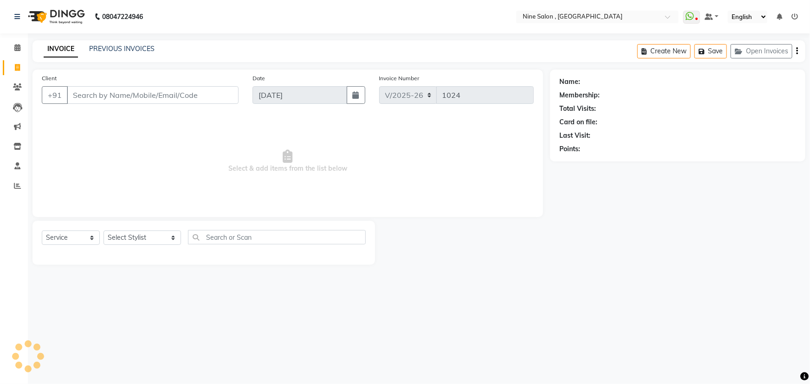
click at [118, 102] on input "Client" at bounding box center [153, 95] width 172 height 18
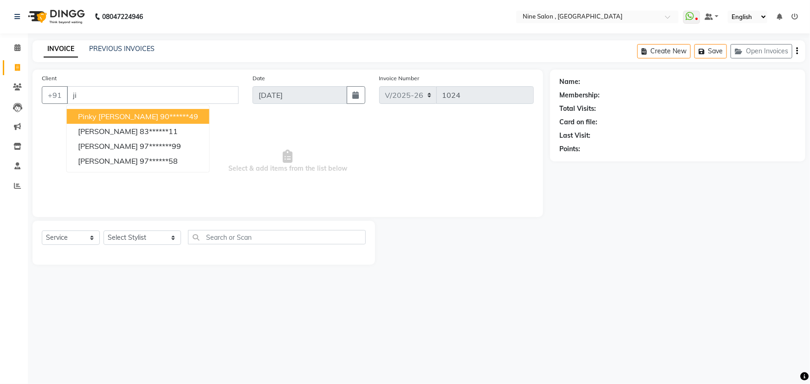
type input "j"
click at [140, 116] on ngb-highlight "98******45" at bounding box center [159, 116] width 38 height 9
type input "98******45"
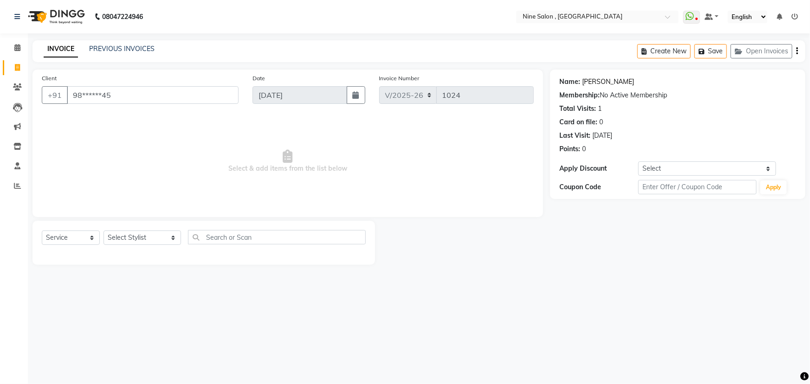
click at [599, 77] on link "Jayesh Solanki" at bounding box center [608, 82] width 52 height 10
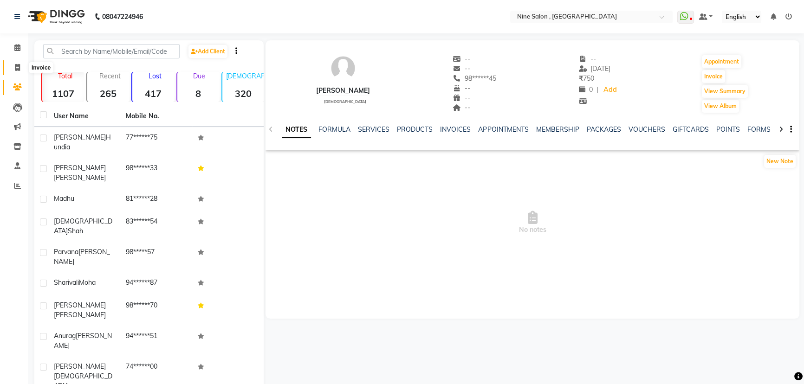
click at [17, 64] on icon at bounding box center [17, 67] width 5 height 7
select select "7341"
select select "service"
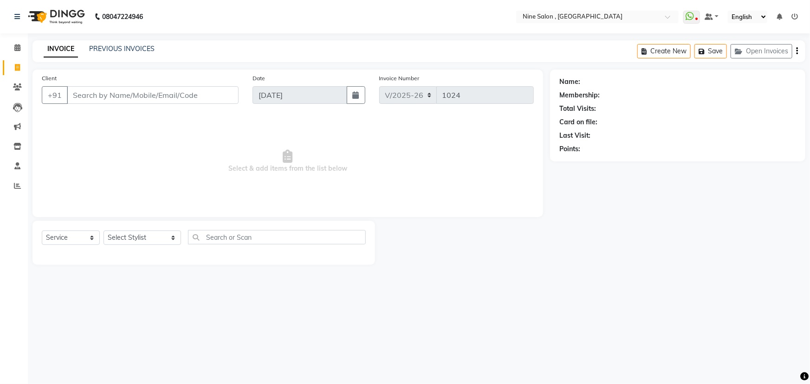
click at [130, 95] on input "Client" at bounding box center [153, 95] width 172 height 18
type input "r"
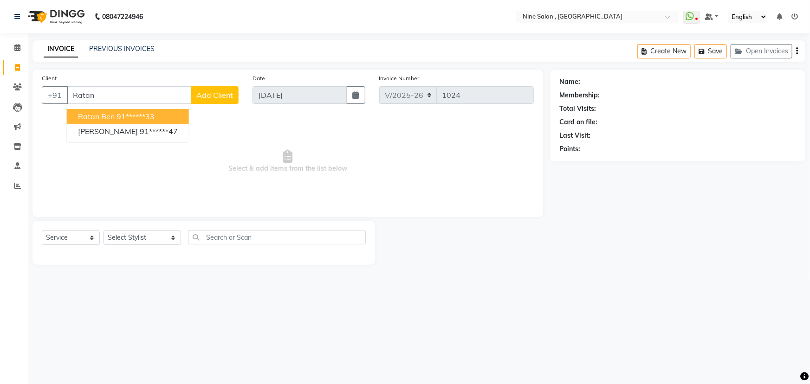
click at [98, 109] on button "Ratan Ben 91******33" at bounding box center [128, 116] width 122 height 15
type input "91******33"
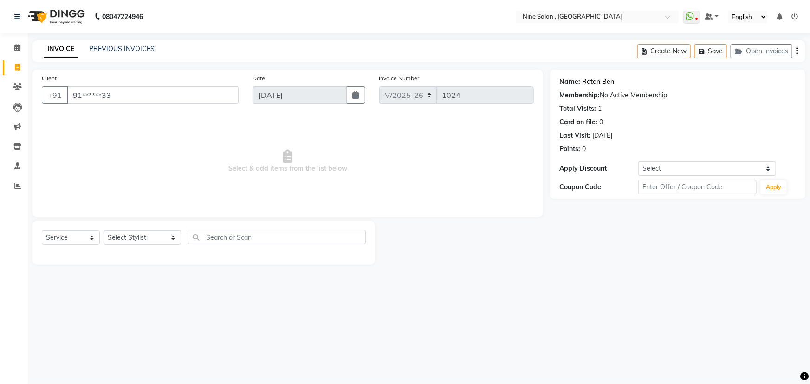
click at [591, 84] on link "Ratan Ben" at bounding box center [598, 82] width 32 height 10
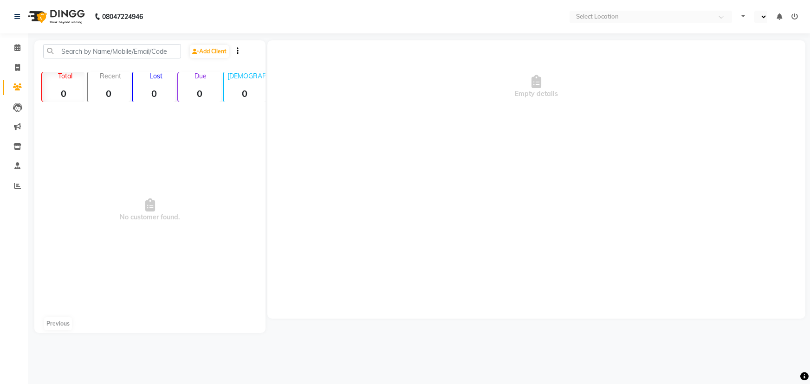
select select "en"
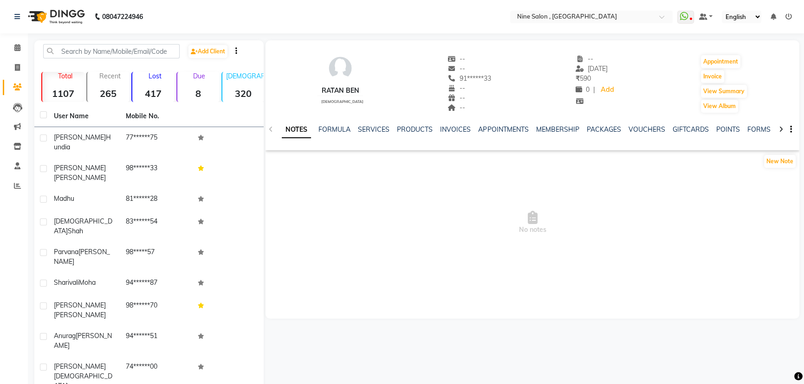
click at [371, 119] on div "NOTES FORMULA SERVICES PRODUCTS INVOICES APPOINTMENTS MEMBERSHIP PACKAGES VOUCH…" at bounding box center [533, 130] width 534 height 32
click at [371, 125] on link "SERVICES" at bounding box center [374, 129] width 32 height 8
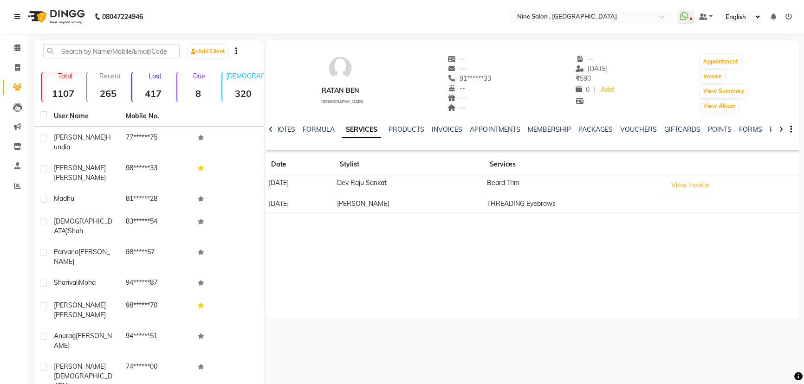
click at [546, 136] on div "NOTES FORMULA SERVICES PRODUCTS INVOICES APPOINTMENTS MEMBERSHIP PACKAGES VOUCH…" at bounding box center [521, 133] width 479 height 17
click at [546, 130] on link "MEMBERSHIP" at bounding box center [548, 129] width 43 height 8
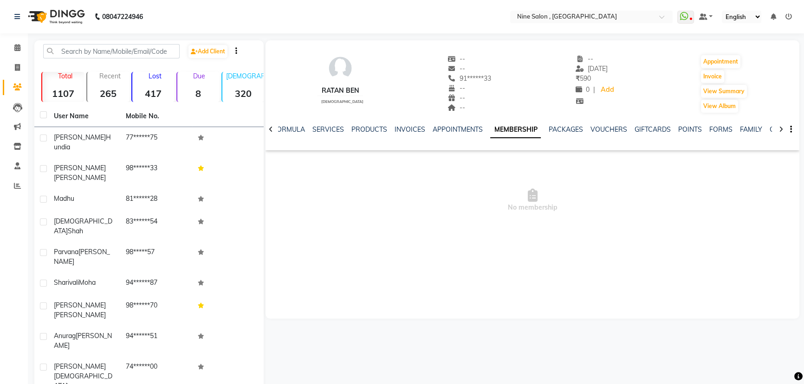
click at [319, 134] on div "SERVICES" at bounding box center [328, 130] width 32 height 10
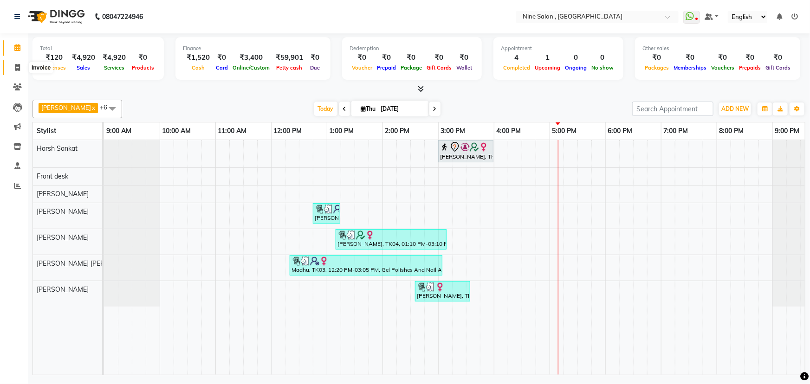
click at [19, 72] on span at bounding box center [17, 68] width 16 height 11
select select "7341"
select select "service"
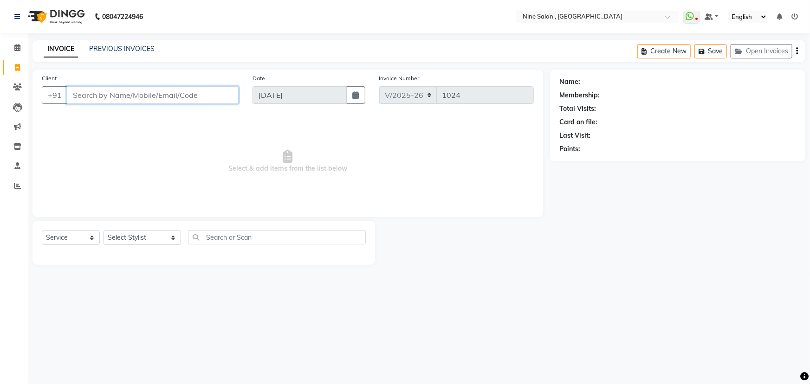
click at [153, 94] on input "Client" at bounding box center [153, 95] width 172 height 18
click at [764, 45] on button "Open Invoices" at bounding box center [762, 51] width 62 height 14
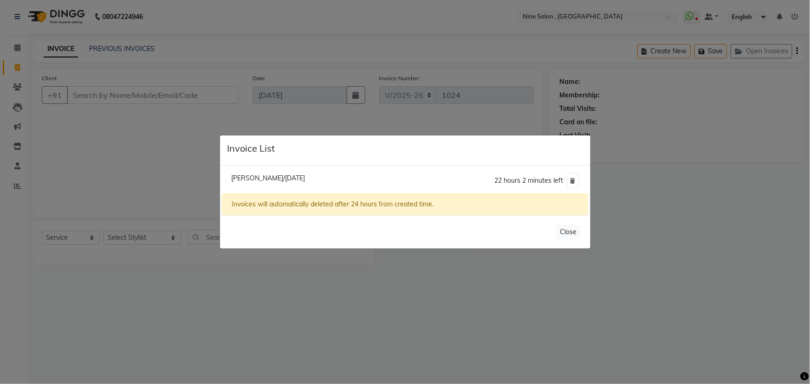
click at [285, 181] on span "[PERSON_NAME]/[DATE]" at bounding box center [268, 178] width 74 height 8
type input "98******92"
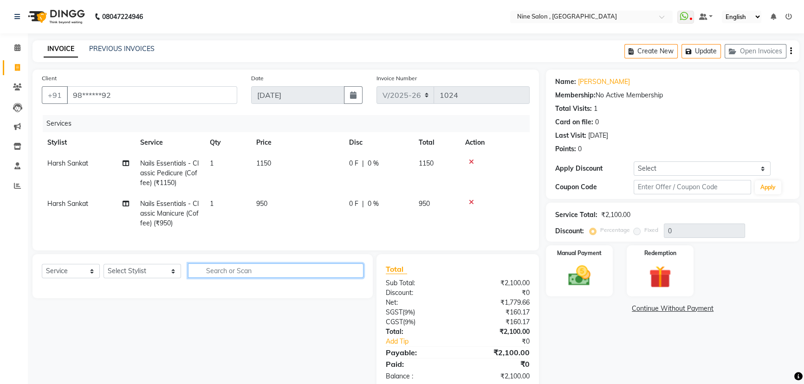
click at [228, 278] on input "text" at bounding box center [275, 271] width 175 height 14
type input "eye"
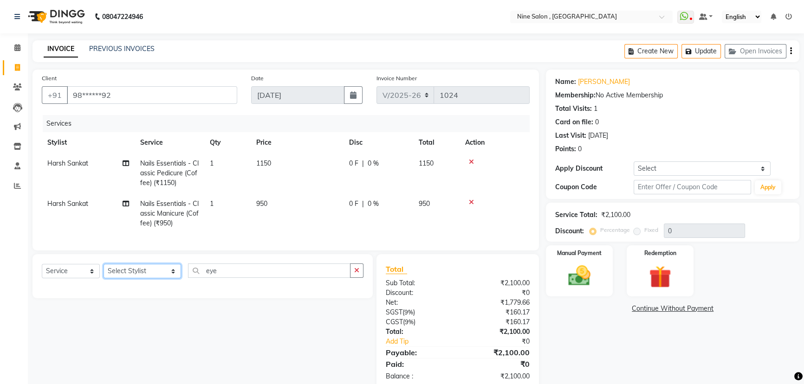
click at [153, 278] on select "Select Stylist [PERSON_NAME] Front desk Harsh Sankat [PERSON_NAME] [PERSON_NAME…" at bounding box center [143, 271] width 78 height 14
select select "69878"
click at [104, 271] on select "Select Stylist [PERSON_NAME] Front desk Harsh Sankat [PERSON_NAME] [PERSON_NAME…" at bounding box center [143, 271] width 78 height 14
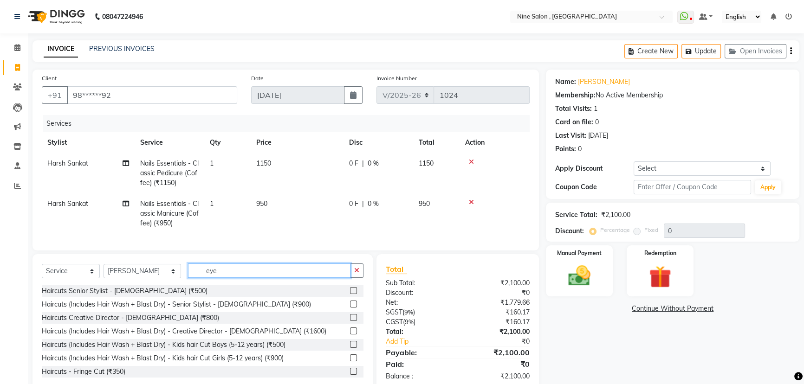
click at [217, 274] on input "eye" at bounding box center [269, 271] width 162 height 14
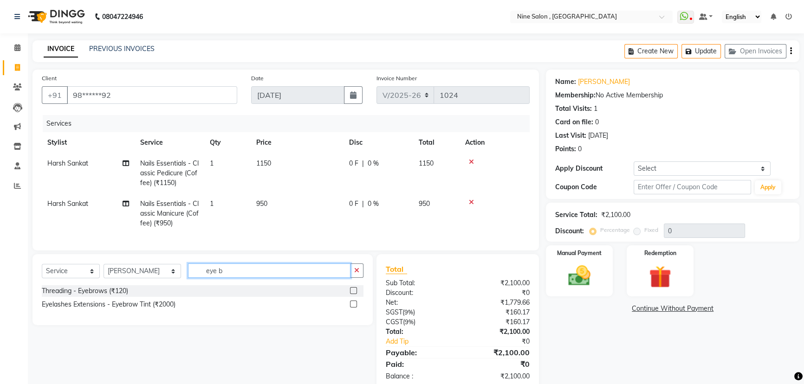
type input "eye b"
click at [353, 294] on label at bounding box center [353, 290] width 7 height 7
click at [353, 294] on input "checkbox" at bounding box center [353, 291] width 6 height 6
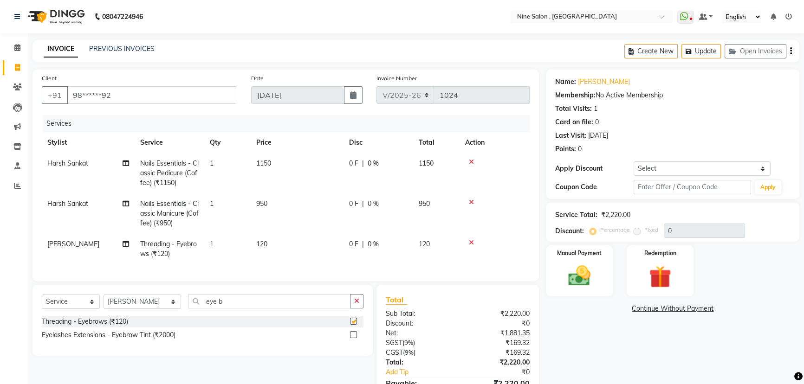
checkbox input "false"
click at [258, 309] on input "eye b" at bounding box center [269, 301] width 162 height 14
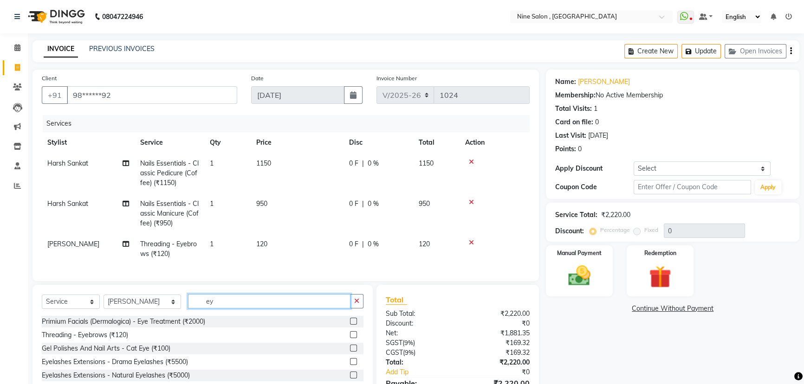
type input "e"
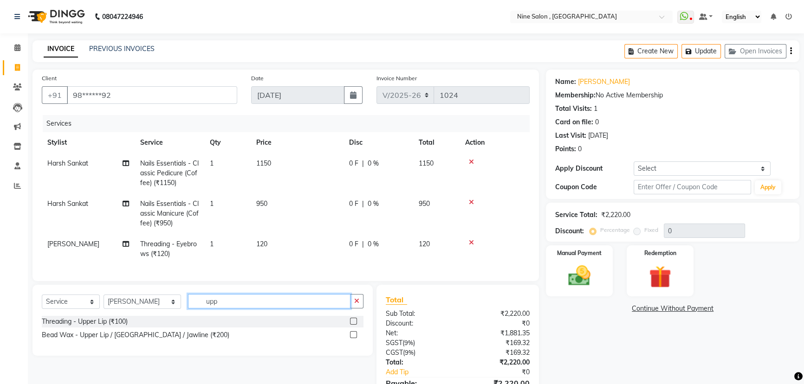
type input "upp"
click at [355, 325] on label at bounding box center [353, 321] width 7 height 7
click at [355, 325] on input "checkbox" at bounding box center [353, 322] width 6 height 6
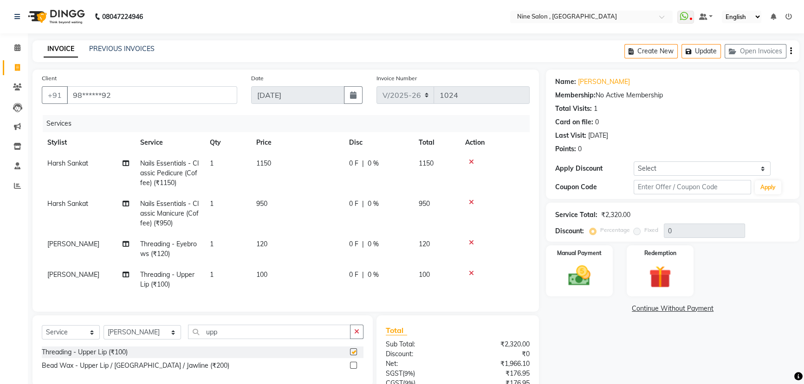
checkbox input "false"
click at [288, 337] on input "upp" at bounding box center [269, 332] width 162 height 14
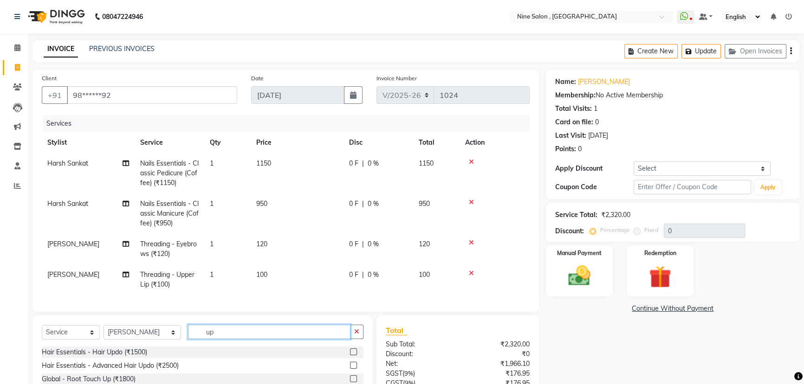
type input "u"
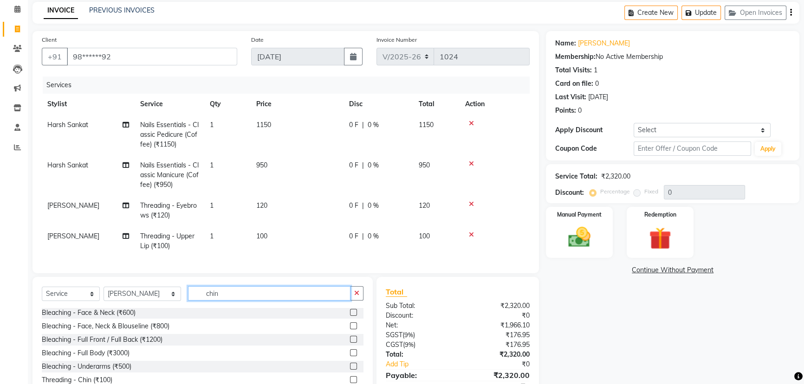
scroll to position [88, 0]
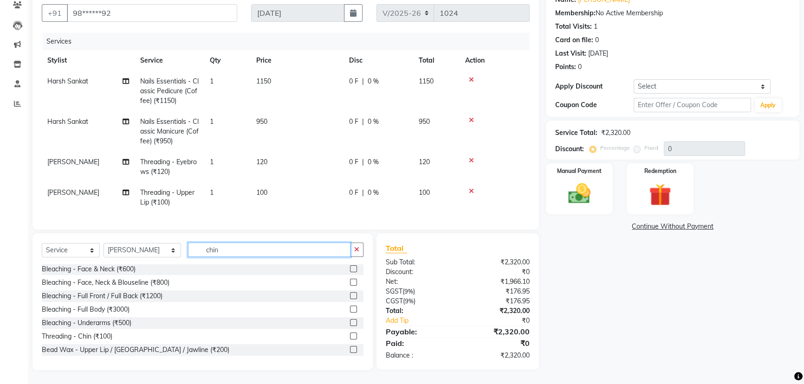
type input "chin"
click at [350, 337] on label at bounding box center [353, 336] width 7 height 7
click at [350, 337] on input "checkbox" at bounding box center [353, 337] width 6 height 6
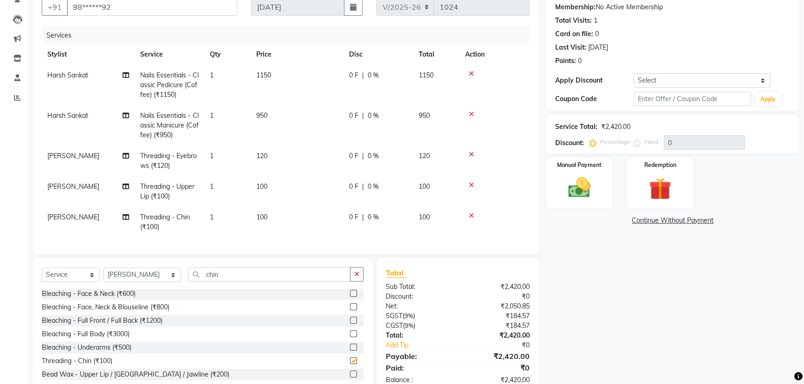
checkbox input "false"
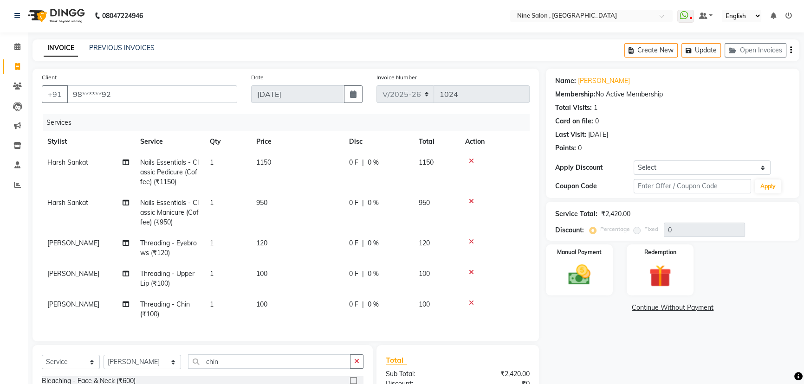
scroll to position [0, 0]
click at [688, 50] on icon "button" at bounding box center [690, 51] width 9 height 6
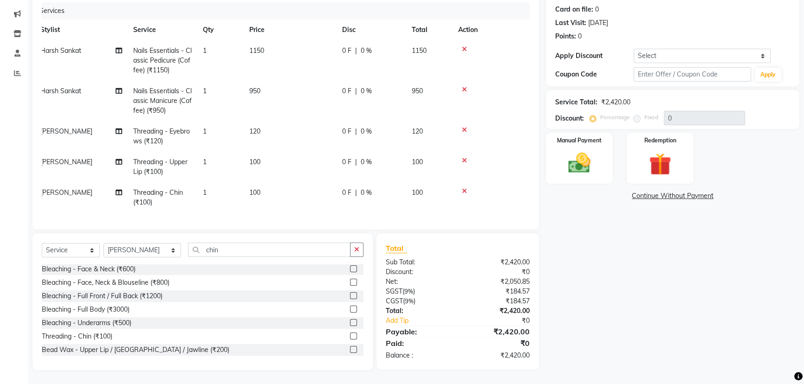
scroll to position [119, 0]
click at [584, 162] on img at bounding box center [580, 163] width 38 height 26
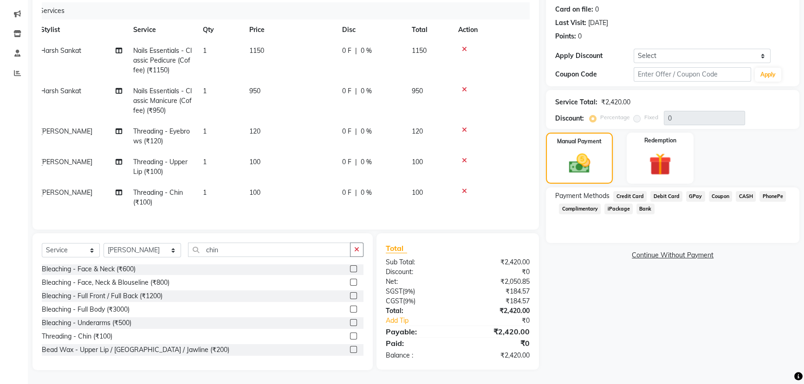
click at [696, 191] on span "GPay" at bounding box center [695, 196] width 19 height 11
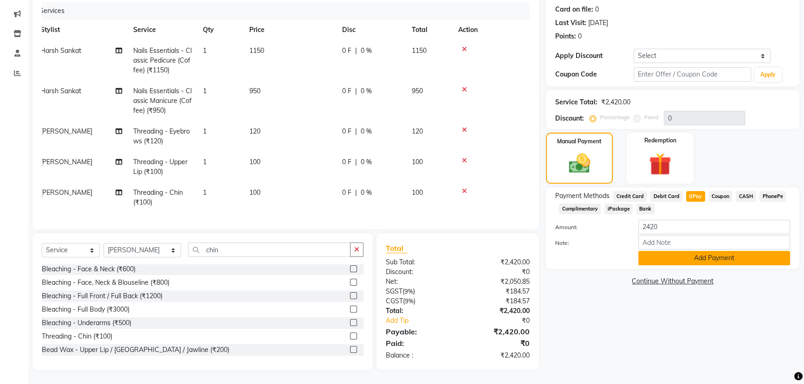
click at [692, 251] on button "Add Payment" at bounding box center [714, 258] width 152 height 14
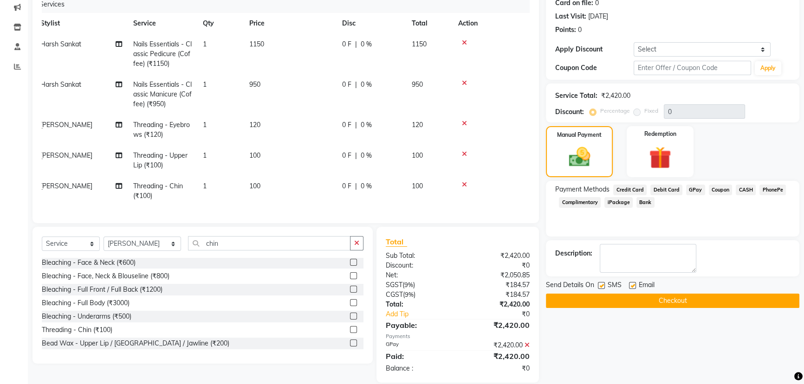
click at [696, 301] on button "Checkout" at bounding box center [672, 301] width 253 height 14
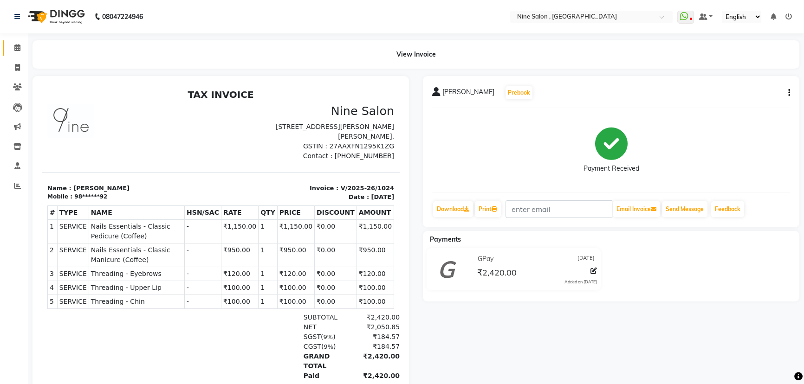
click at [8, 50] on link "Calendar" at bounding box center [14, 47] width 22 height 15
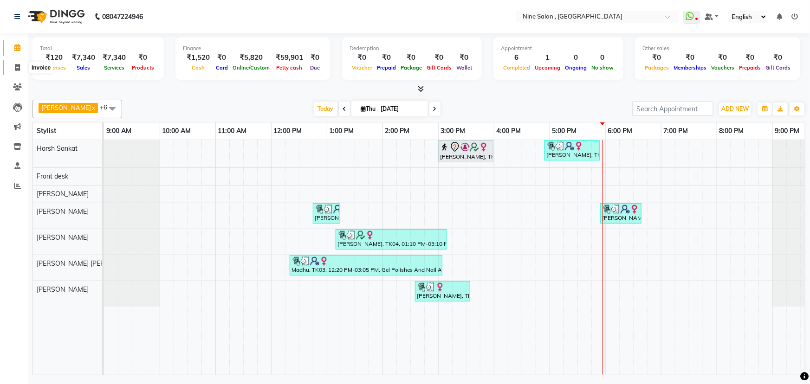
click at [16, 71] on span at bounding box center [17, 68] width 16 height 11
select select "7341"
select select "service"
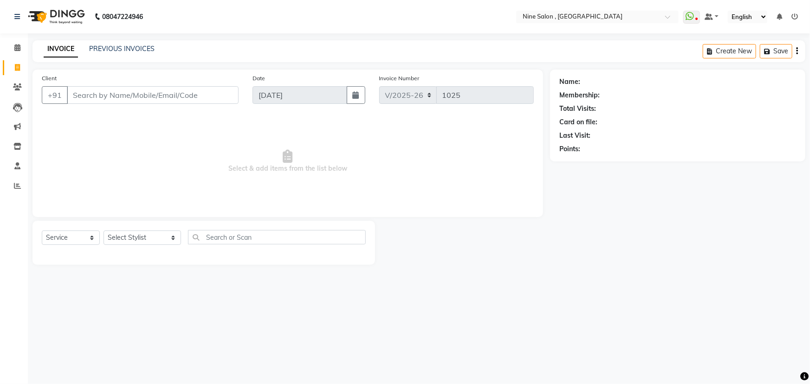
click at [130, 91] on input "Client" at bounding box center [153, 95] width 172 height 18
click at [19, 53] on link "Calendar" at bounding box center [14, 47] width 22 height 15
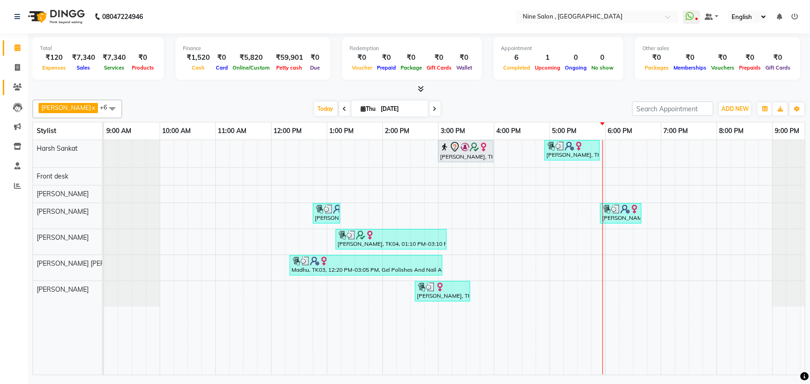
click at [18, 93] on link "Clients" at bounding box center [14, 87] width 22 height 15
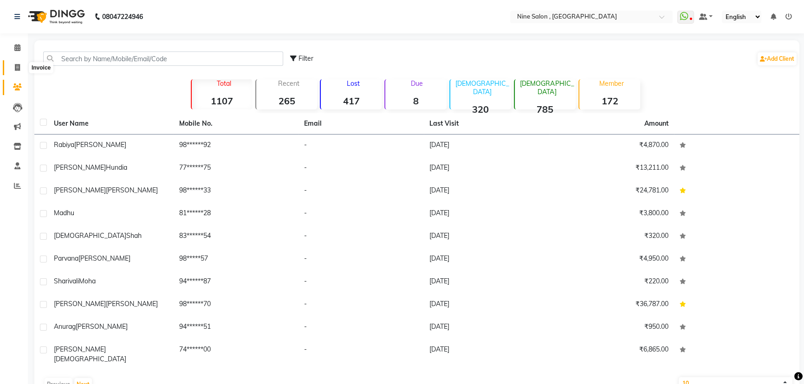
click at [21, 63] on span at bounding box center [17, 68] width 16 height 11
select select "service"
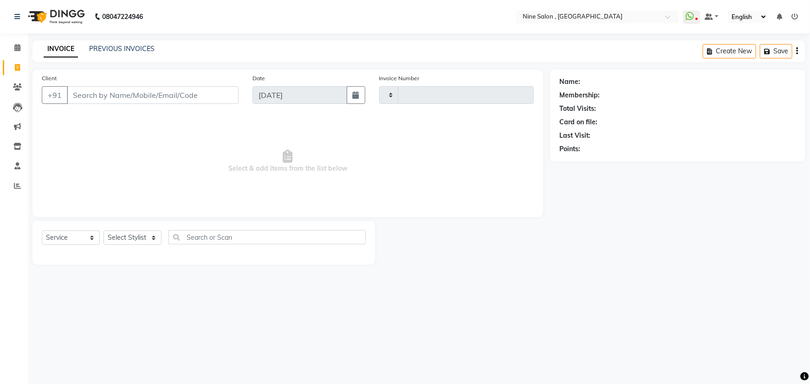
type input "1025"
select select "7341"
click at [167, 98] on input "Client" at bounding box center [153, 95] width 172 height 18
click at [17, 46] on icon at bounding box center [17, 47] width 6 height 7
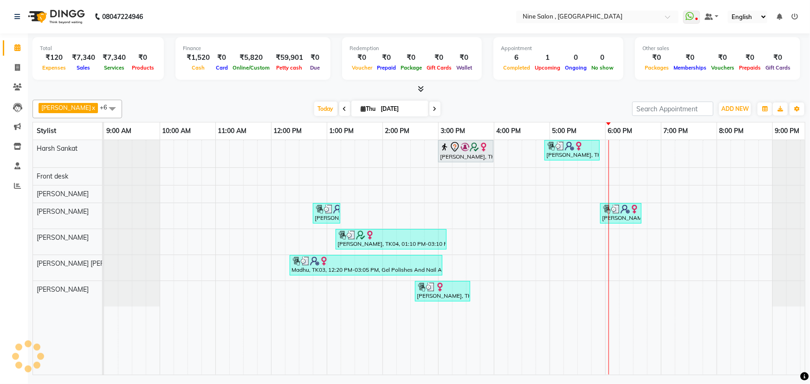
click at [754, 90] on div at bounding box center [418, 89] width 773 height 10
click at [20, 65] on span at bounding box center [17, 68] width 16 height 11
select select "service"
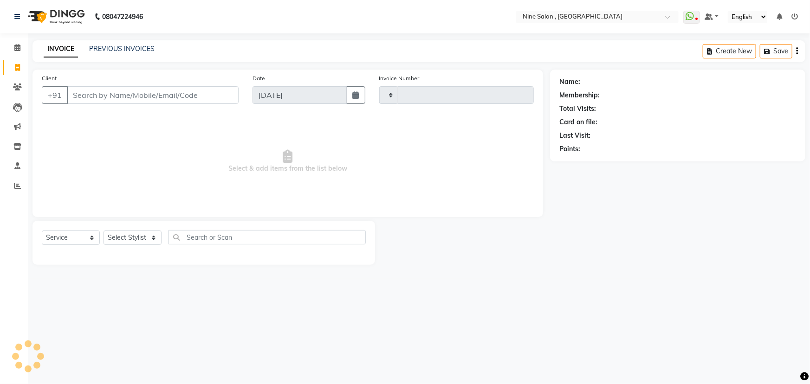
type input "1025"
select select "7341"
click at [130, 86] on input "Client" at bounding box center [153, 95] width 172 height 18
click at [130, 88] on input "Client" at bounding box center [153, 95] width 172 height 18
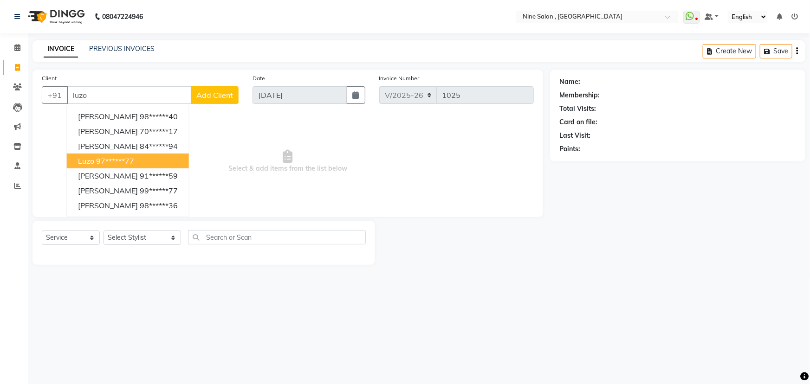
click at [146, 161] on button "Luzo 97******77" at bounding box center [128, 161] width 122 height 15
type input "97******77"
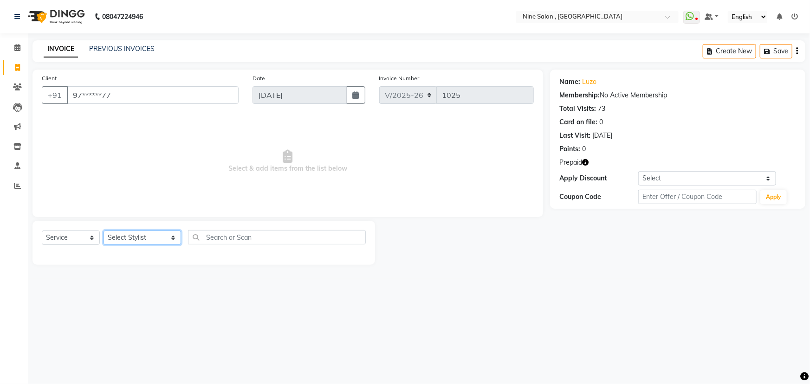
click at [155, 239] on select "Select Stylist [PERSON_NAME] Front desk Harsh Sankat [PERSON_NAME] [PERSON_NAME…" at bounding box center [143, 238] width 78 height 14
click at [104, 231] on select "Select Stylist [PERSON_NAME] Front desk Harsh Sankat [PERSON_NAME] [PERSON_NAME…" at bounding box center [143, 238] width 78 height 14
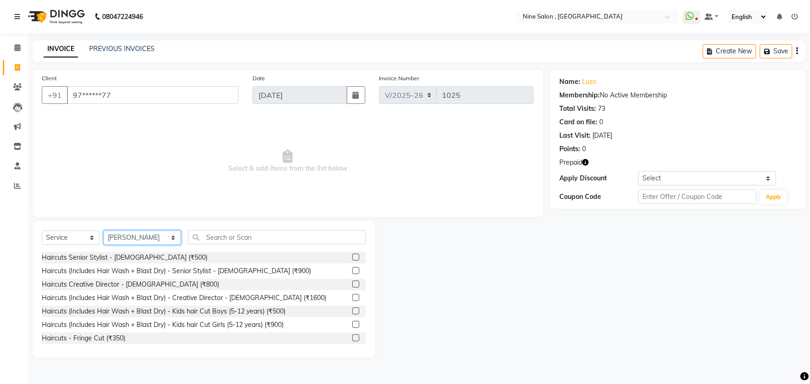
click at [158, 238] on select "Select Stylist [PERSON_NAME] Front desk Harsh Sankat [PERSON_NAME] [PERSON_NAME…" at bounding box center [143, 238] width 78 height 14
select select "87306"
click at [104, 231] on select "Select Stylist [PERSON_NAME] Front desk Harsh Sankat [PERSON_NAME] [PERSON_NAME…" at bounding box center [143, 238] width 78 height 14
click at [352, 258] on label at bounding box center [355, 257] width 7 height 7
click at [352, 258] on input "checkbox" at bounding box center [355, 258] width 6 height 6
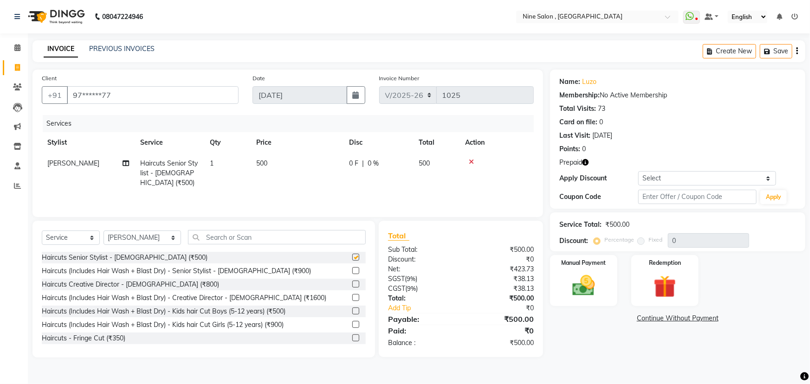
checkbox input "false"
click at [161, 236] on select "Select Stylist [PERSON_NAME] Front desk Harsh Sankat [PERSON_NAME] [PERSON_NAME…" at bounding box center [143, 238] width 78 height 14
select select "83991"
click at [104, 231] on select "Select Stylist [PERSON_NAME] Front desk Harsh Sankat [PERSON_NAME] [PERSON_NAME…" at bounding box center [143, 238] width 78 height 14
click at [254, 239] on input "text" at bounding box center [277, 237] width 178 height 14
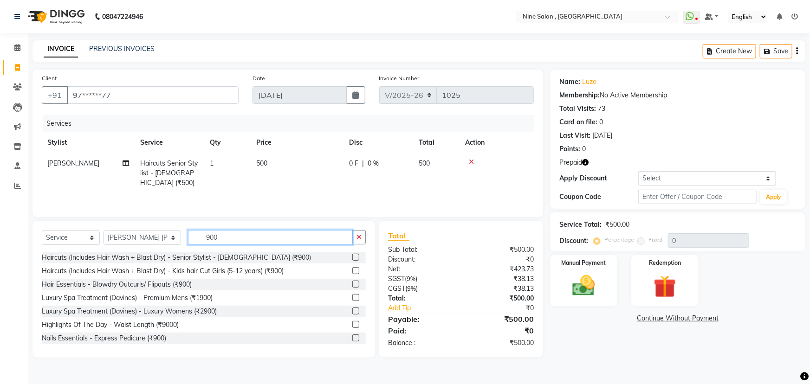
type input "900"
click at [352, 256] on label at bounding box center [355, 257] width 7 height 7
click at [352, 256] on input "checkbox" at bounding box center [355, 258] width 6 height 6
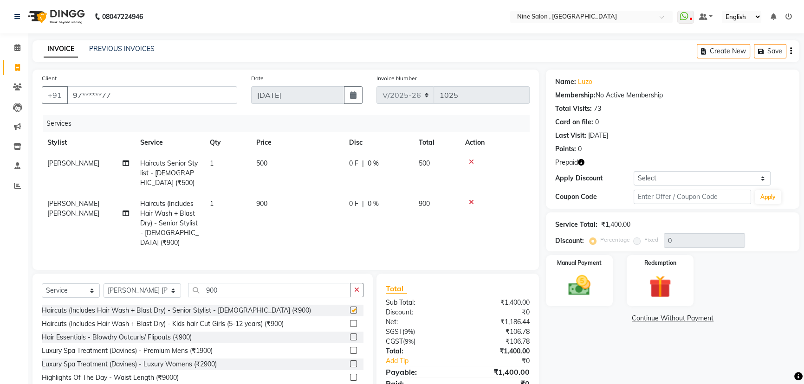
checkbox input "false"
click at [676, 280] on img at bounding box center [660, 286] width 38 height 29
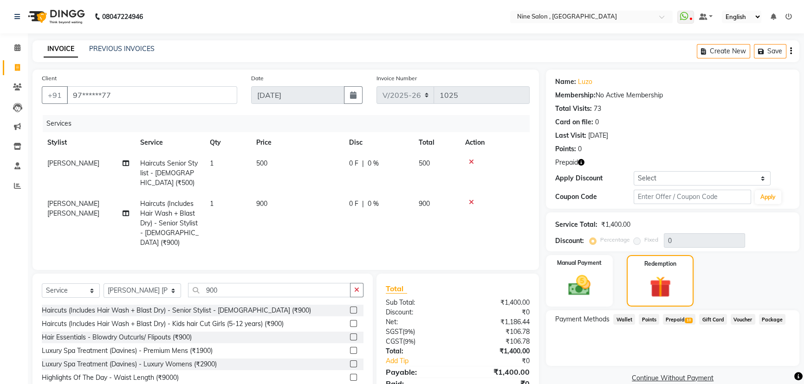
click at [679, 317] on span "Prepaid 10" at bounding box center [679, 319] width 32 height 11
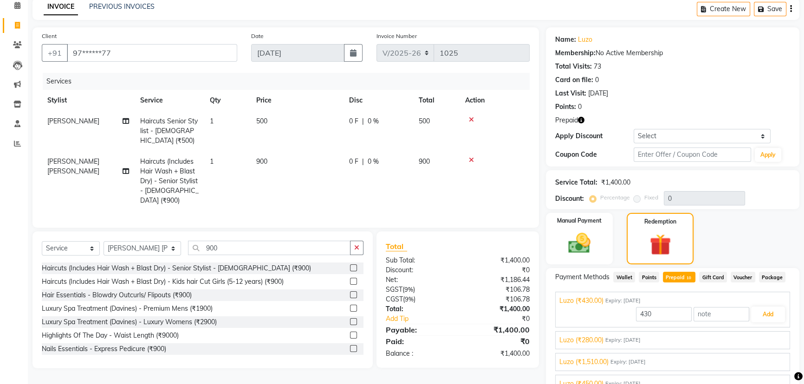
scroll to position [89, 0]
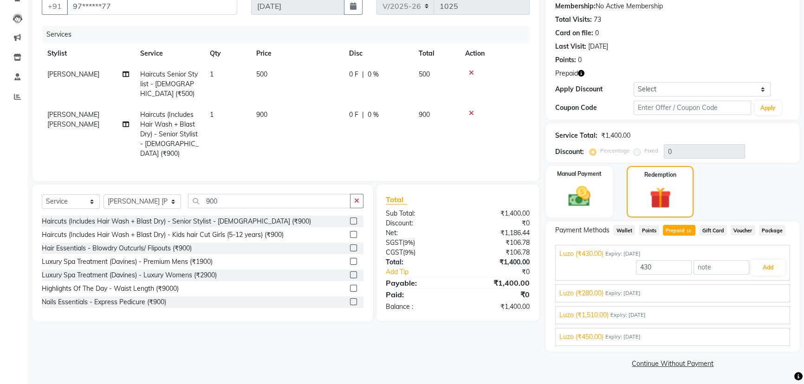
click at [665, 287] on div "Luzo (₹280.00) Expiry: [DATE] 280 Add" at bounding box center [672, 294] width 235 height 18
click at [662, 296] on div "Luzo (₹280.00) Expiry: [DATE]" at bounding box center [672, 294] width 227 height 10
click at [646, 316] on span "Expiry: [DATE]" at bounding box center [627, 315] width 35 height 8
click at [752, 311] on button "Add" at bounding box center [768, 312] width 34 height 16
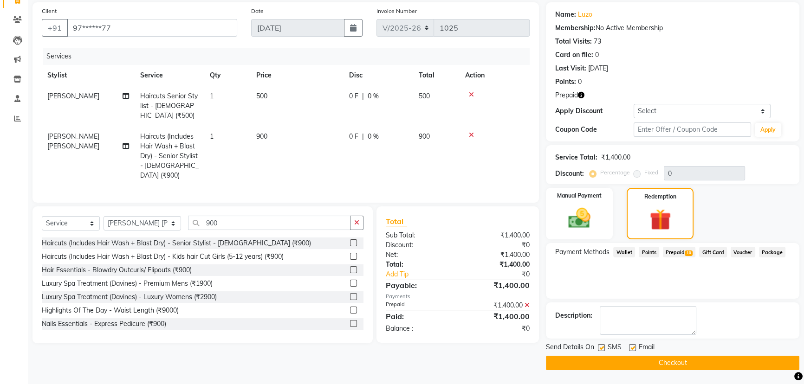
scroll to position [67, 0]
click at [649, 364] on button "Checkout" at bounding box center [672, 363] width 253 height 14
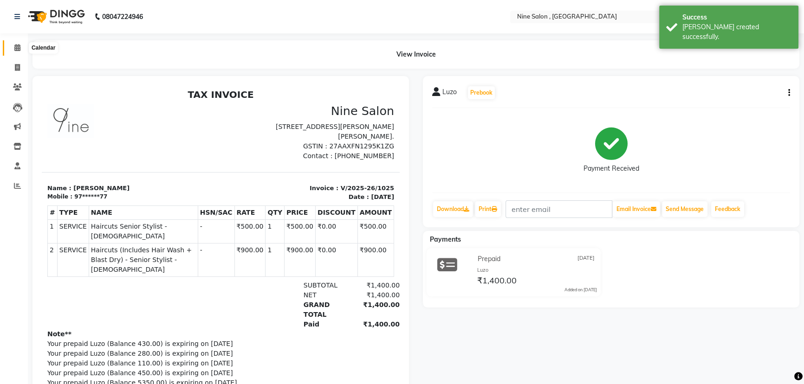
drag, startPoint x: 16, startPoint y: 47, endPoint x: 50, endPoint y: 46, distance: 33.9
click at [16, 47] on icon at bounding box center [17, 47] width 6 height 7
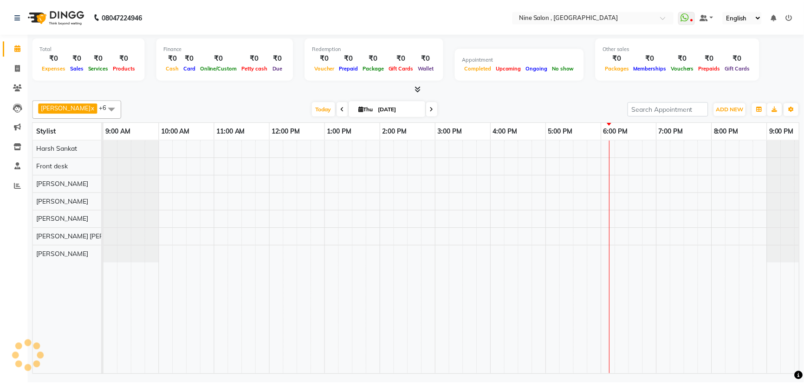
scroll to position [0, 23]
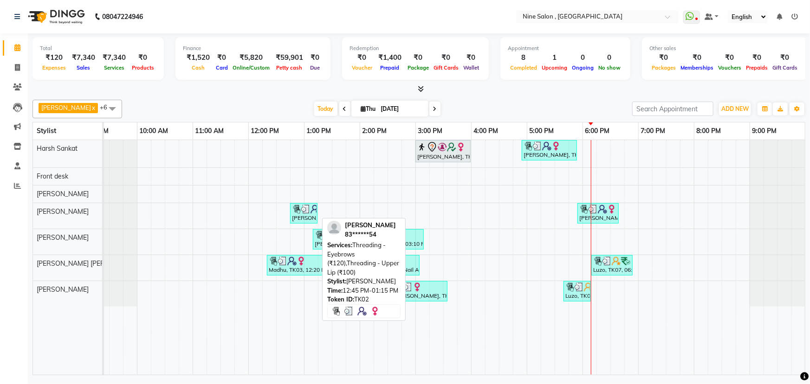
click at [296, 214] on div "[PERSON_NAME], TK02, 12:45 PM-01:15 PM, Threading - Eyebrows (₹120),Threading -…" at bounding box center [304, 214] width 26 height 18
select select "3"
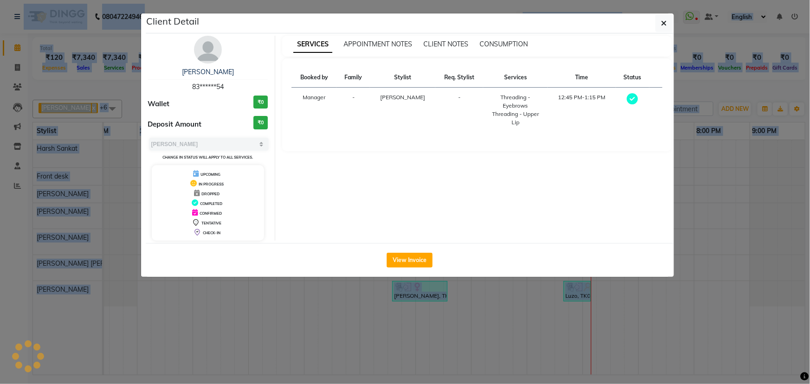
click at [296, 214] on ngb-modal-window "Client Detail [PERSON_NAME] 83******54 Wallet ₹0 Deposit Amount ₹0 Select MARK …" at bounding box center [405, 192] width 810 height 384
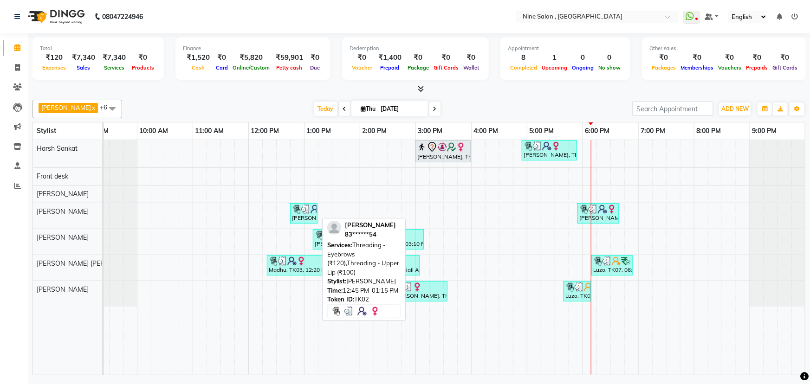
click at [299, 208] on img at bounding box center [296, 209] width 9 height 9
select select "3"
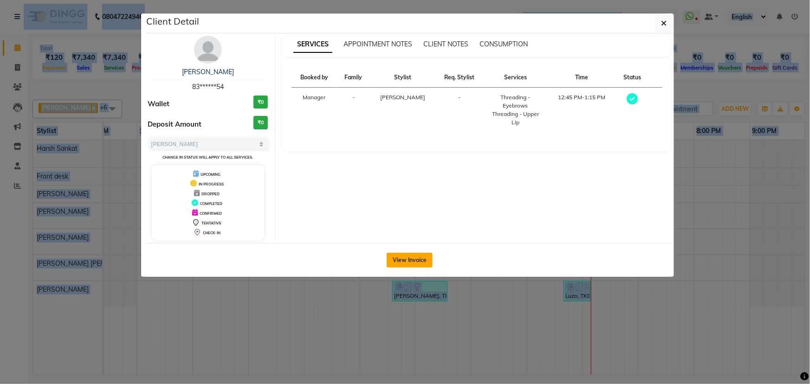
click at [404, 259] on button "View Invoice" at bounding box center [410, 260] width 46 height 15
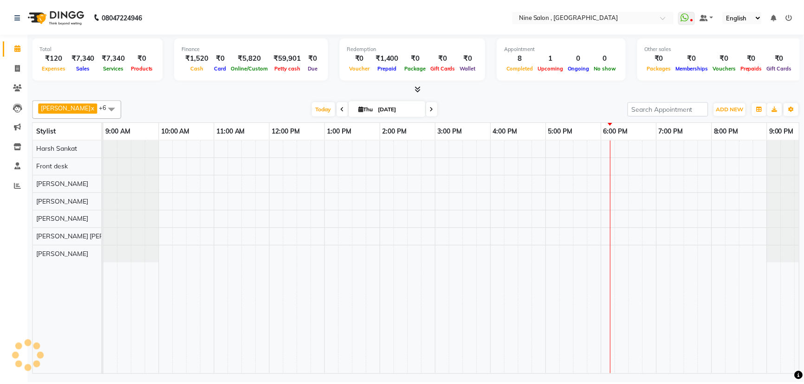
scroll to position [0, 23]
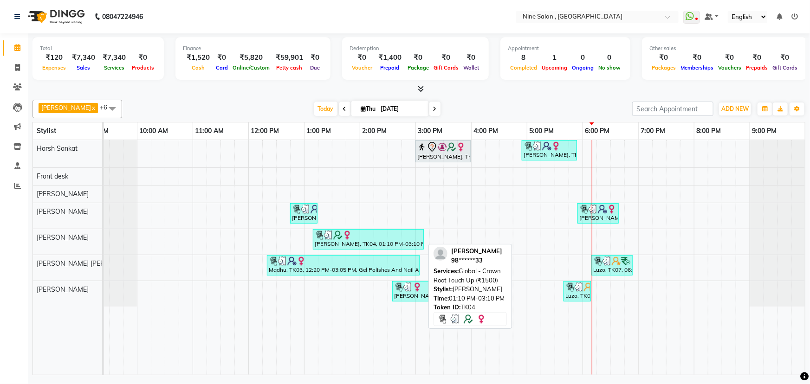
click at [341, 238] on img at bounding box center [337, 235] width 9 height 9
select select "3"
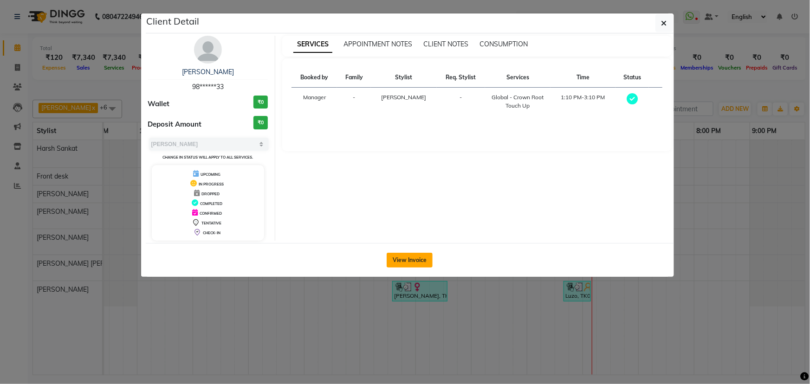
click at [412, 263] on button "View Invoice" at bounding box center [410, 260] width 46 height 15
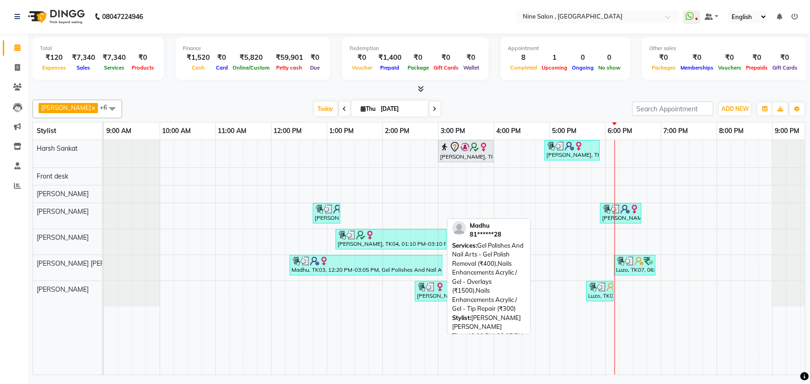
click at [320, 268] on div "Madhu, TK03, 12:20 PM-03:05 PM, Gel Polishes And Nail Arts - Gel Polish Removal…" at bounding box center [366, 266] width 151 height 18
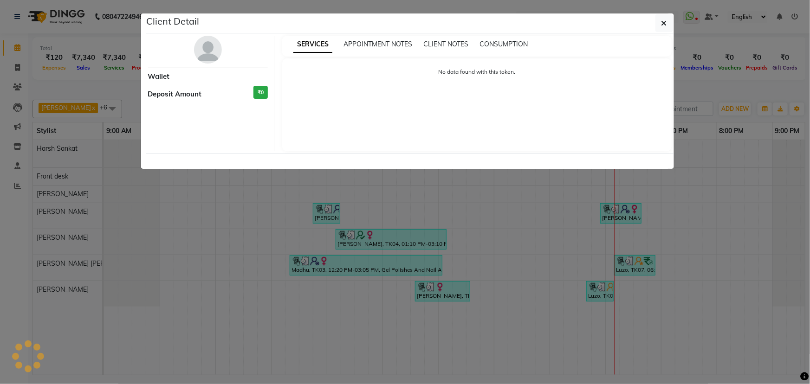
select select "3"
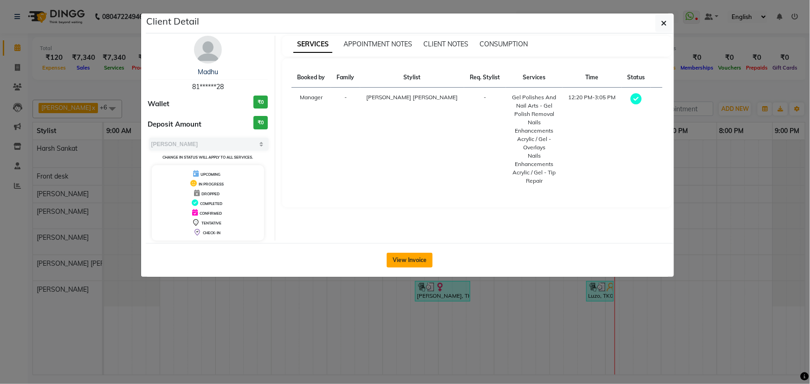
click at [420, 260] on button "View Invoice" at bounding box center [410, 260] width 46 height 15
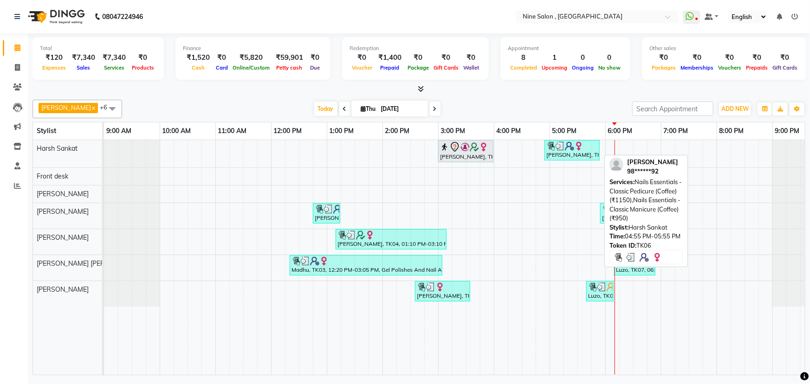
click at [560, 153] on div "[PERSON_NAME], TK06, 04:55 PM-05:55 PM, Nails Essentials - Classic Pedicure (Co…" at bounding box center [571, 151] width 53 height 18
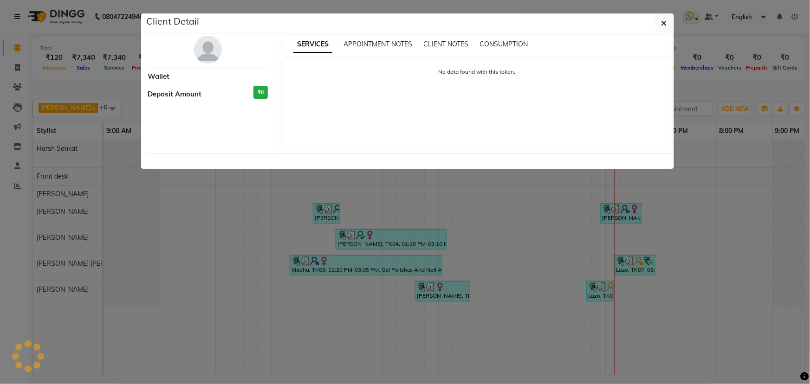
select select "3"
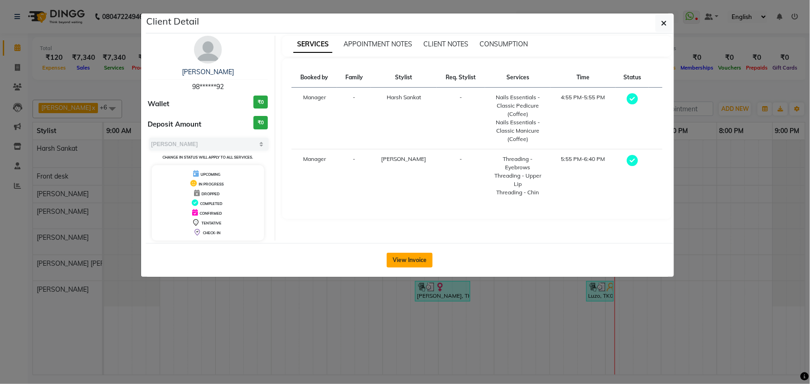
click at [408, 257] on button "View Invoice" at bounding box center [410, 260] width 46 height 15
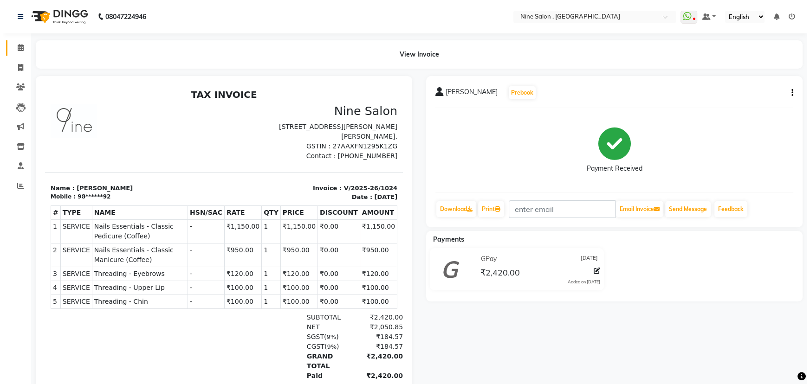
scroll to position [7, 0]
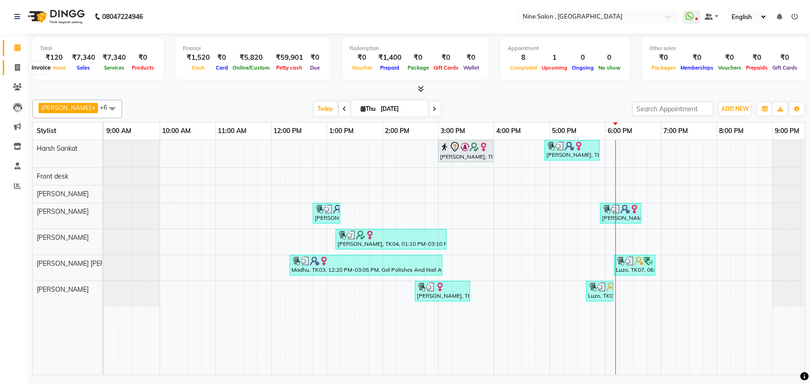
click at [21, 65] on span at bounding box center [17, 68] width 16 height 11
select select "service"
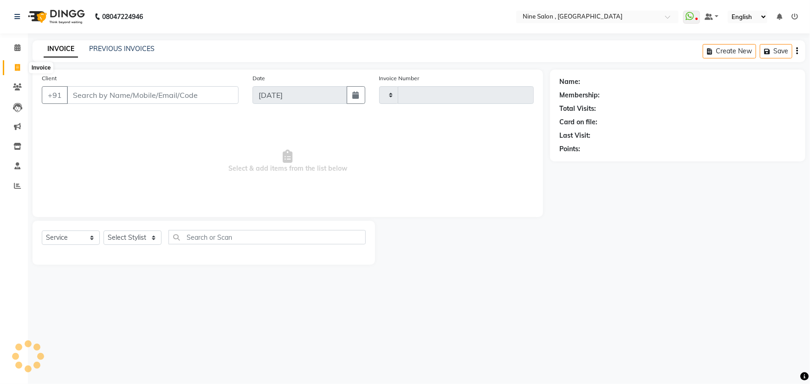
type input "1026"
select select "7341"
